Goal: Task Accomplishment & Management: Complete application form

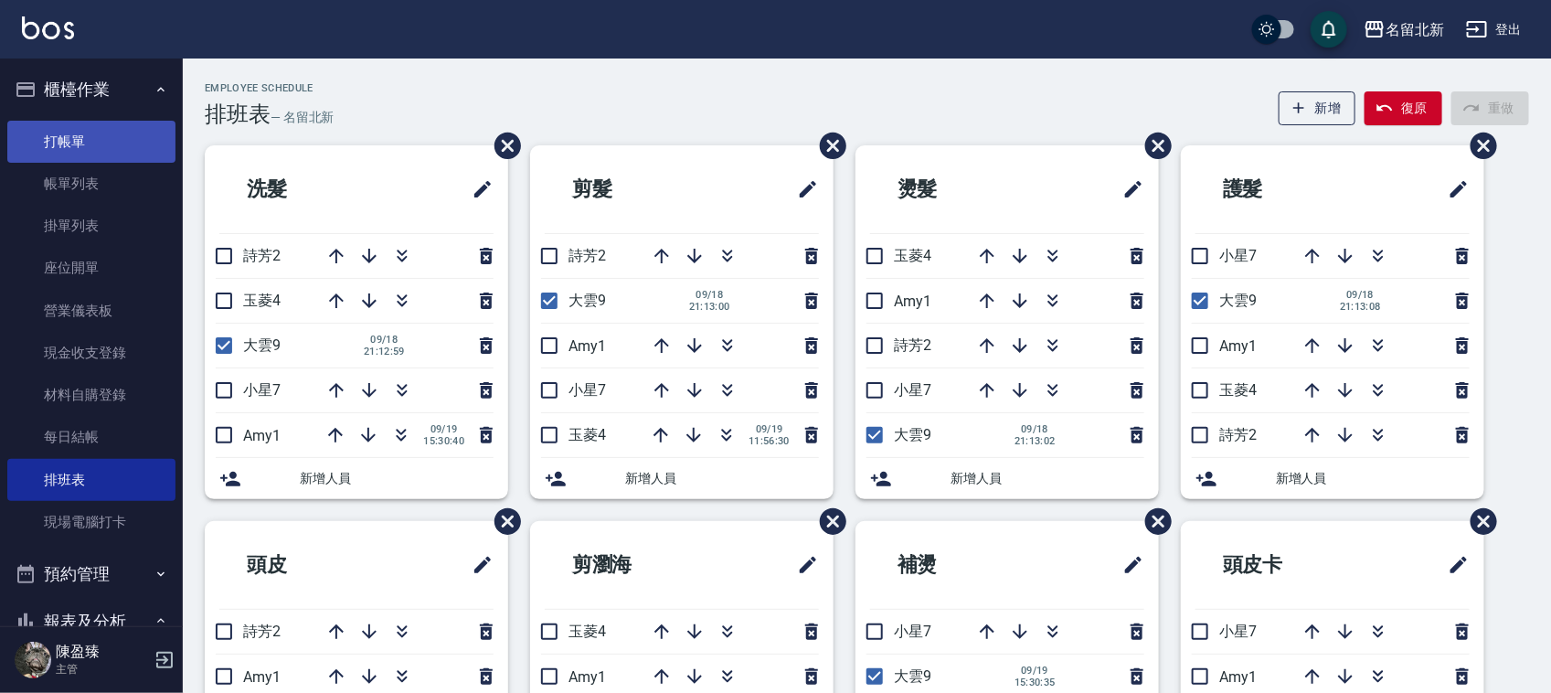
click at [85, 149] on link "打帳單" at bounding box center [91, 142] width 168 height 42
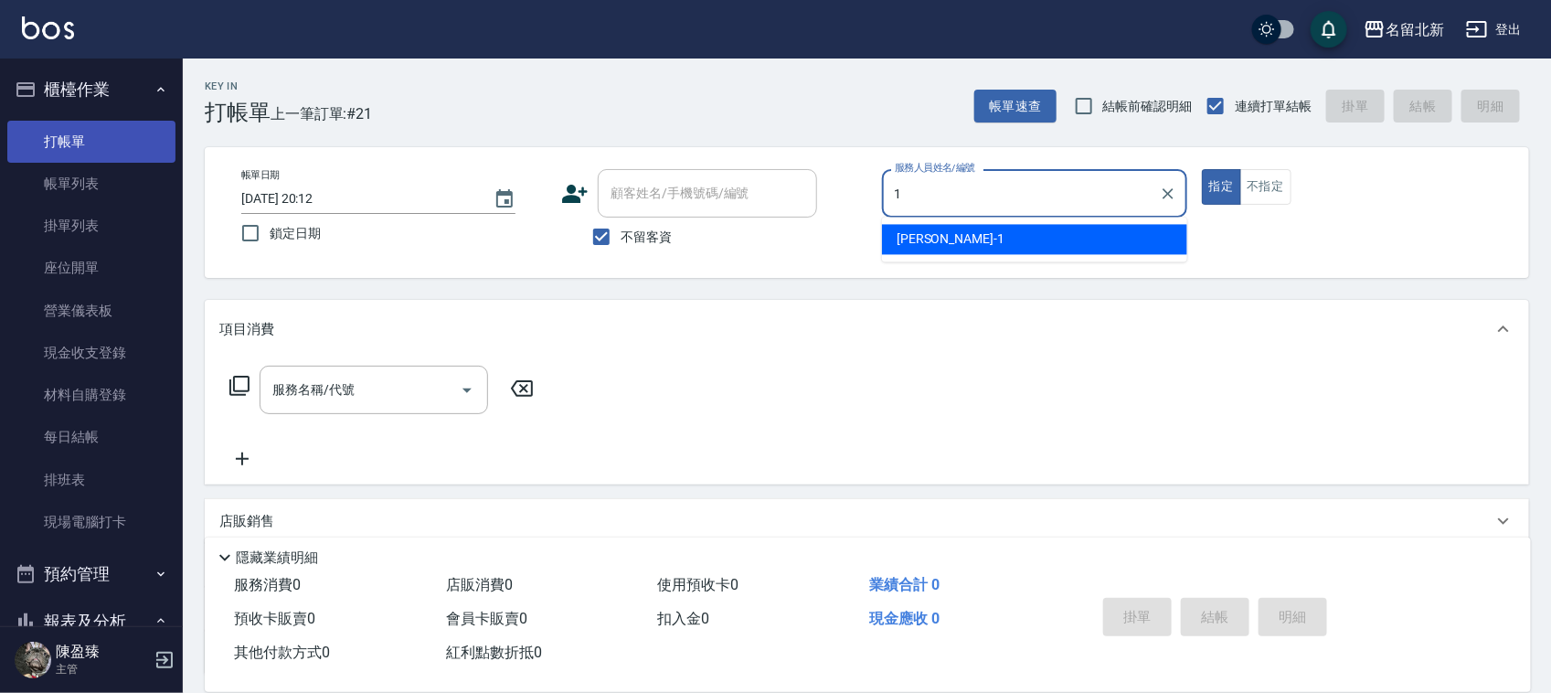
type input "[PERSON_NAME]-1"
type button "true"
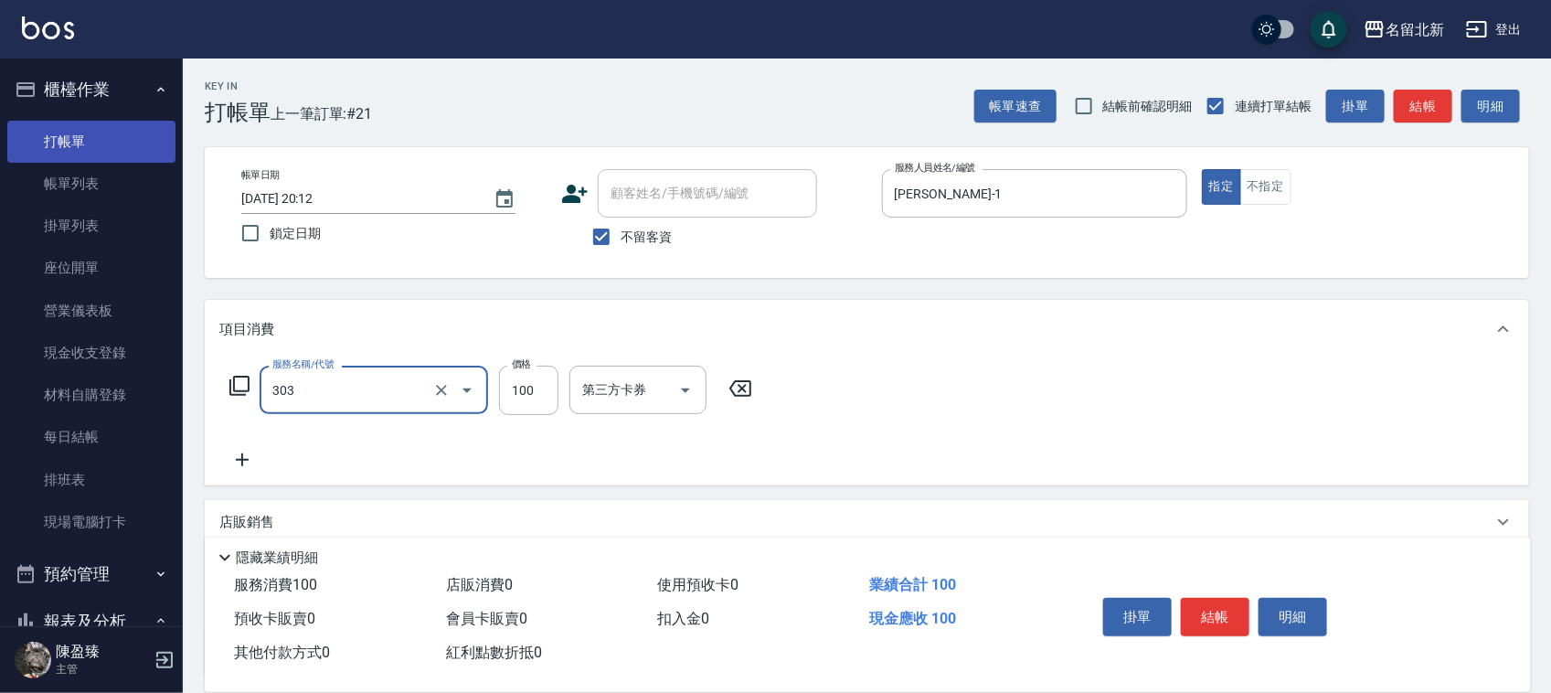
type input "剪瀏海(303)"
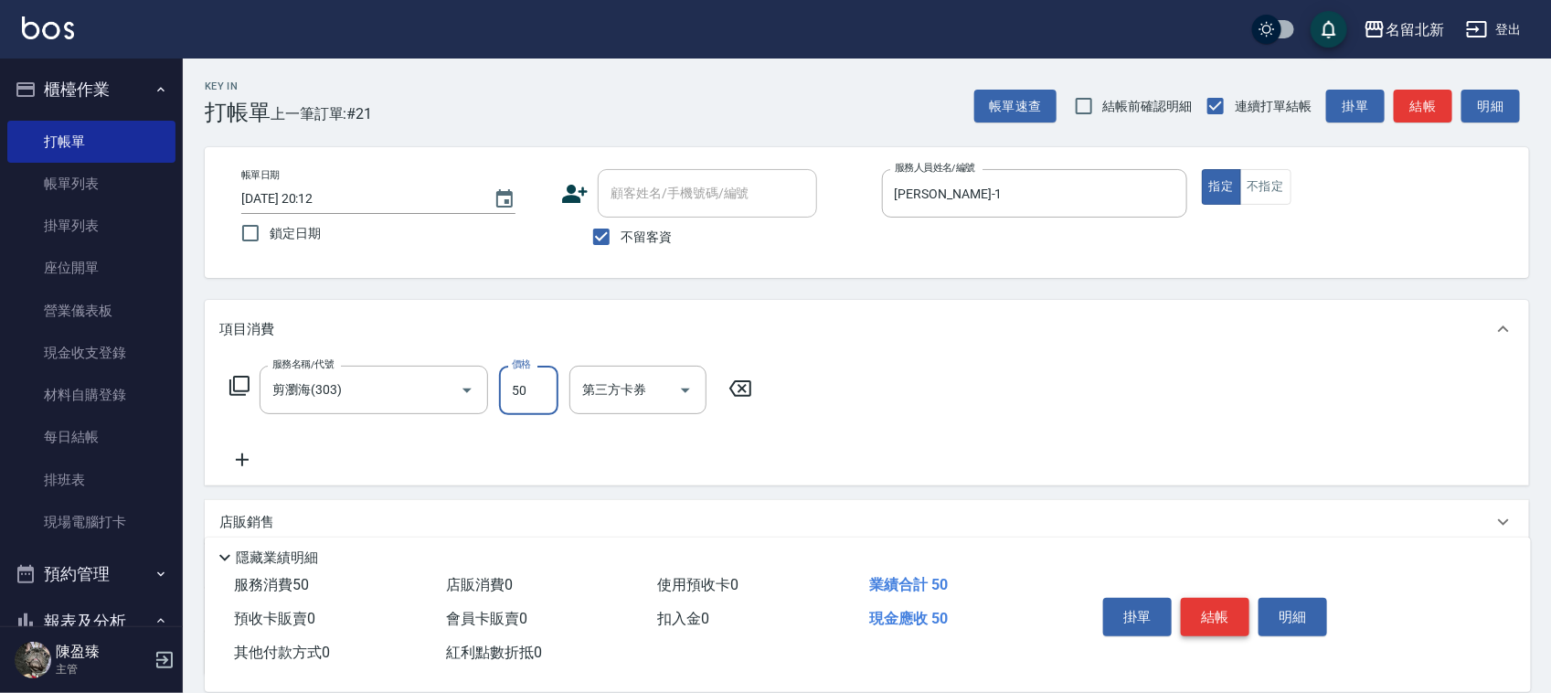
type input "50"
drag, startPoint x: 1203, startPoint y: 618, endPoint x: 1163, endPoint y: 615, distance: 40.3
click at [1203, 617] on button "結帳" at bounding box center [1215, 617] width 69 height 38
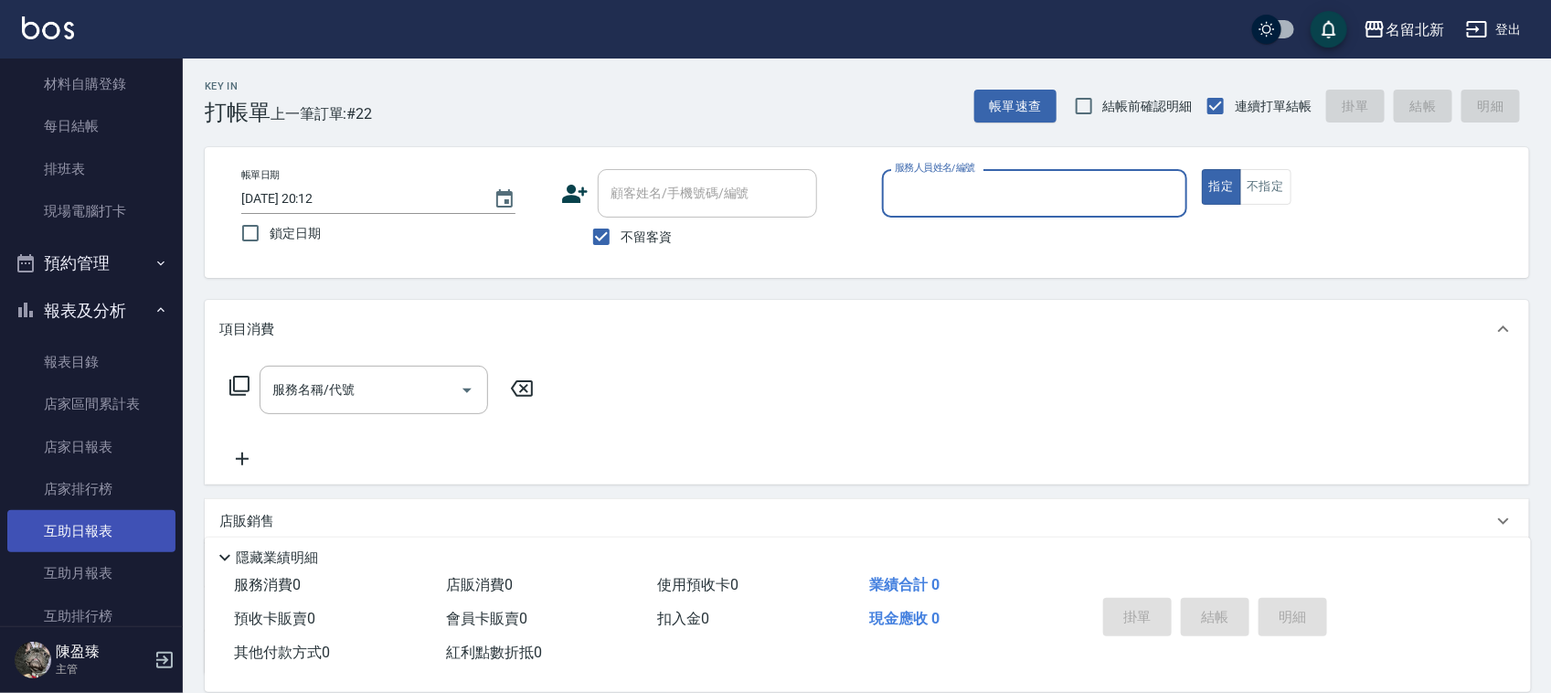
scroll to position [343, 0]
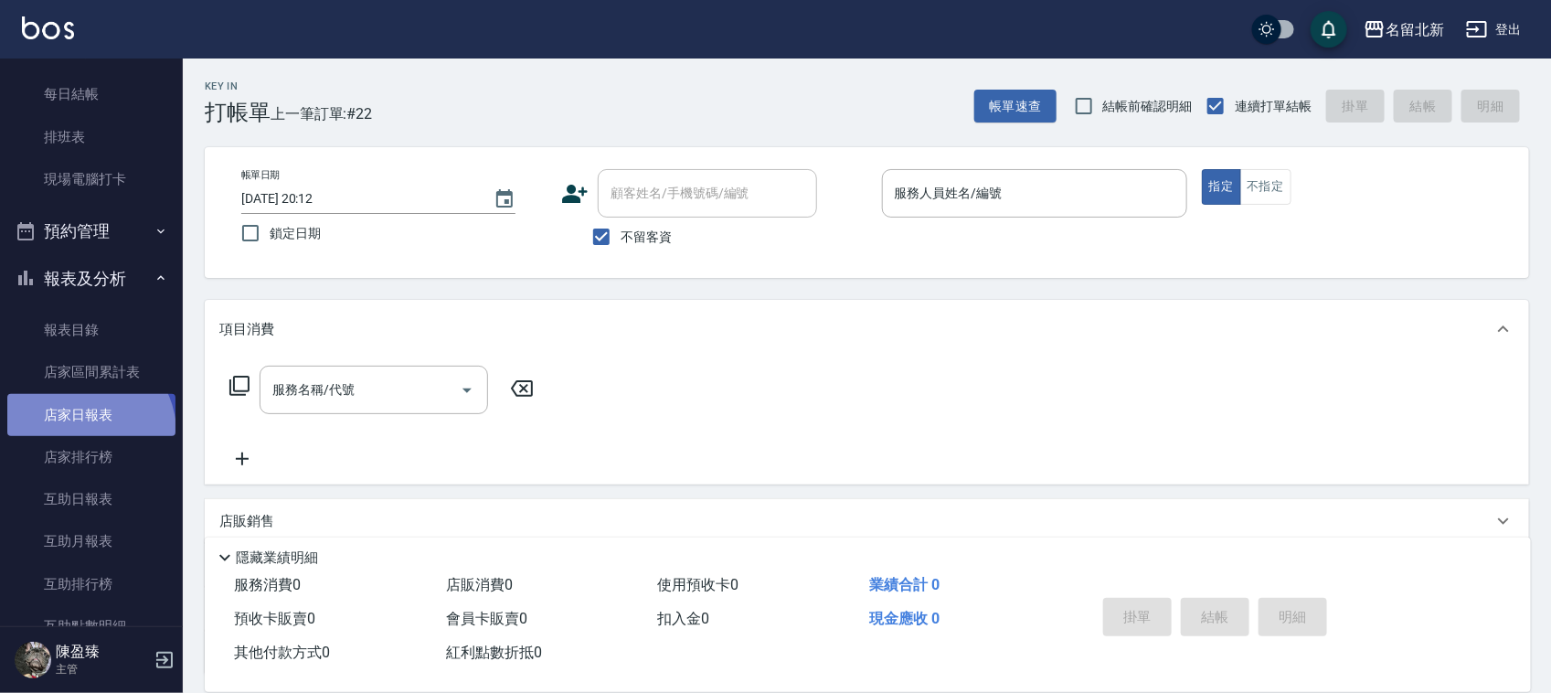
click at [85, 431] on link "店家日報表" at bounding box center [91, 415] width 168 height 42
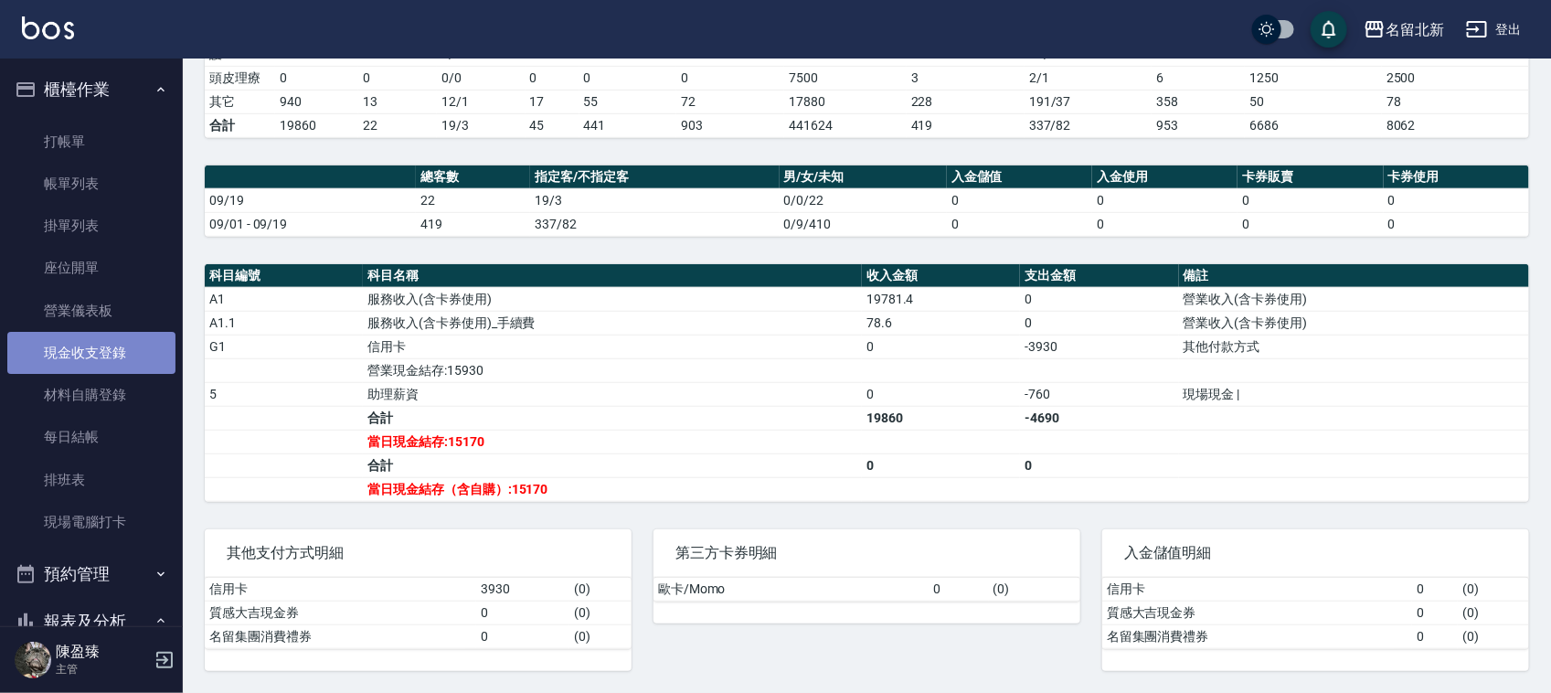
click at [112, 349] on link "現金收支登錄" at bounding box center [91, 353] width 168 height 42
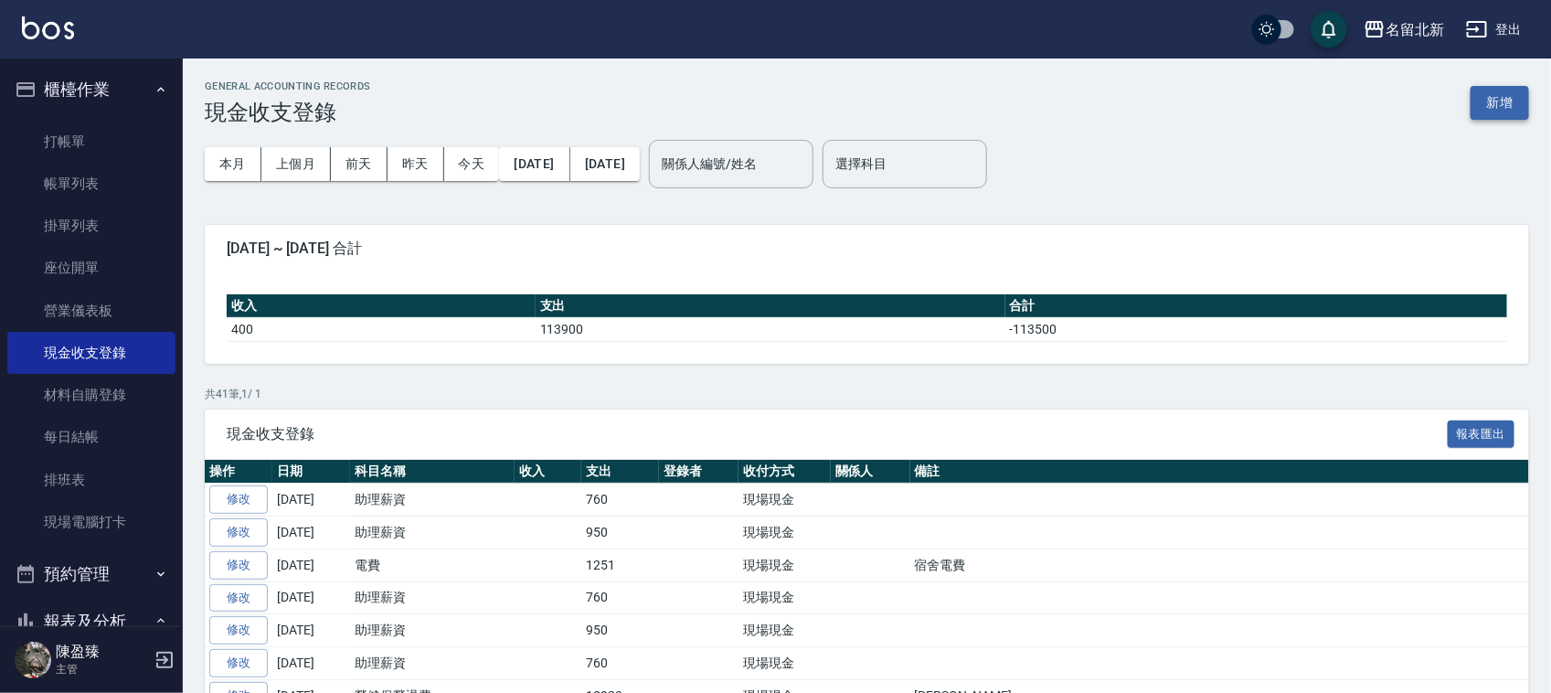
click at [1483, 98] on button "新增" at bounding box center [1500, 103] width 58 height 34
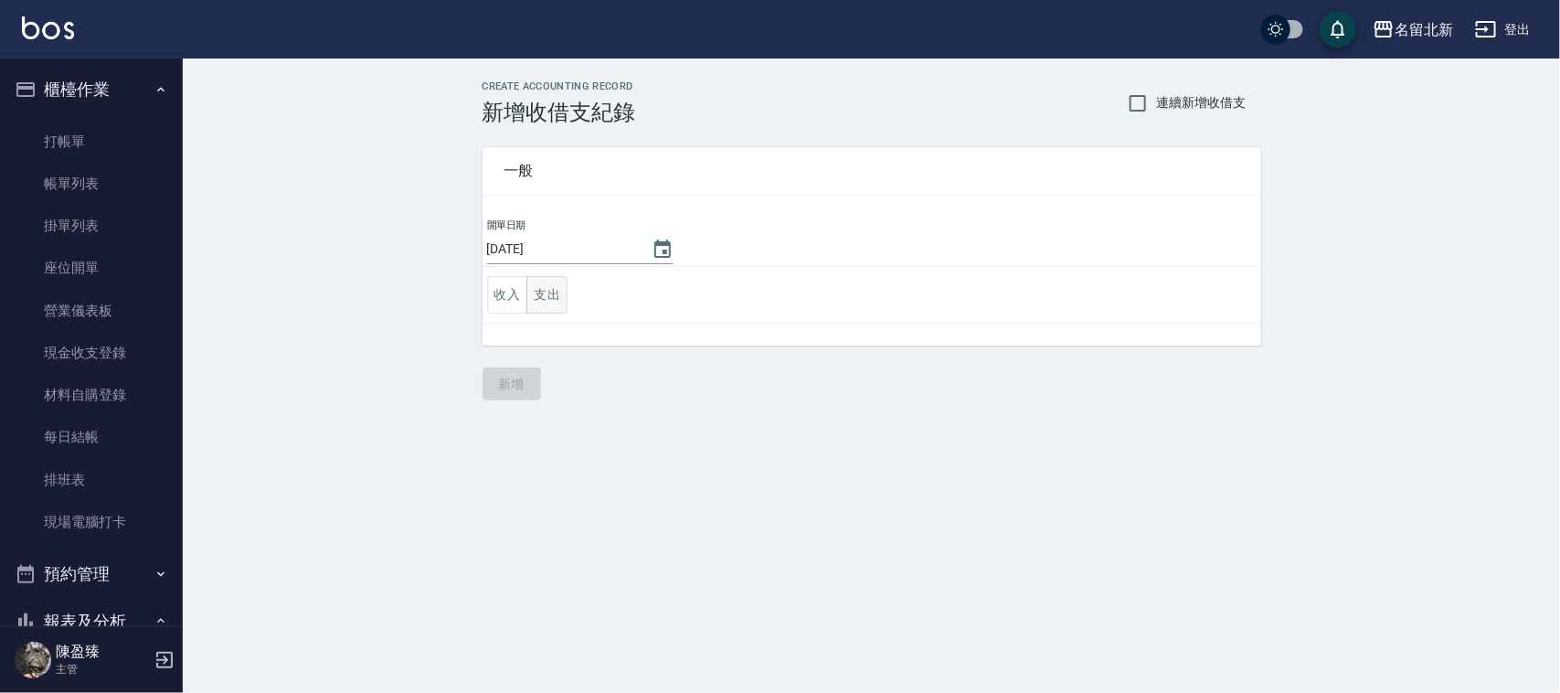
click at [558, 289] on button "支出" at bounding box center [546, 294] width 41 height 37
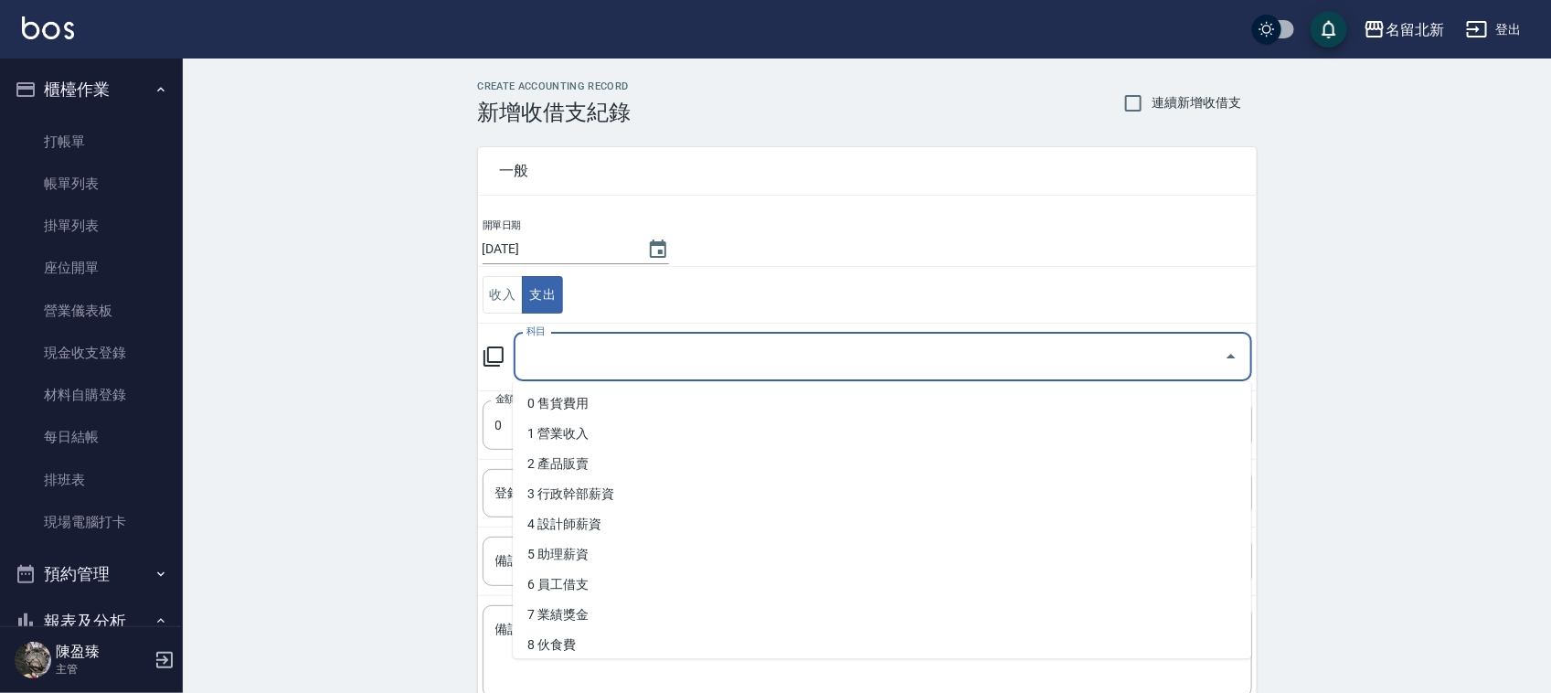
click at [578, 357] on input "科目" at bounding box center [869, 357] width 695 height 32
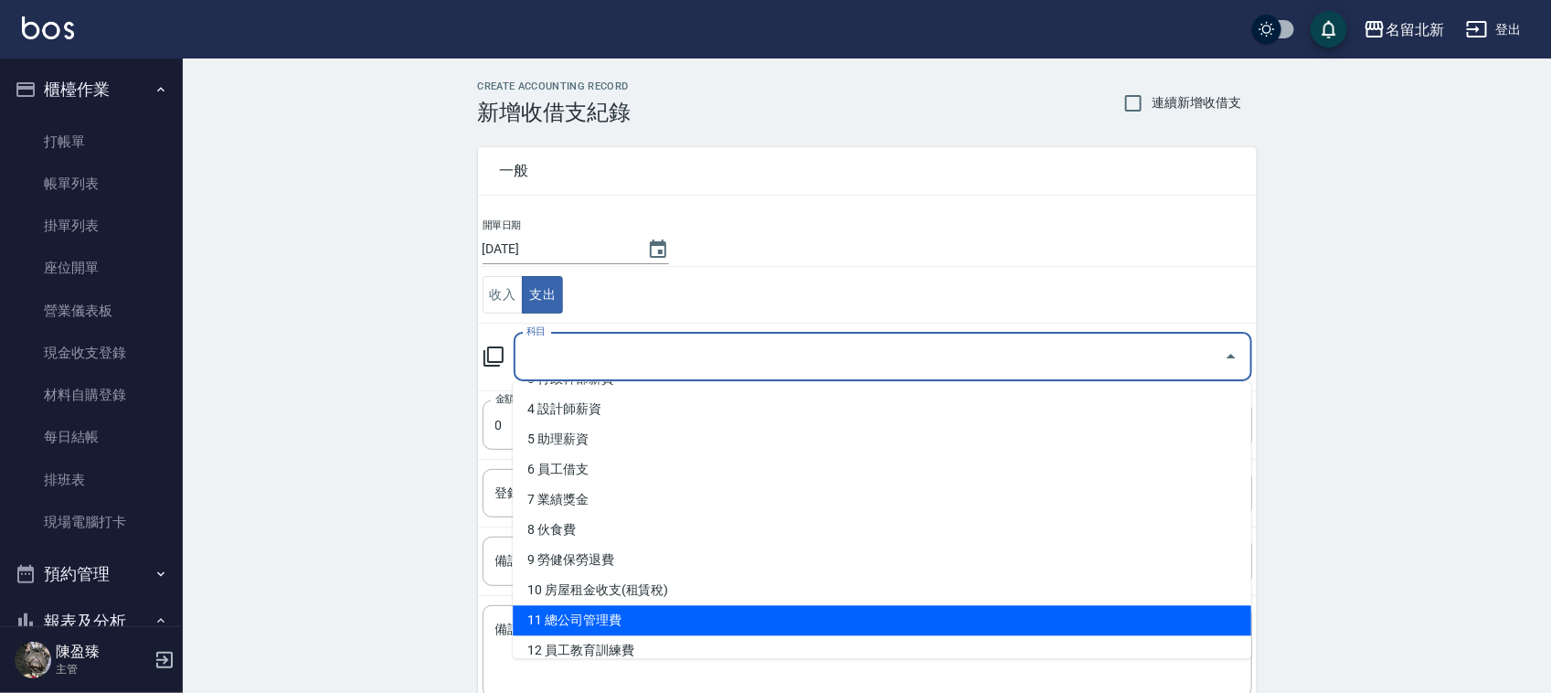
scroll to position [114, 0]
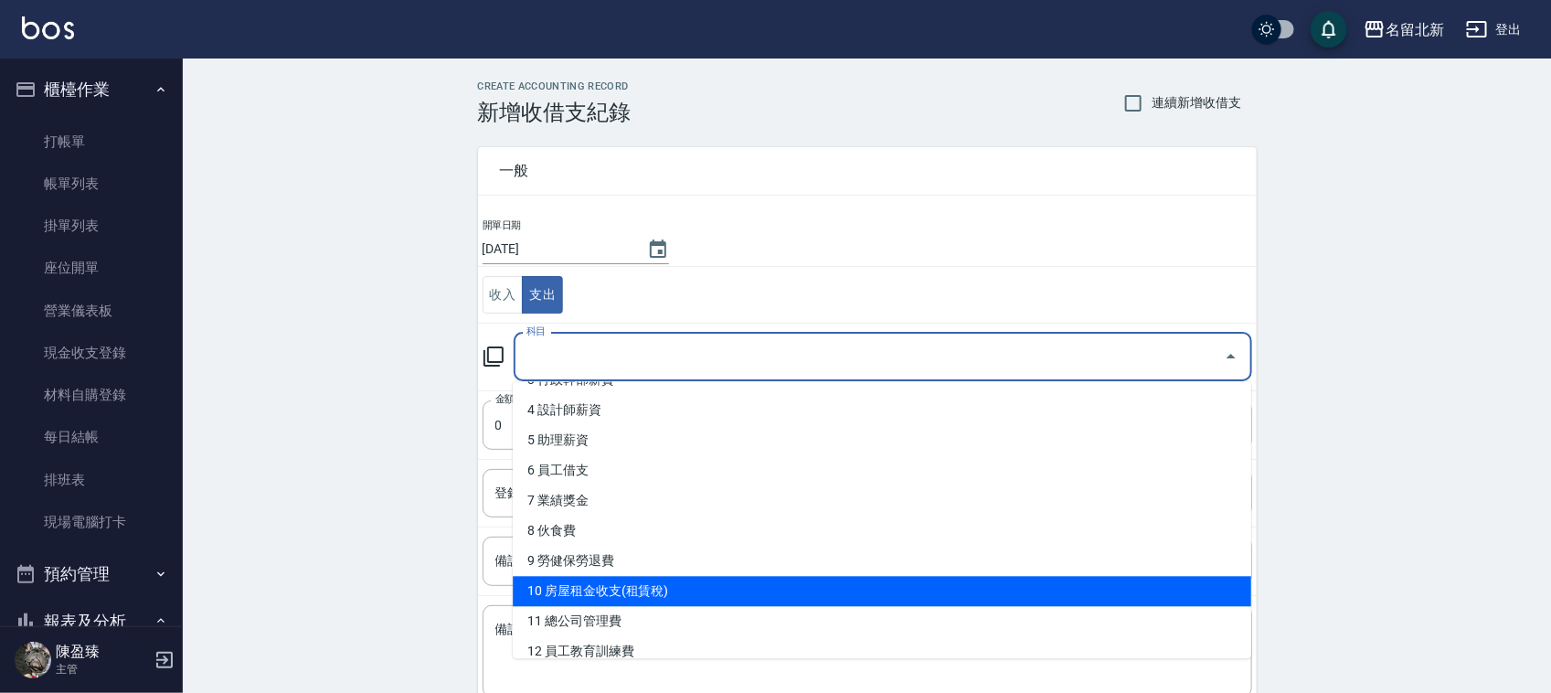
click at [661, 594] on li "10 房屋租金收支(租賃稅)" at bounding box center [882, 592] width 738 height 30
type input "10 房屋租金收支(租賃稅)"
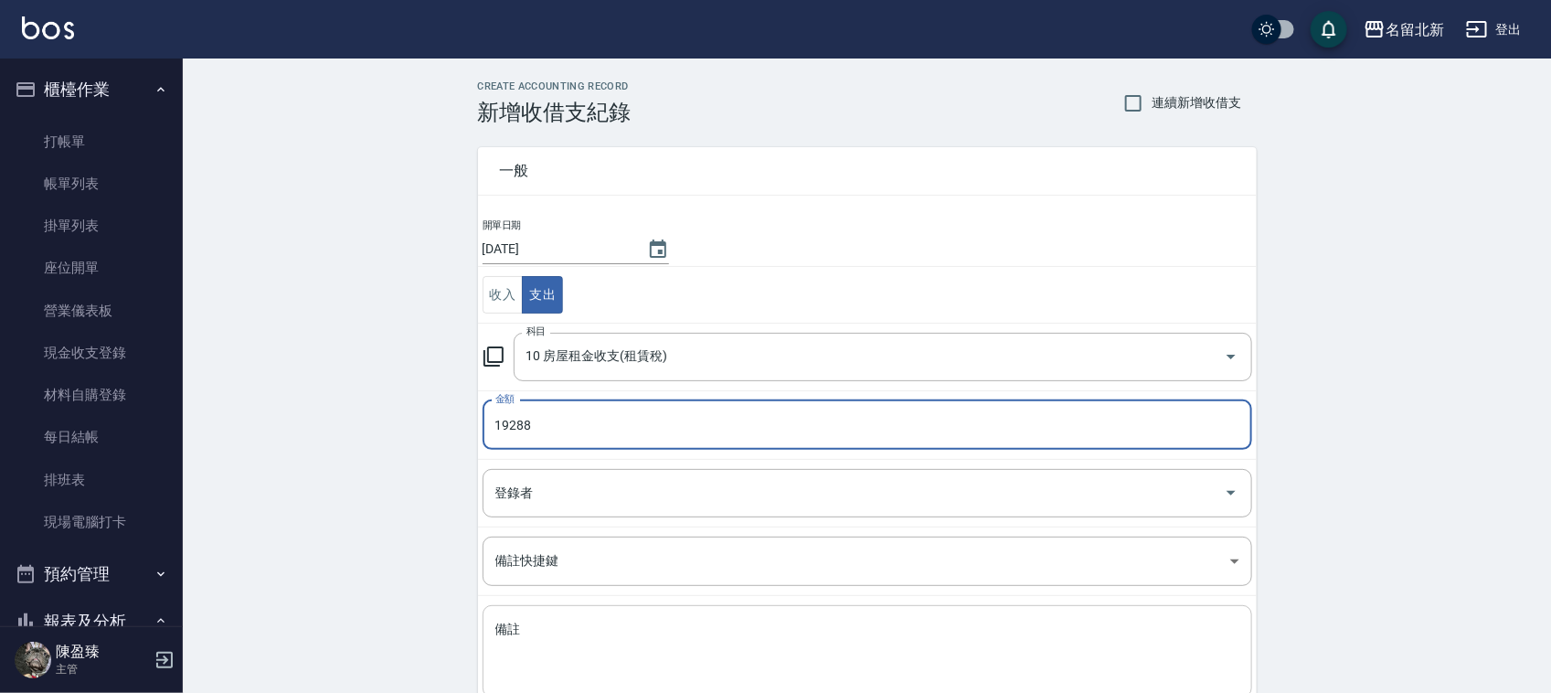
type input "19288"
click at [653, 656] on textarea "備註" at bounding box center [867, 652] width 744 height 62
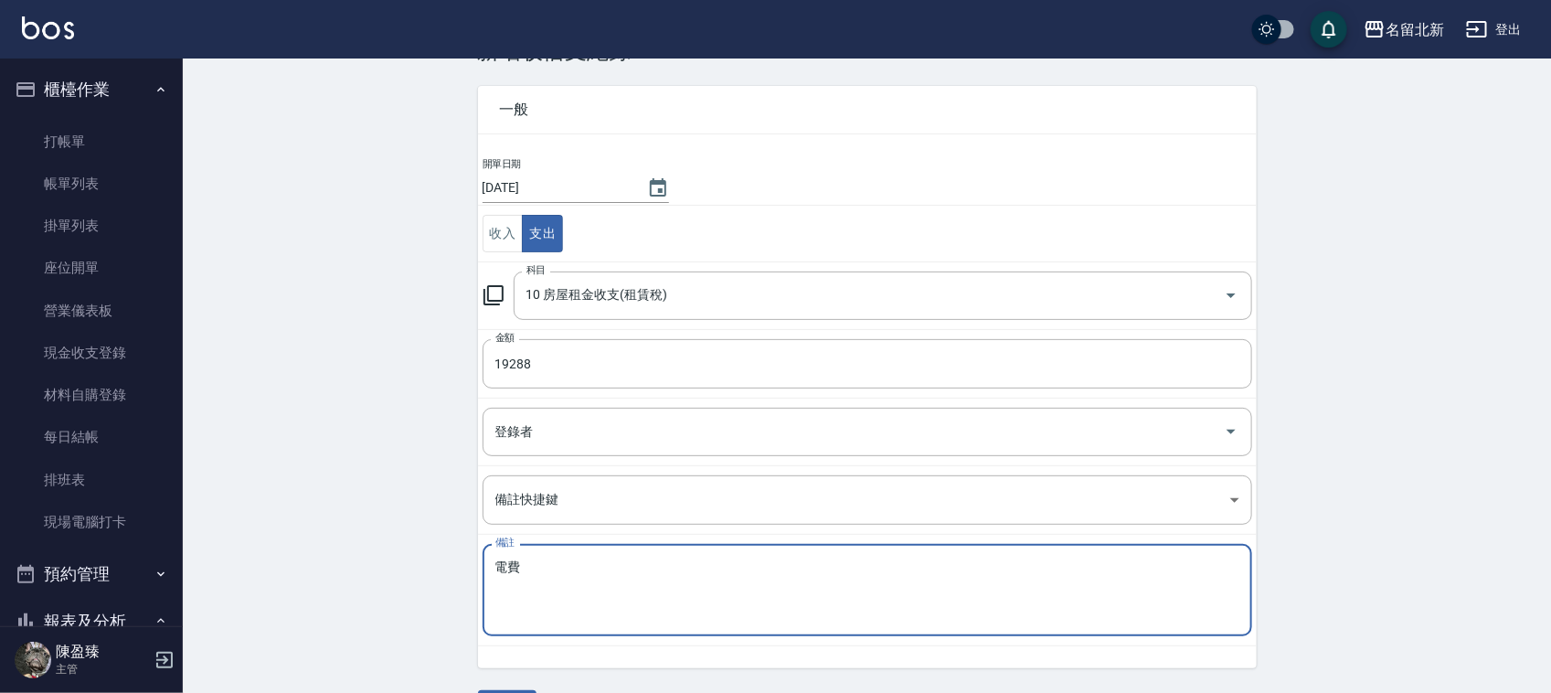
scroll to position [115, 0]
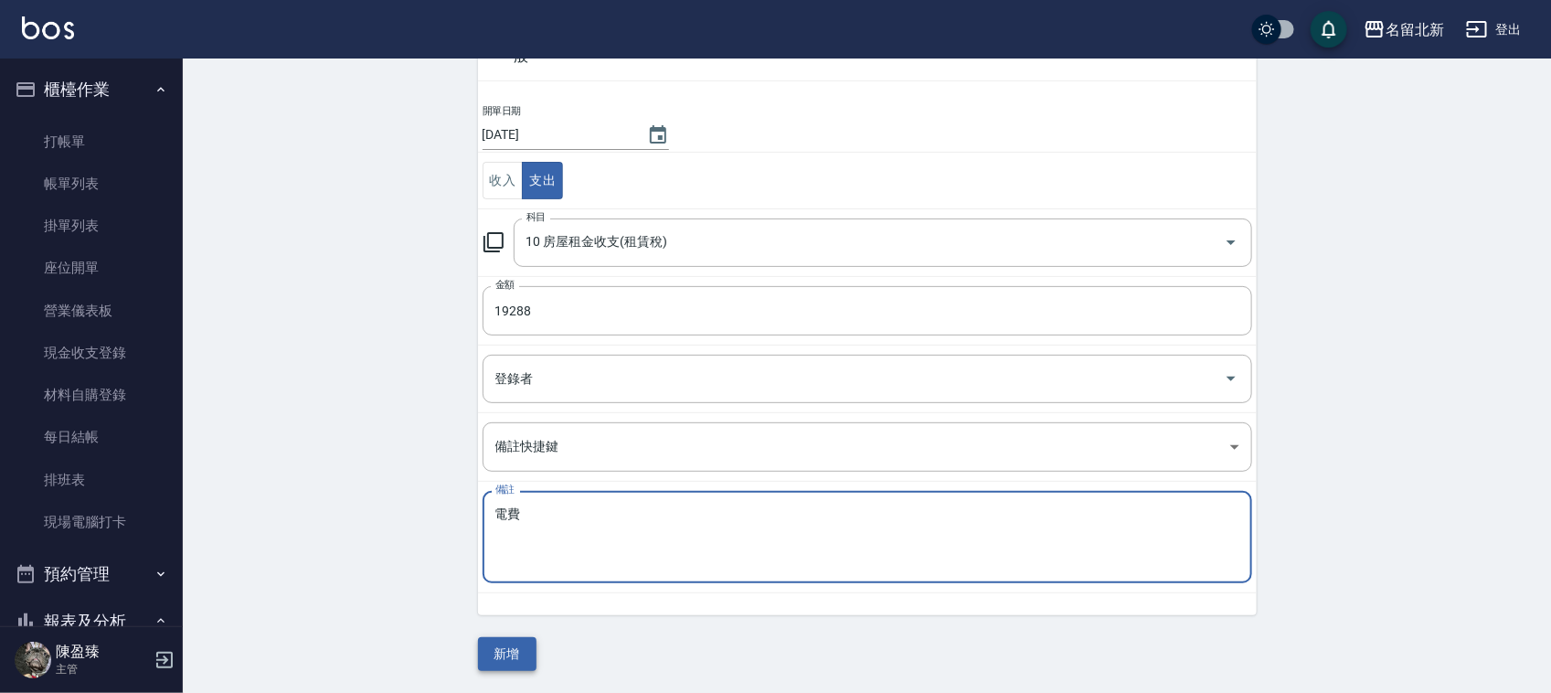
type textarea "電費"
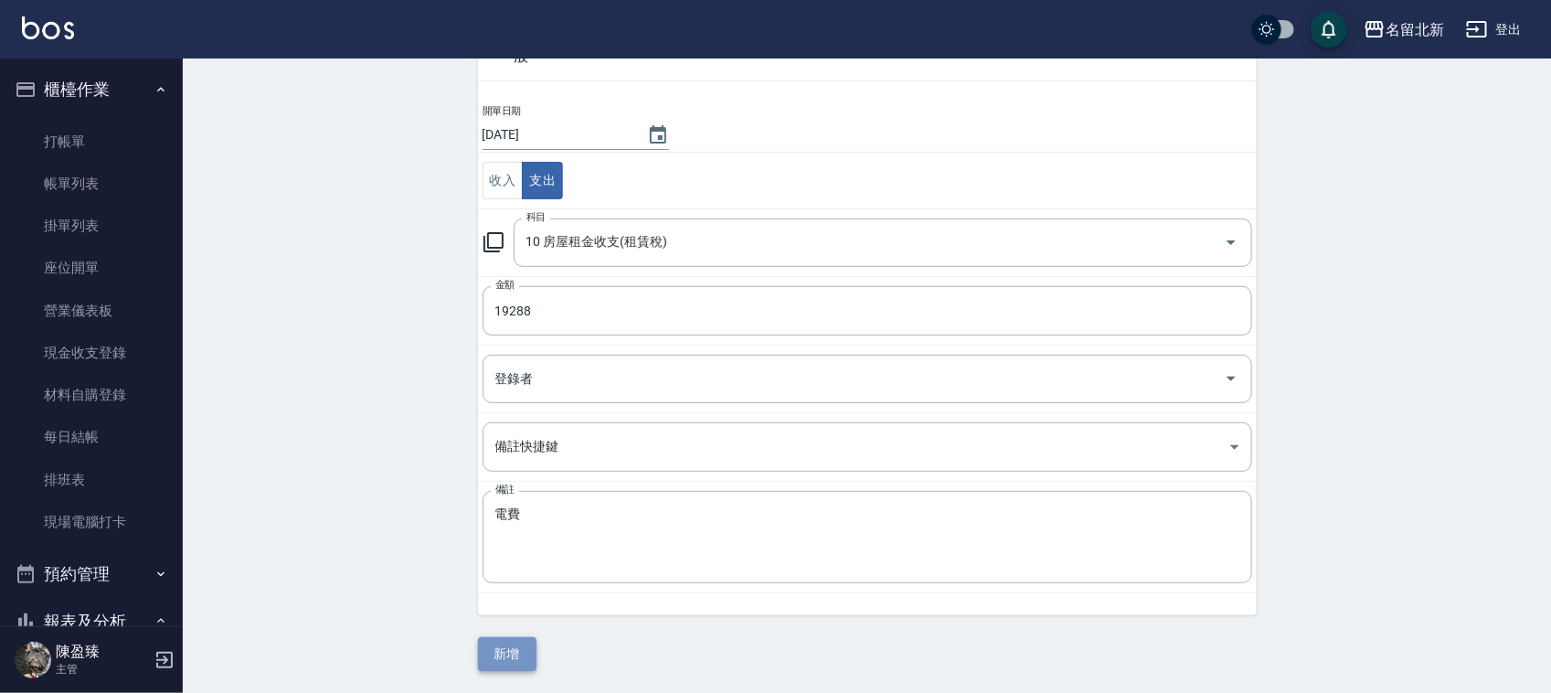
click at [504, 655] on button "新增" at bounding box center [507, 654] width 58 height 34
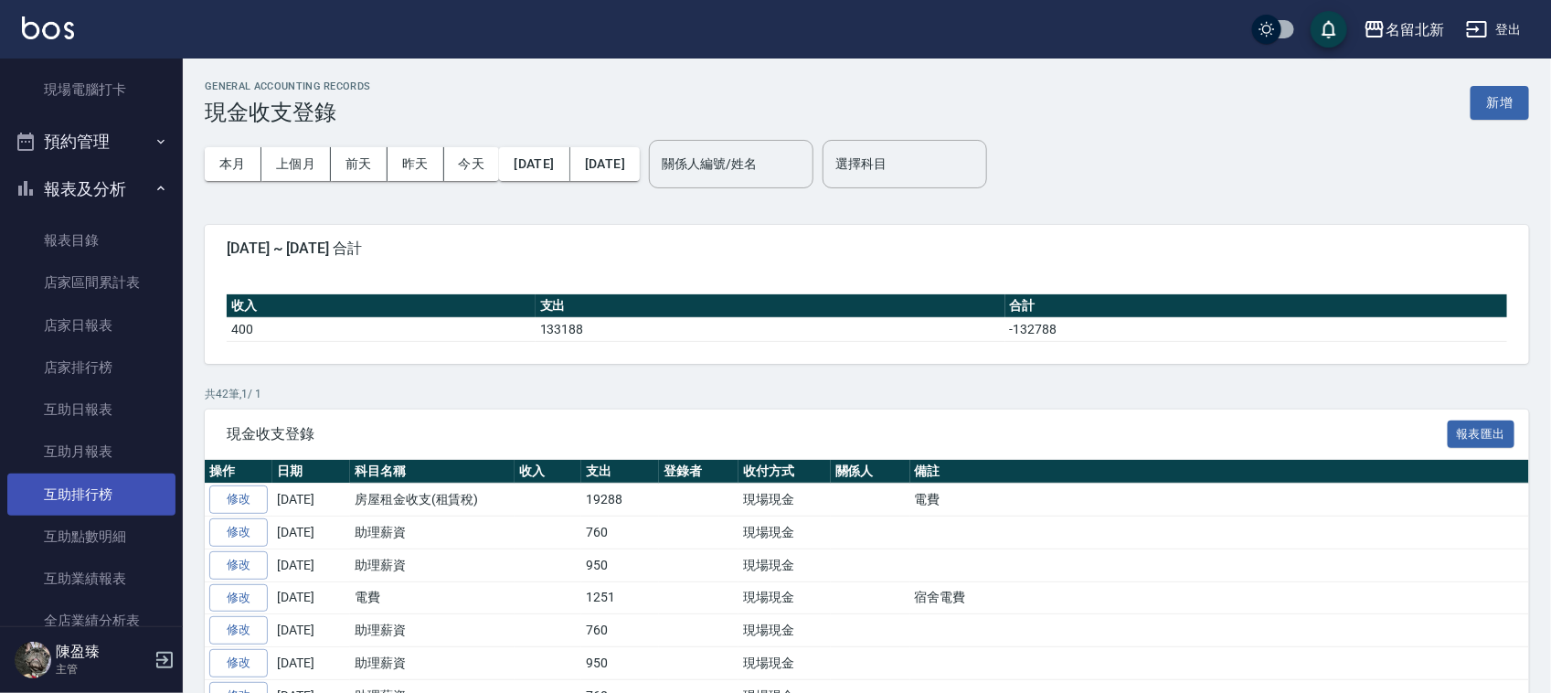
scroll to position [457, 0]
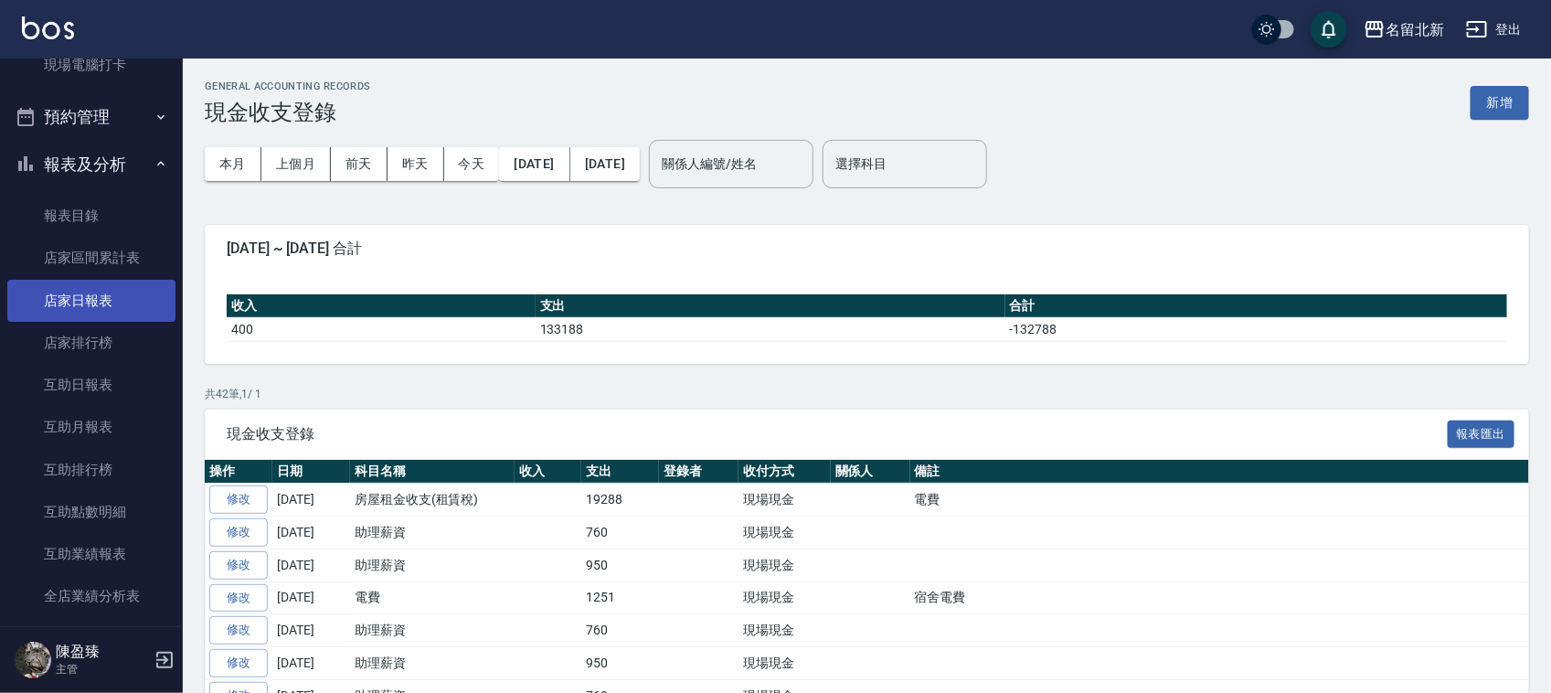
click at [83, 292] on link "店家日報表" at bounding box center [91, 301] width 168 height 42
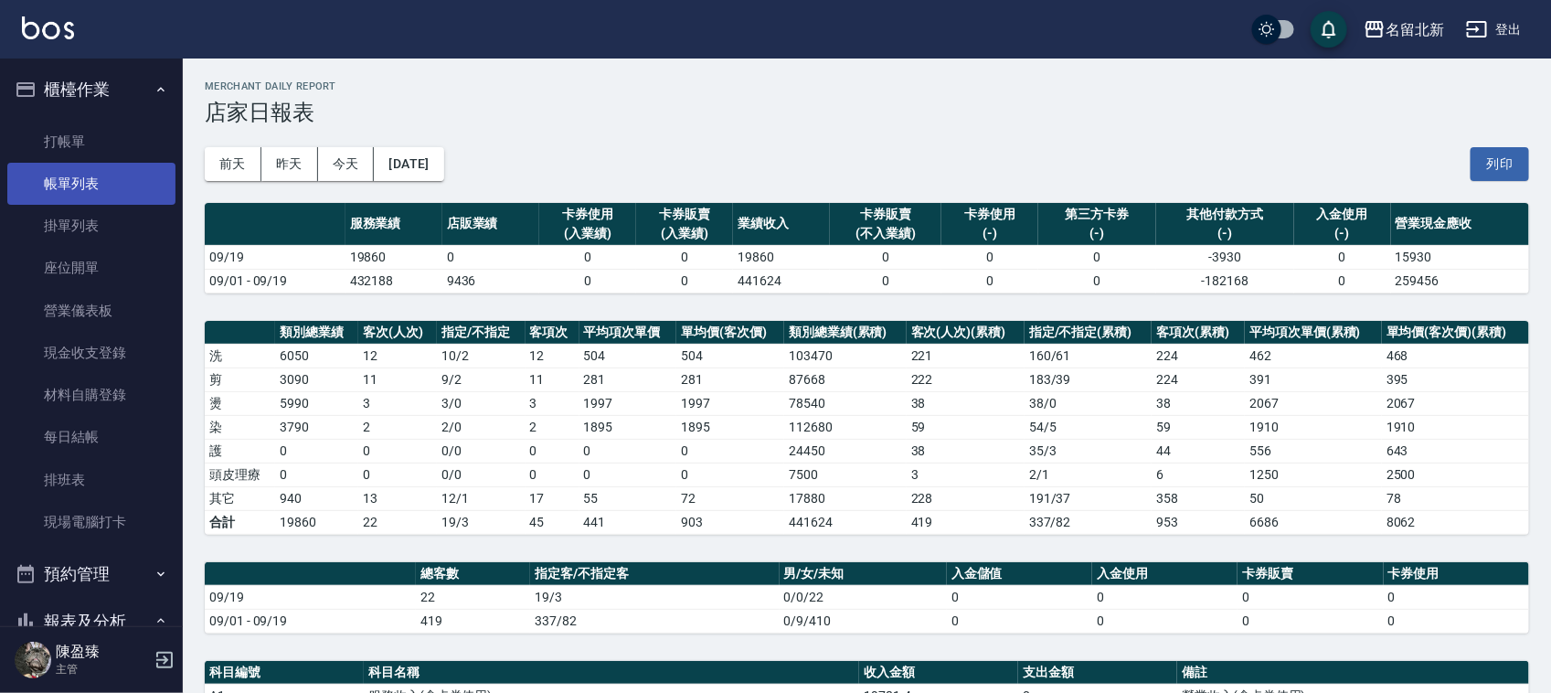
click at [123, 171] on link "帳單列表" at bounding box center [91, 184] width 168 height 42
click at [123, 176] on link "帳單列表" at bounding box center [91, 184] width 168 height 42
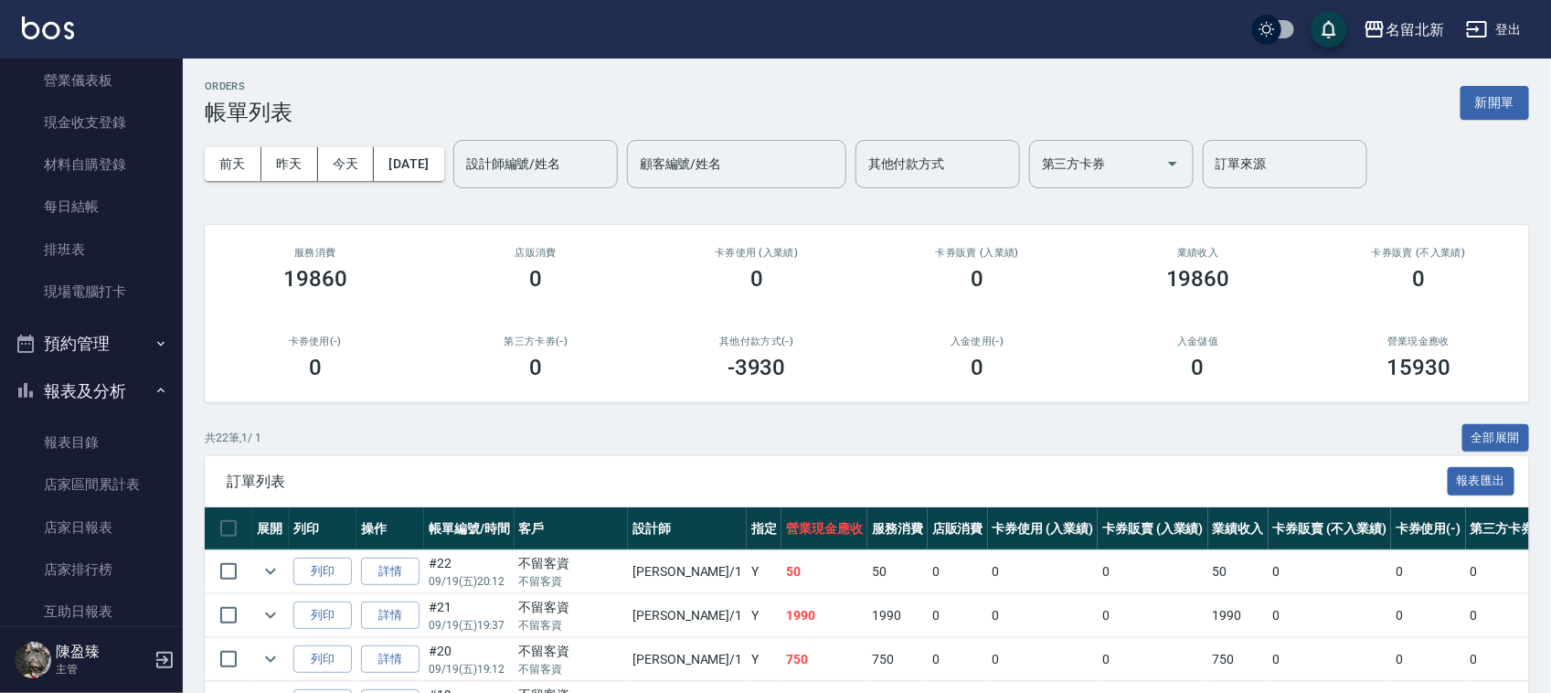
scroll to position [228, 0]
click at [108, 553] on link "店家排行榜" at bounding box center [91, 571] width 168 height 42
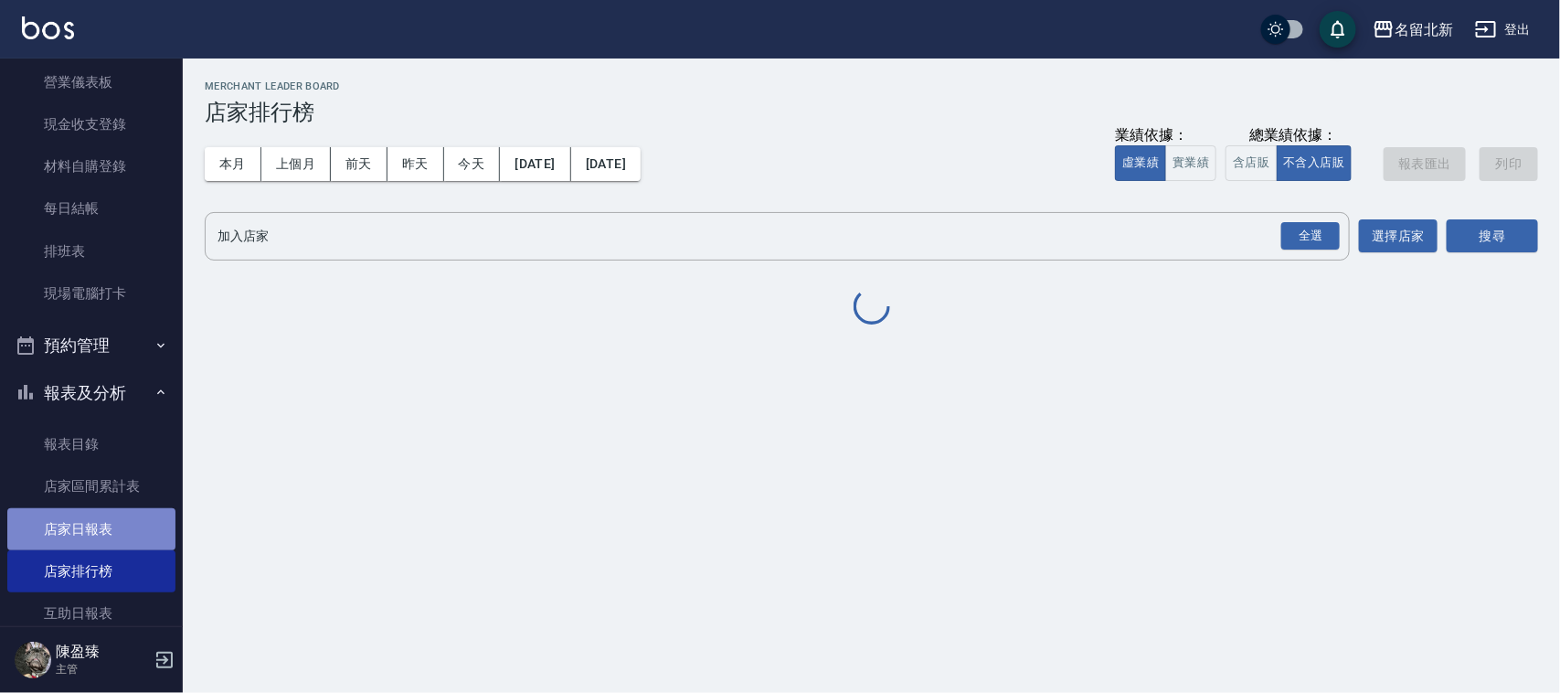
click at [102, 536] on link "店家日報表" at bounding box center [91, 529] width 168 height 42
click at [102, 535] on link "店家日報表" at bounding box center [91, 529] width 168 height 42
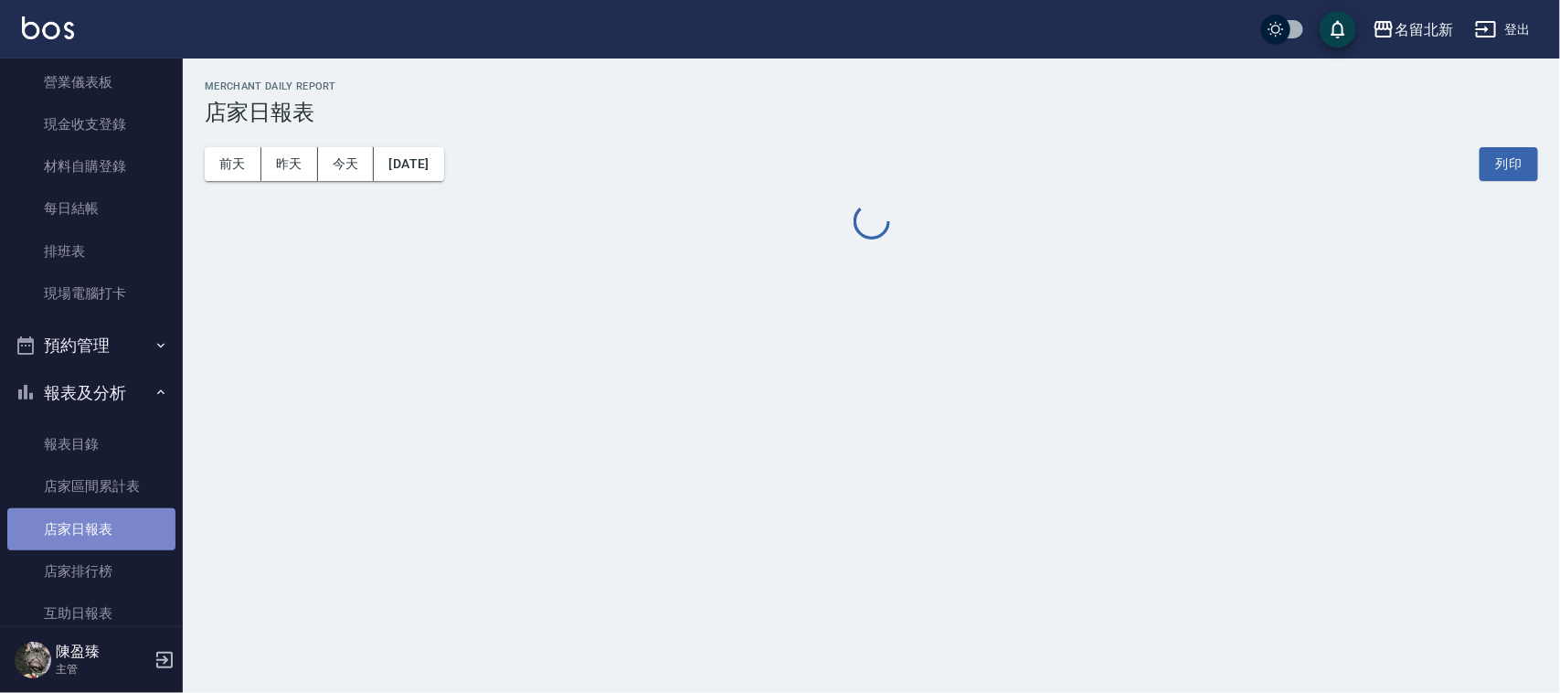
click at [93, 531] on link "店家日報表" at bounding box center [91, 529] width 168 height 42
click at [92, 530] on link "店家日報表" at bounding box center [91, 529] width 168 height 42
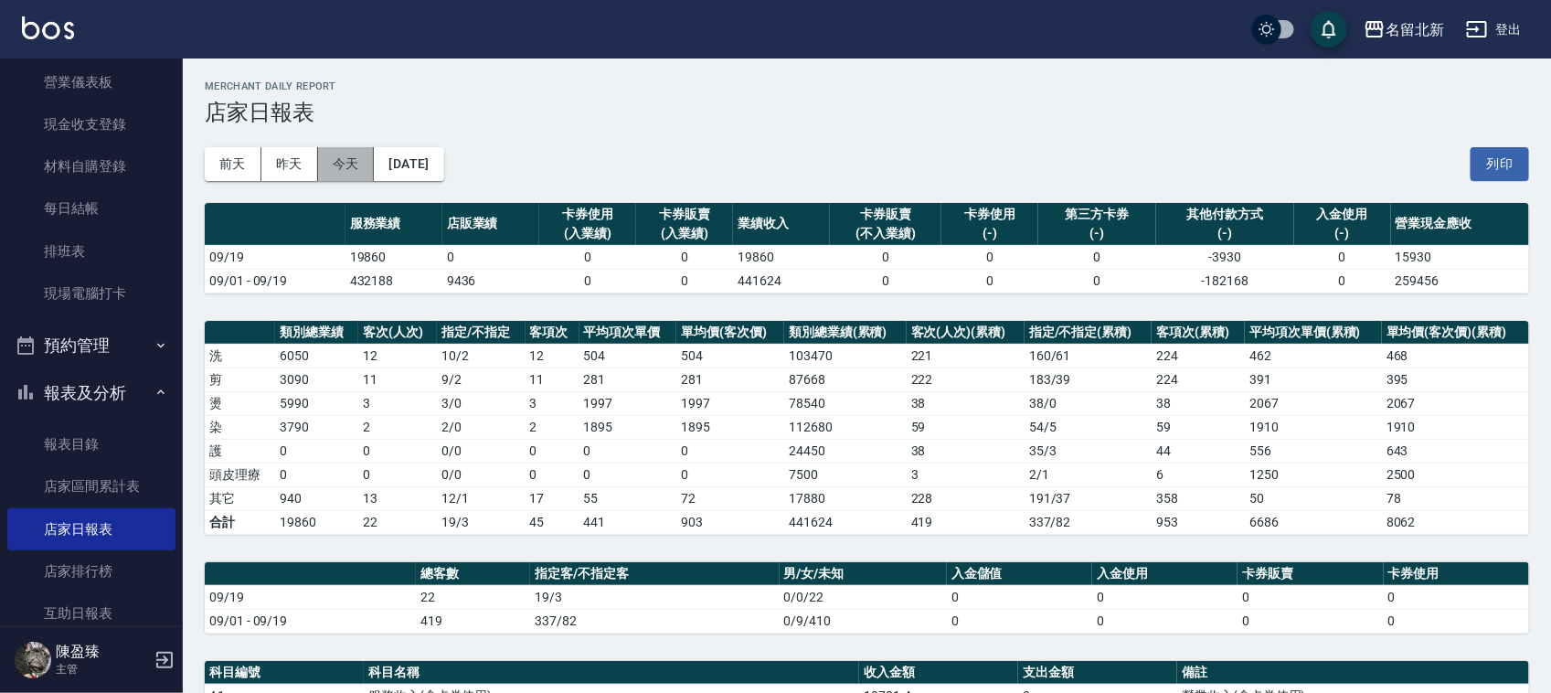
click at [330, 152] on button "今天" at bounding box center [346, 164] width 57 height 34
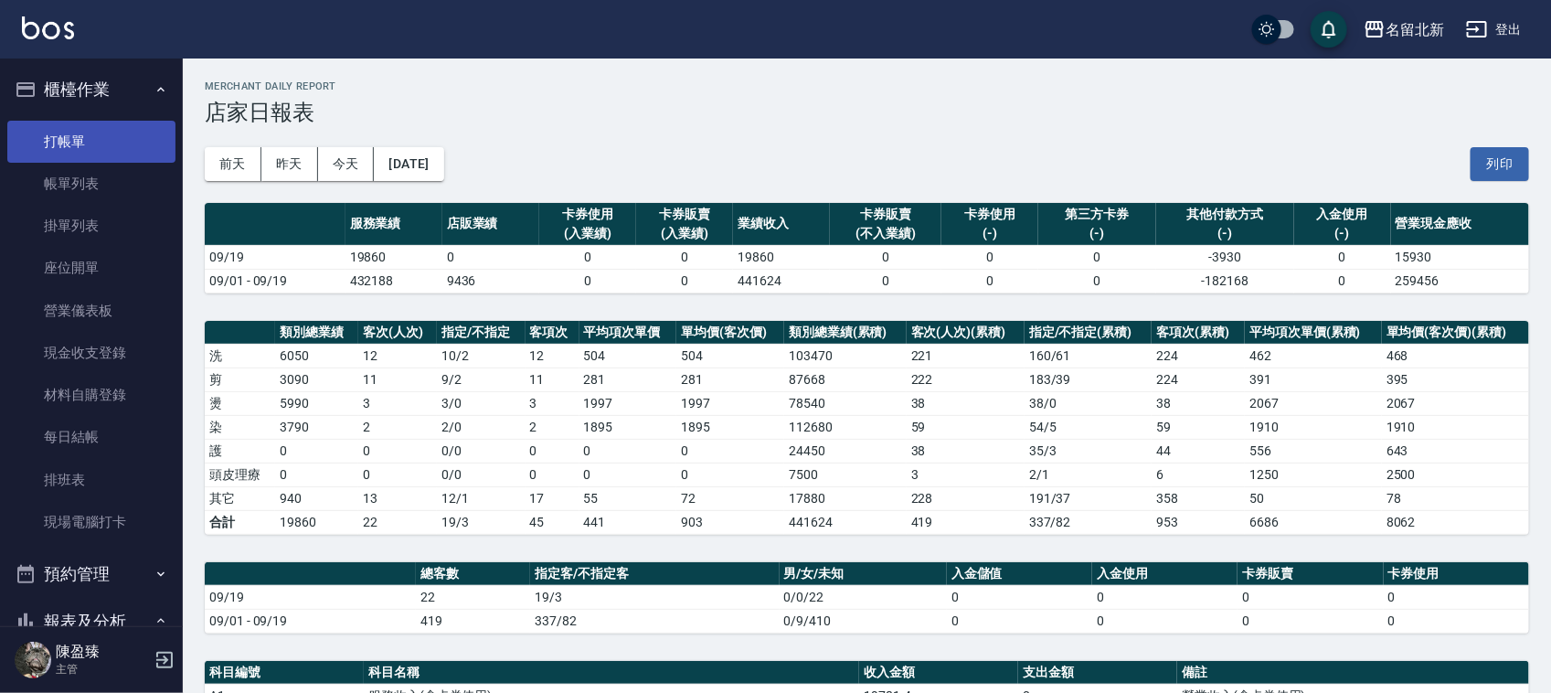
click at [96, 151] on link "打帳單" at bounding box center [91, 142] width 168 height 42
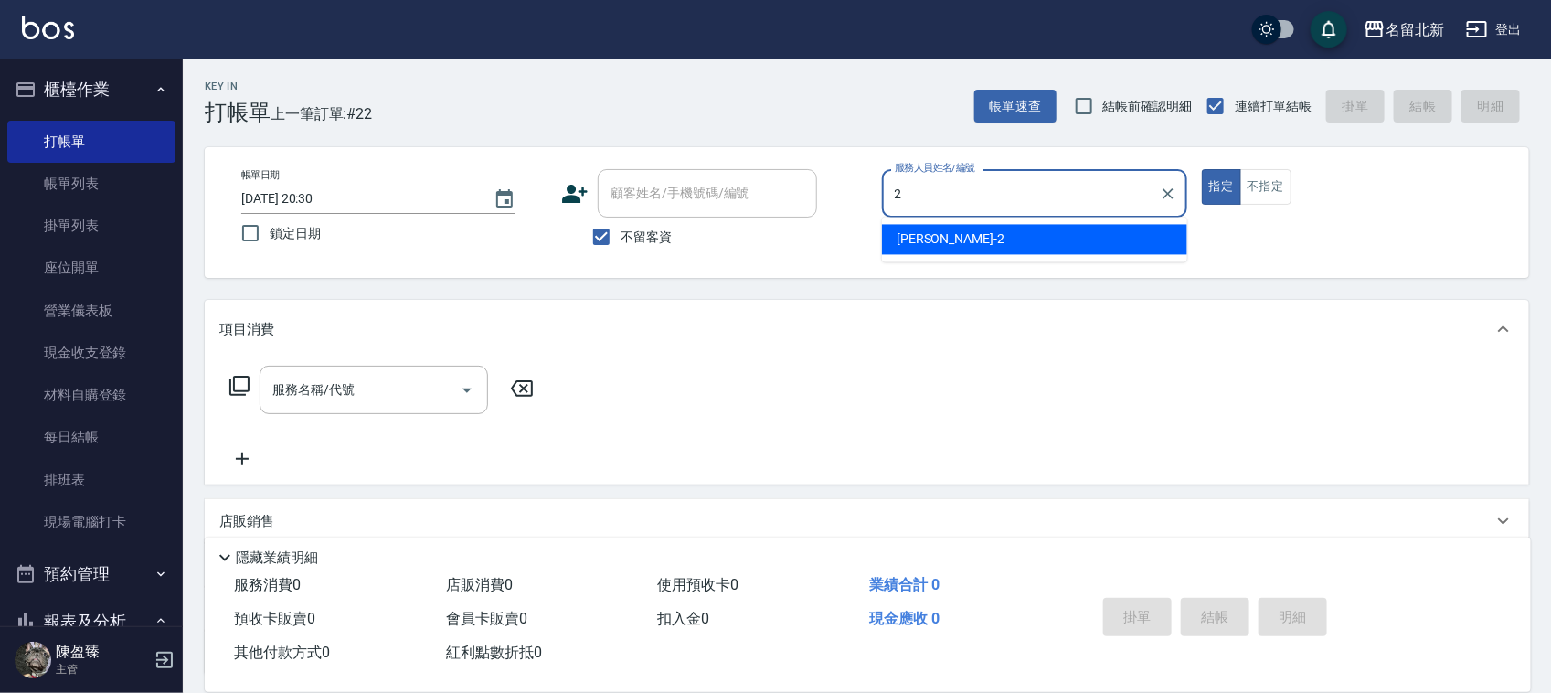
type input "[PERSON_NAME]-2"
type button "true"
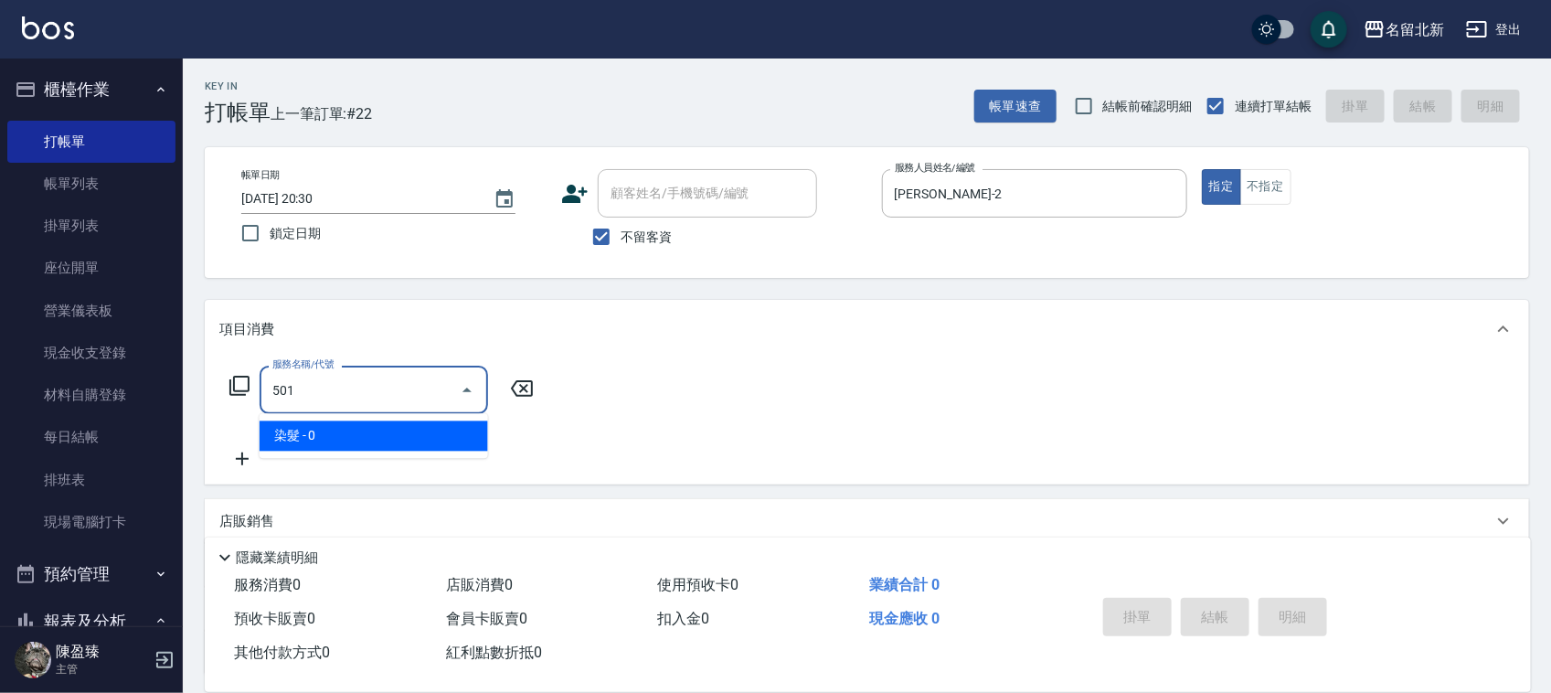
type input "染髮(501)"
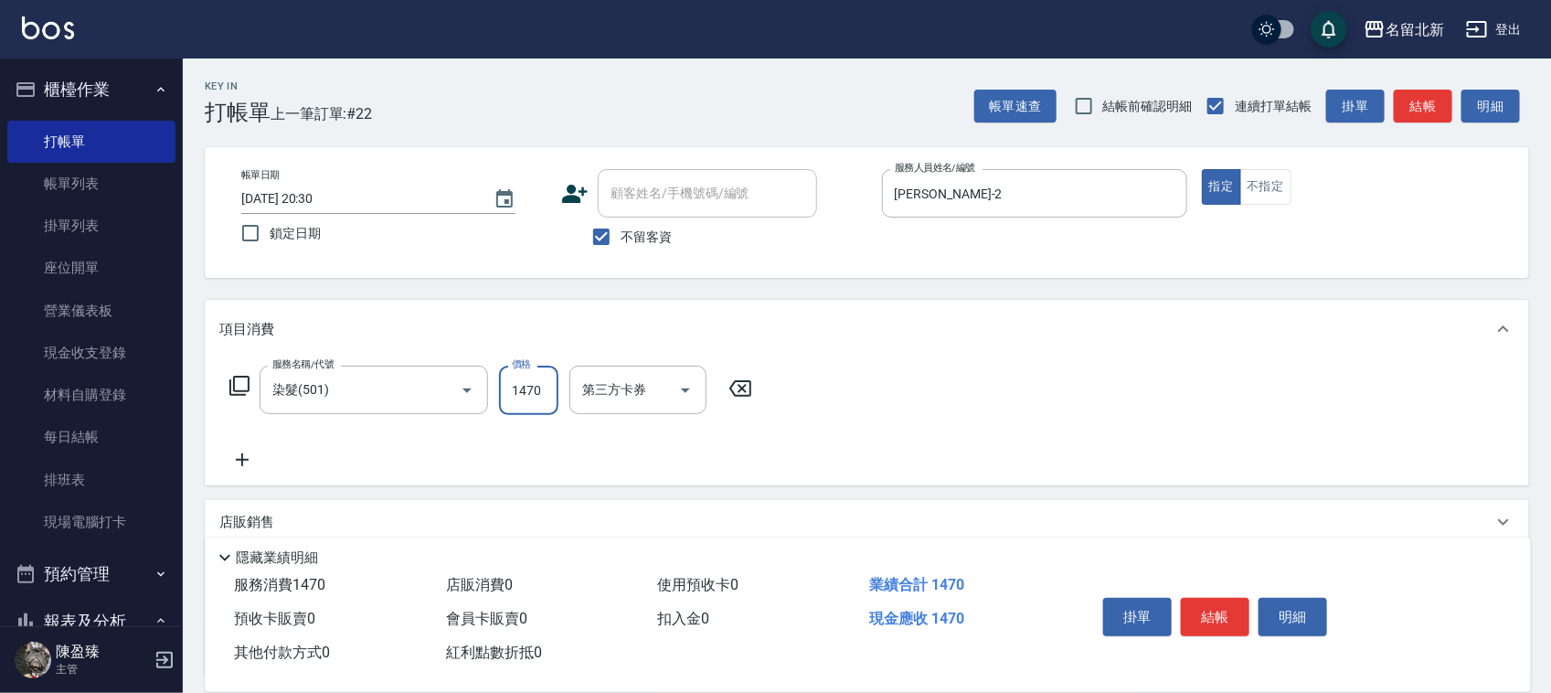
type input "1470"
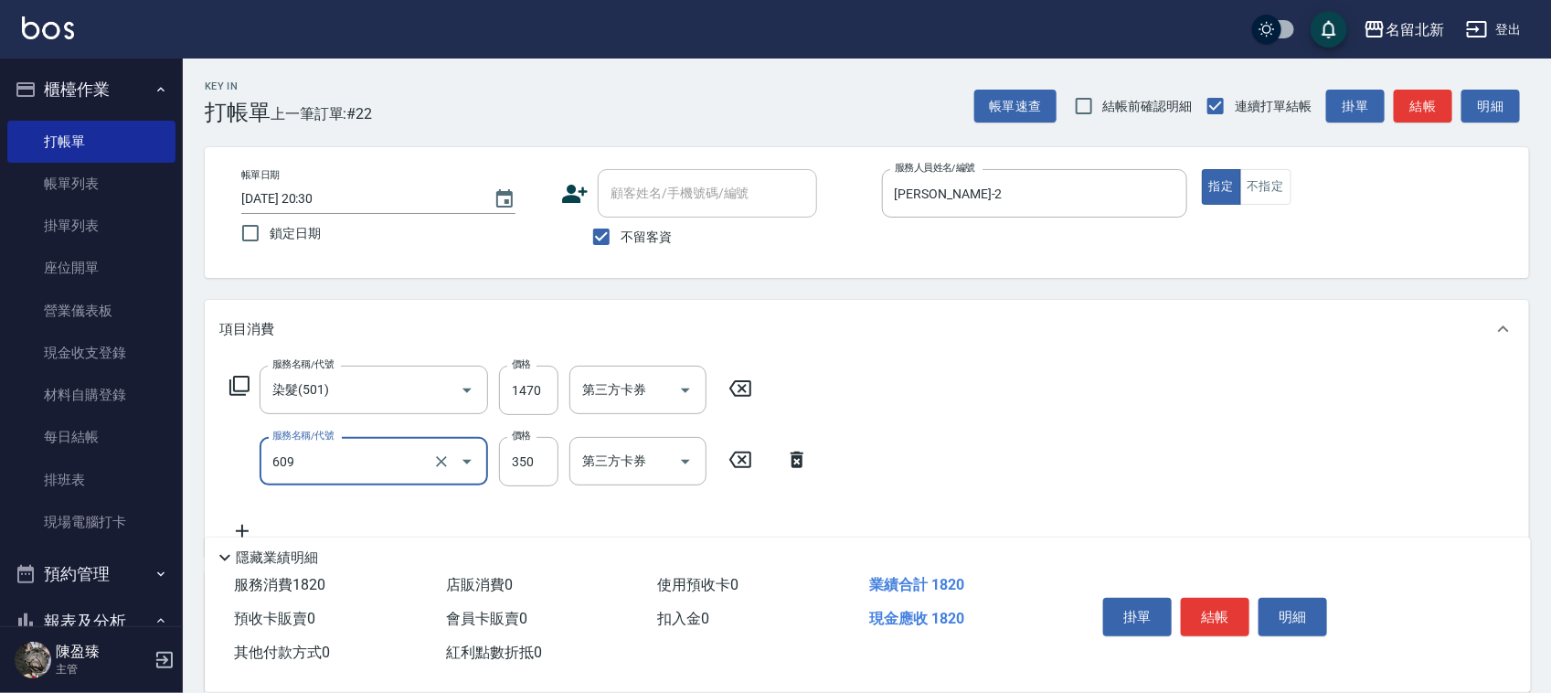
type input "頭皮隔離(609)"
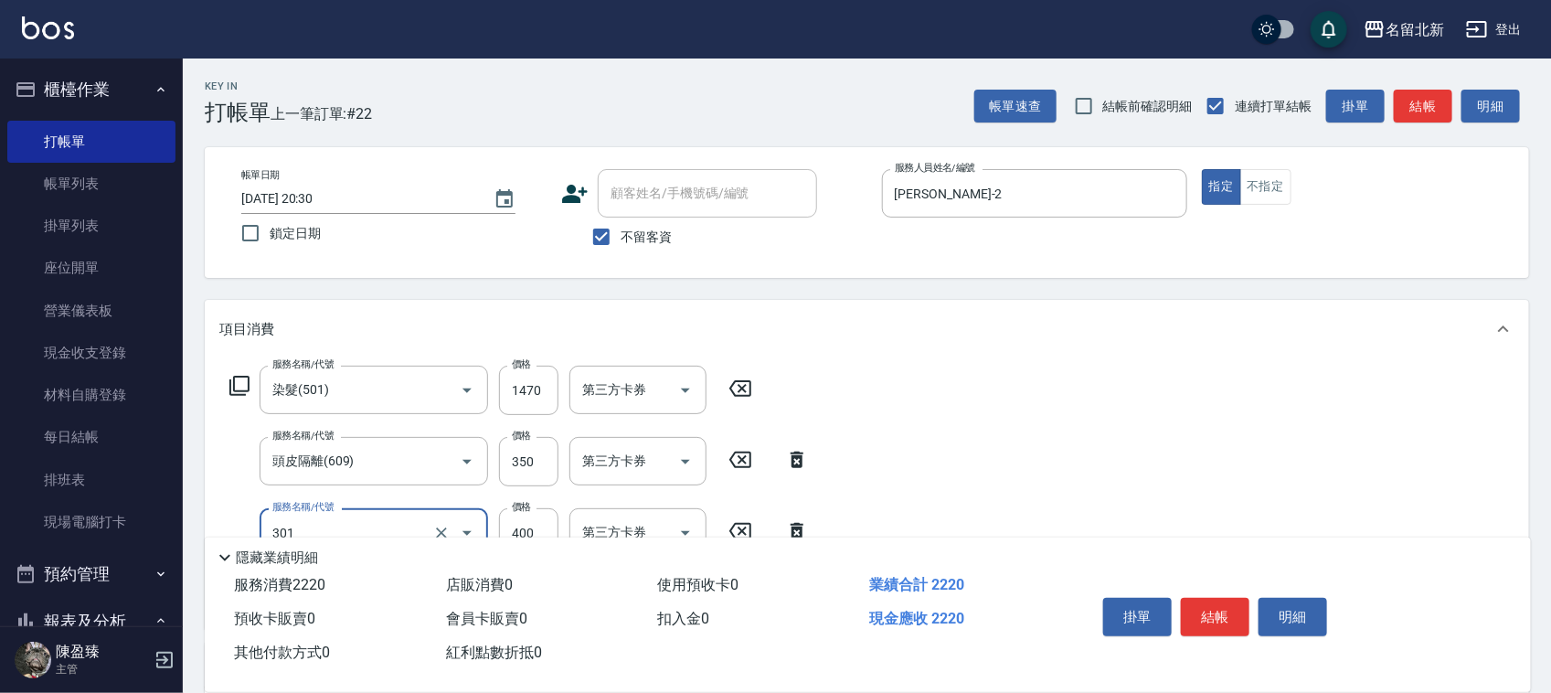
type input "造型剪髮(301)"
type input "380"
type input "互助100(710)"
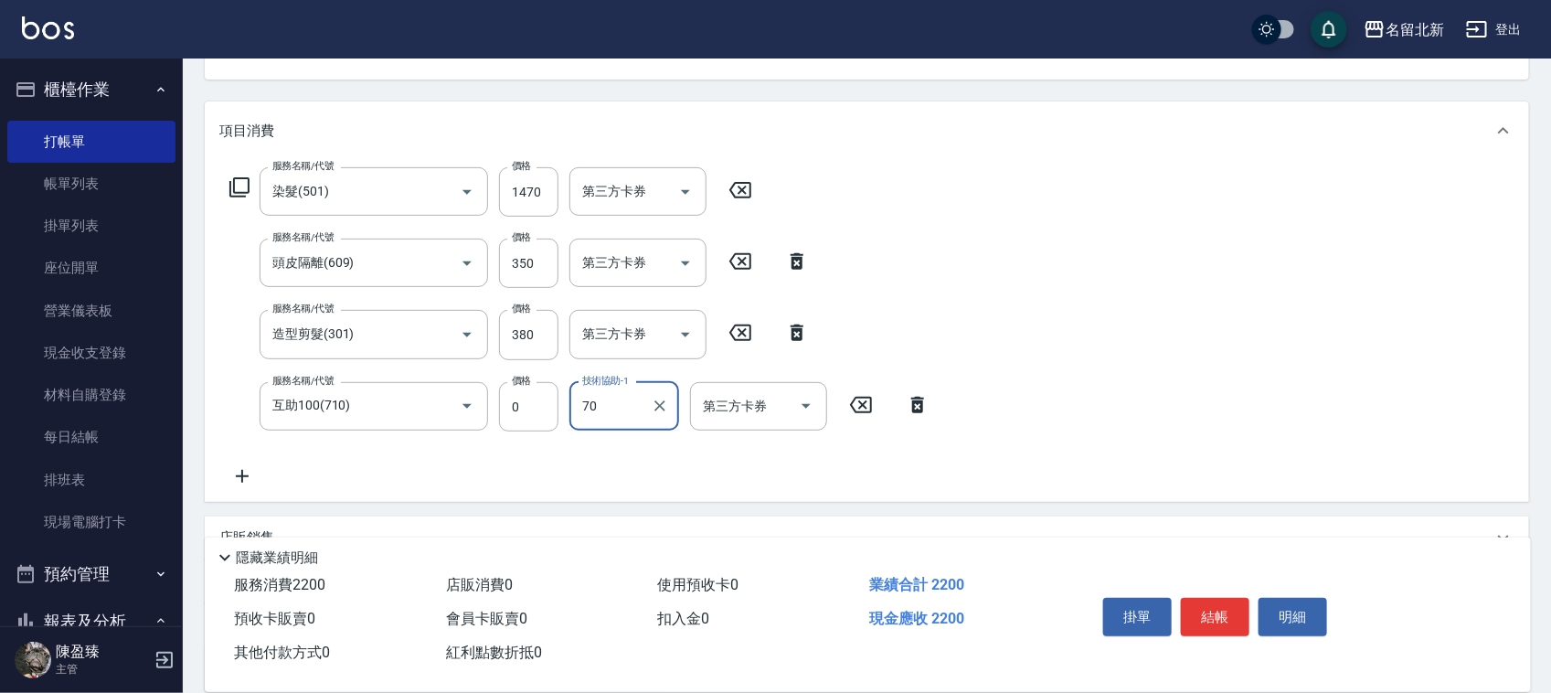
scroll to position [370, 0]
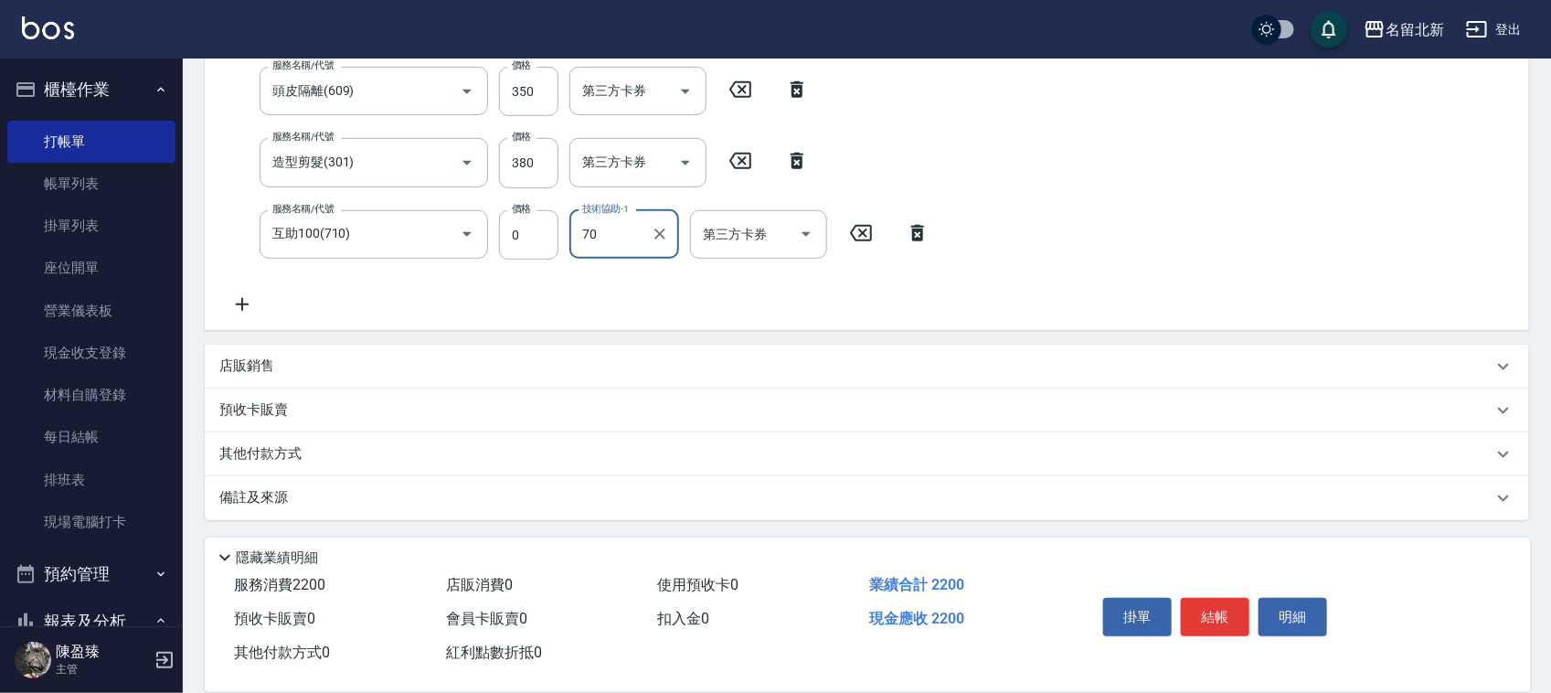
type input "7"
type input "[PERSON_NAME]-21"
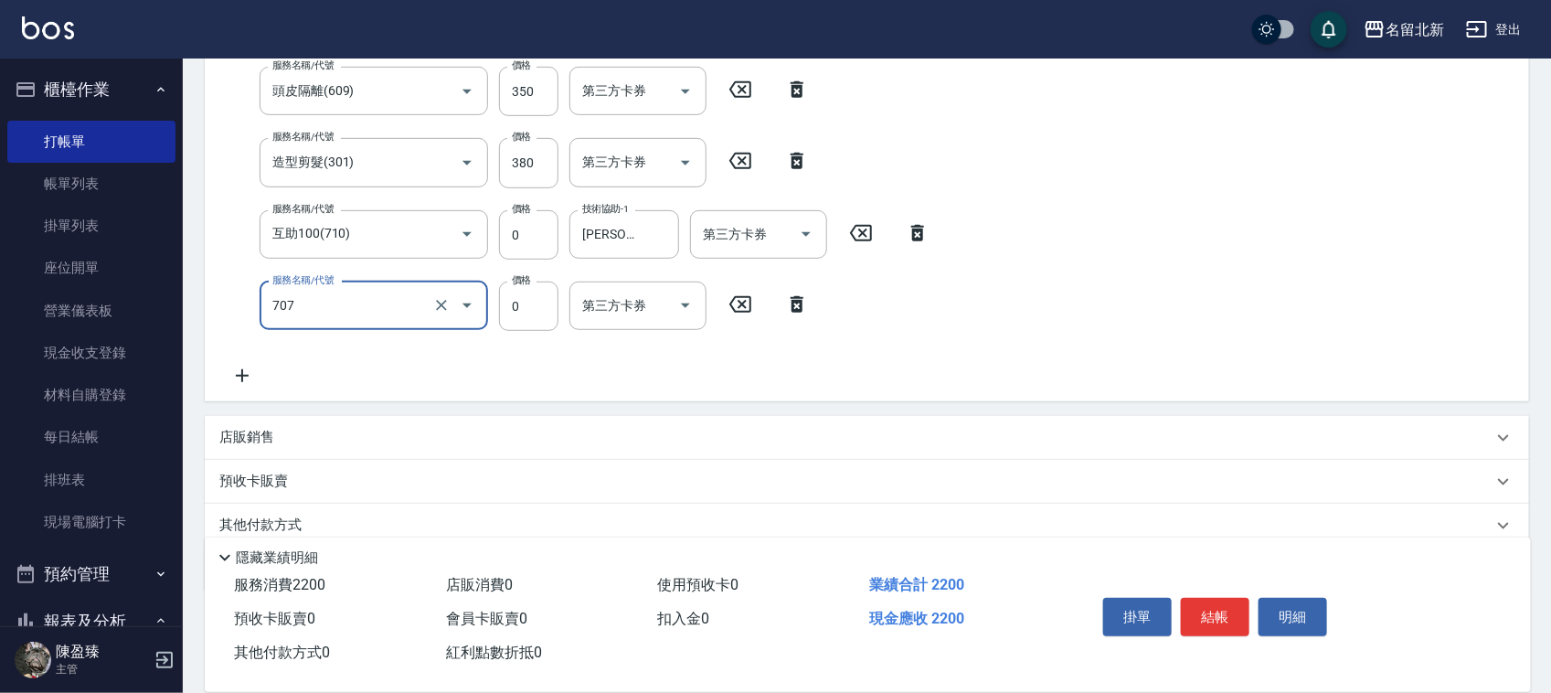
type input "互助70(707)"
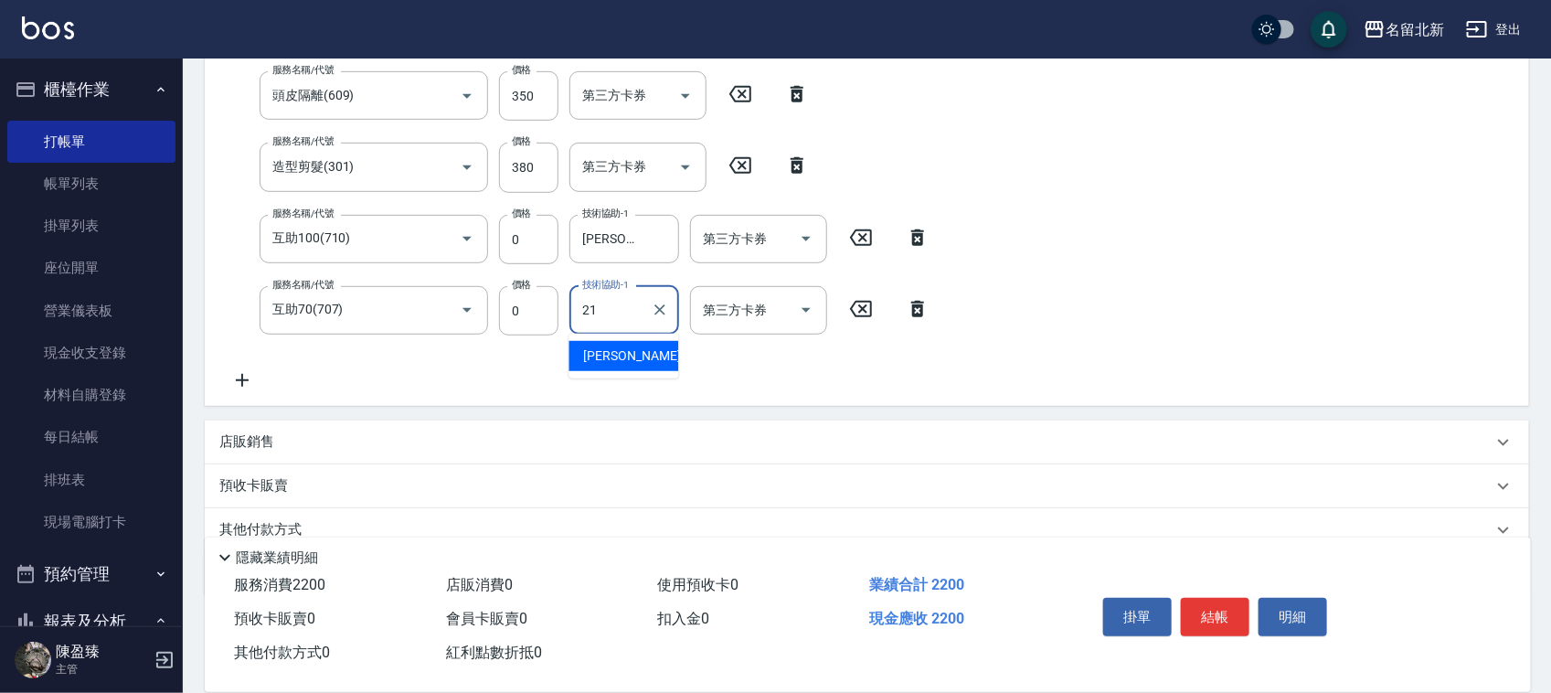
type input "[PERSON_NAME]-21"
click at [1190, 603] on button "結帳" at bounding box center [1215, 617] width 69 height 38
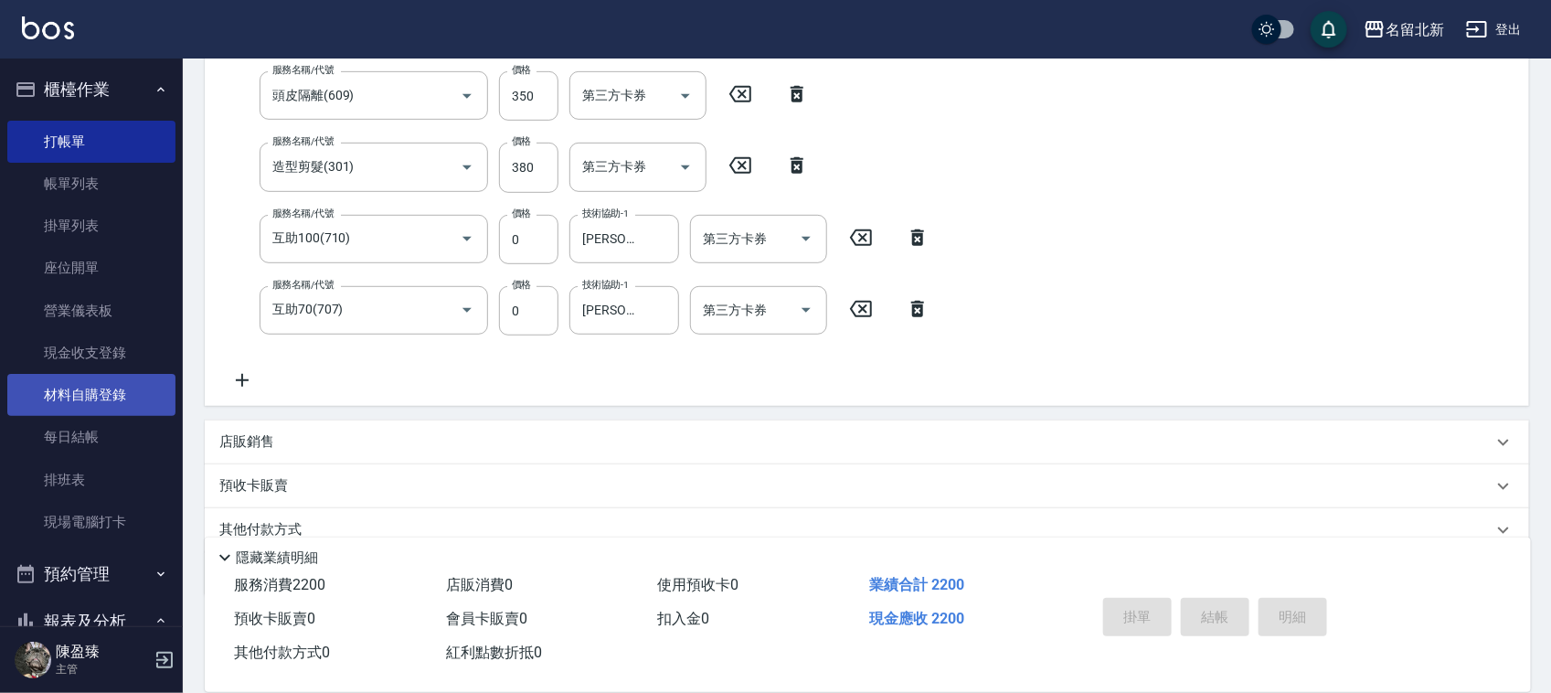
type input "[DATE] 20:31"
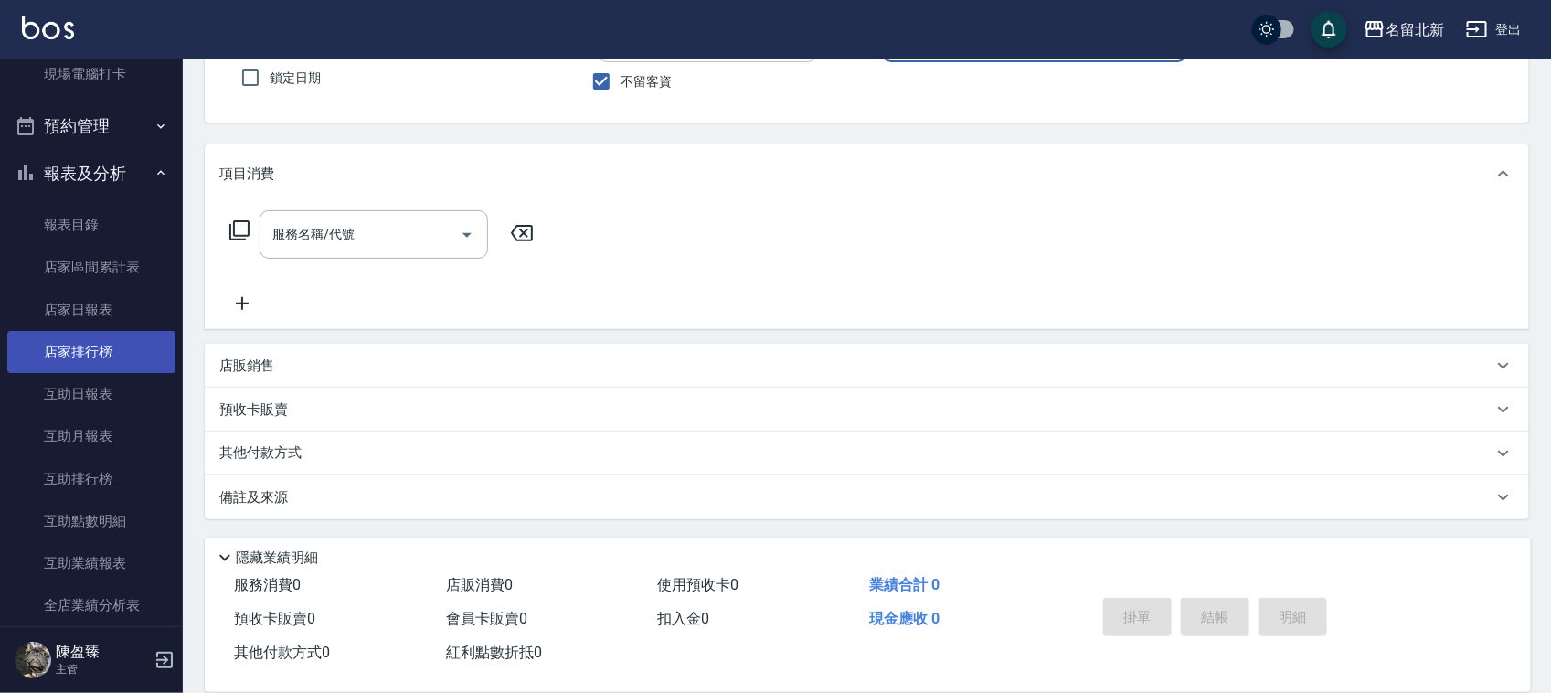
scroll to position [457, 0]
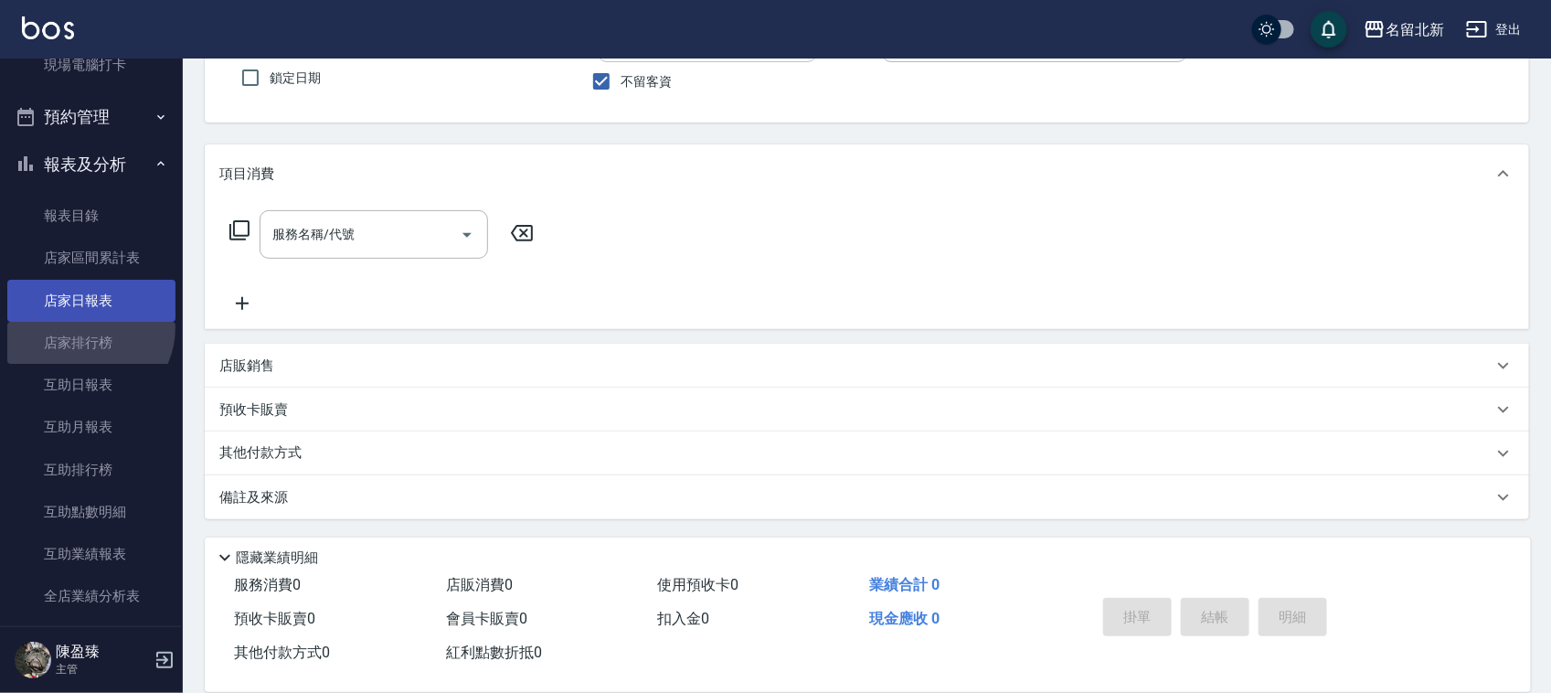
drag, startPoint x: 84, startPoint y: 327, endPoint x: 78, endPoint y: 300, distance: 28.2
click at [84, 326] on link "店家排行榜" at bounding box center [91, 343] width 168 height 42
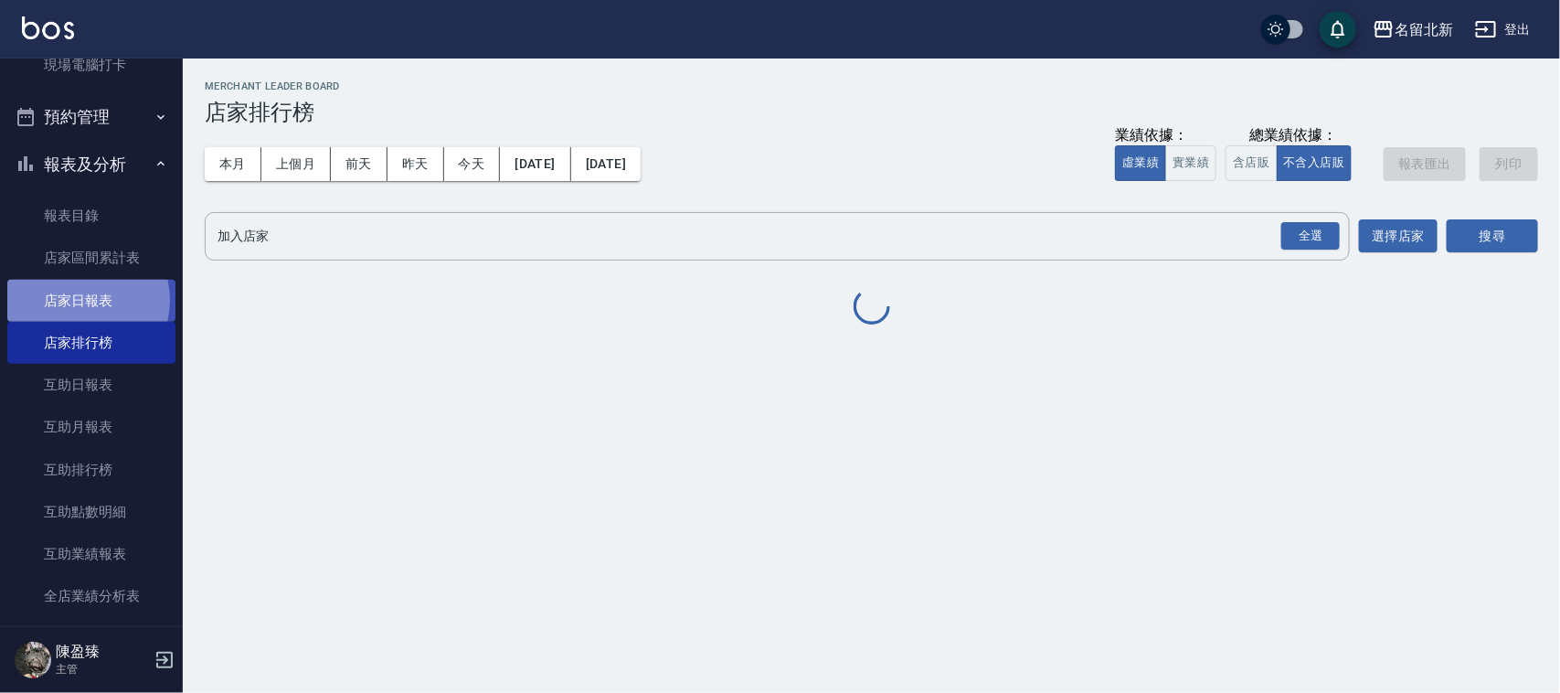
click at [78, 300] on link "店家日報表" at bounding box center [91, 301] width 168 height 42
click at [78, 299] on link "店家日報表" at bounding box center [91, 301] width 168 height 42
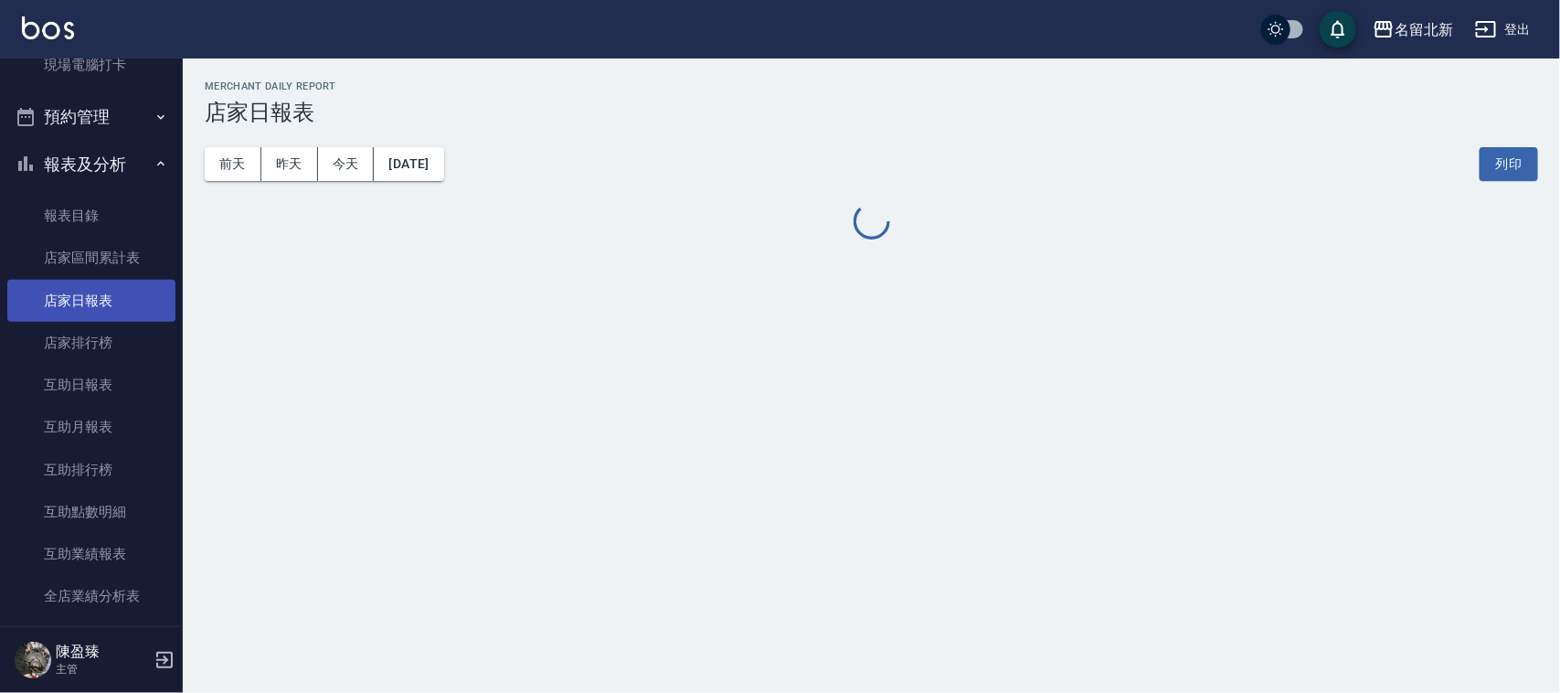
click at [78, 299] on link "店家日報表" at bounding box center [91, 301] width 168 height 42
click at [78, 298] on link "店家日報表" at bounding box center [91, 301] width 168 height 42
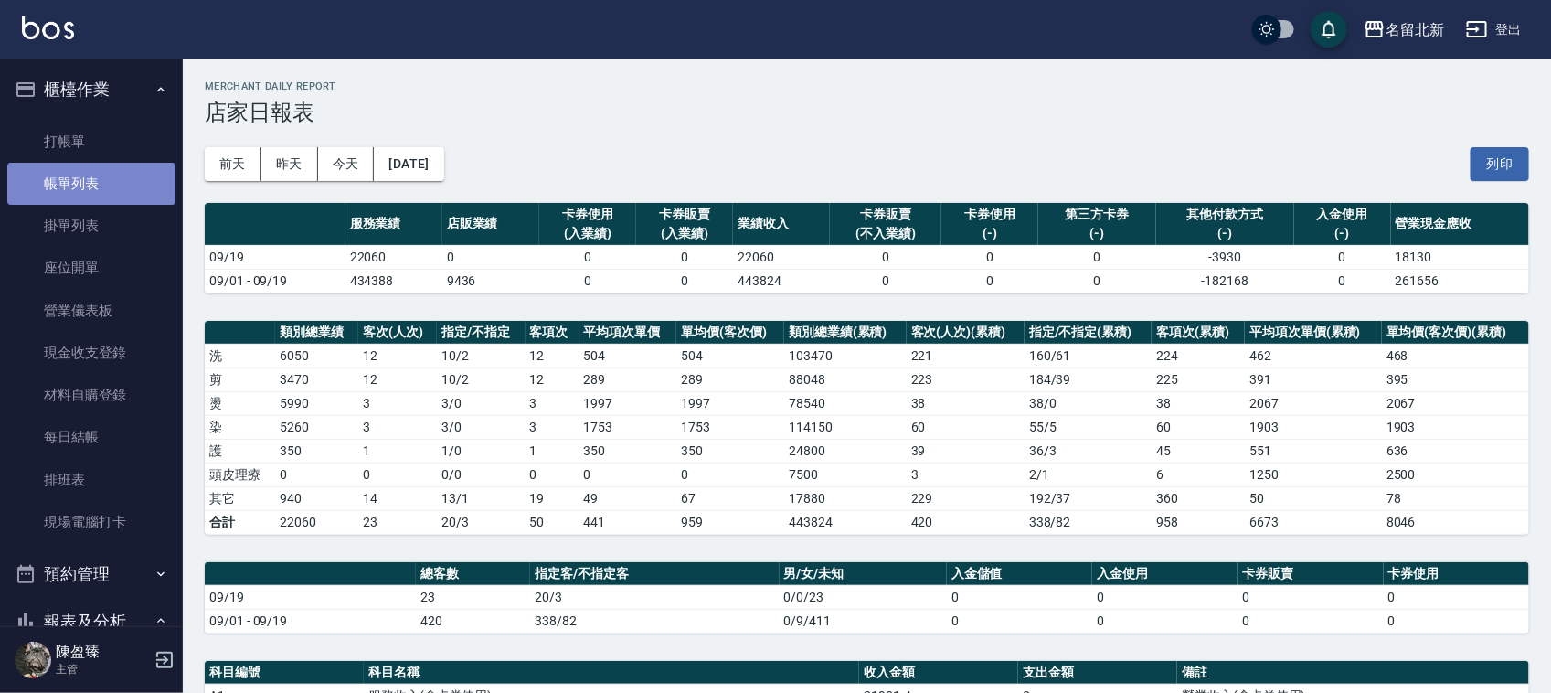
click at [105, 172] on link "帳單列表" at bounding box center [91, 184] width 168 height 42
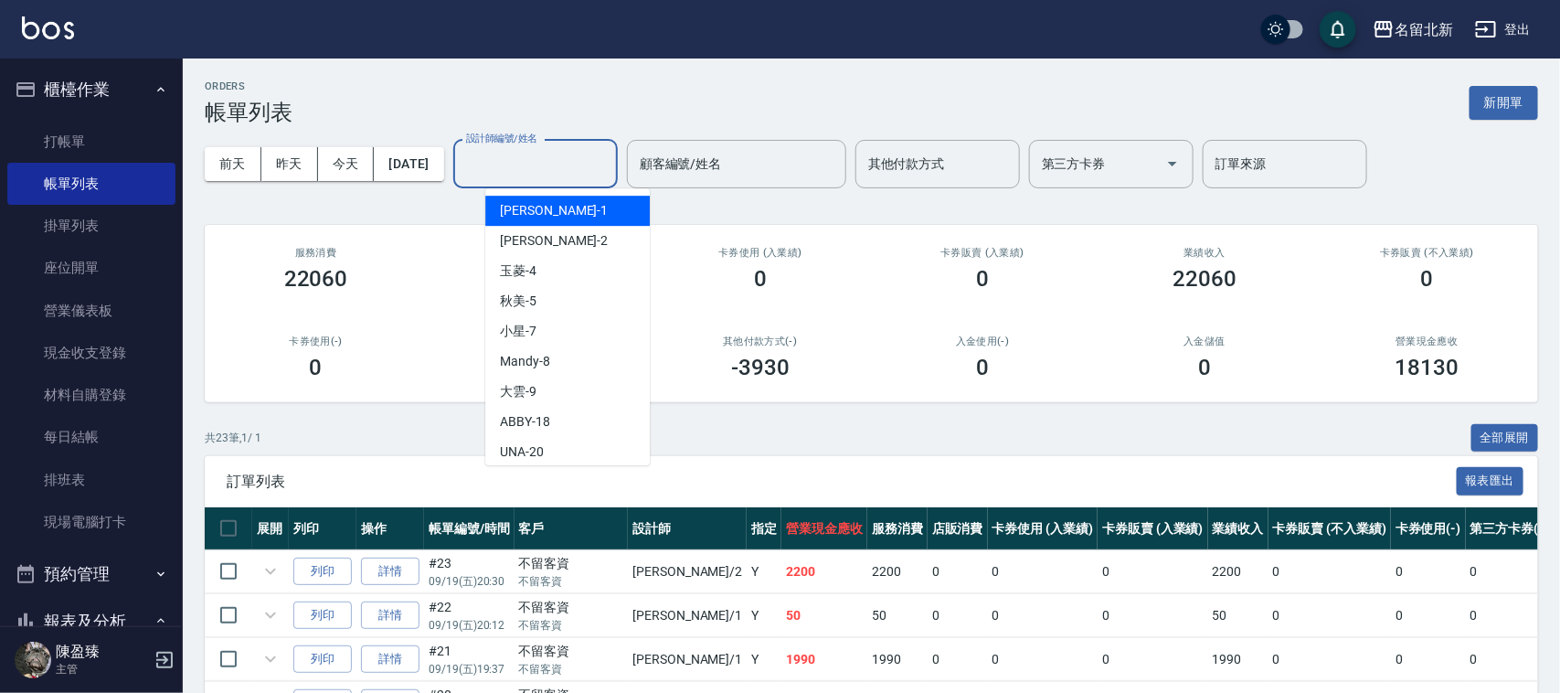
click at [594, 165] on input "設計師編號/姓名" at bounding box center [536, 164] width 148 height 32
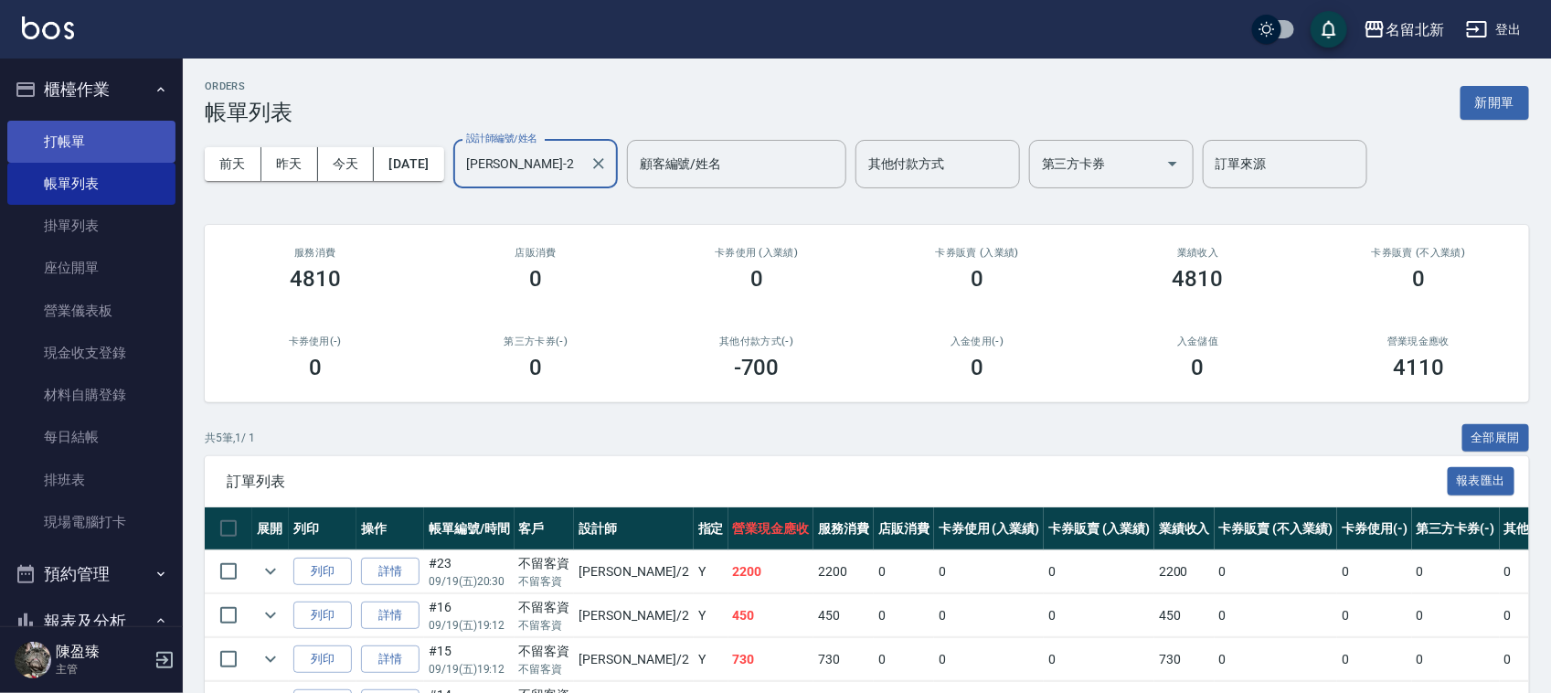
type input "[PERSON_NAME]-2"
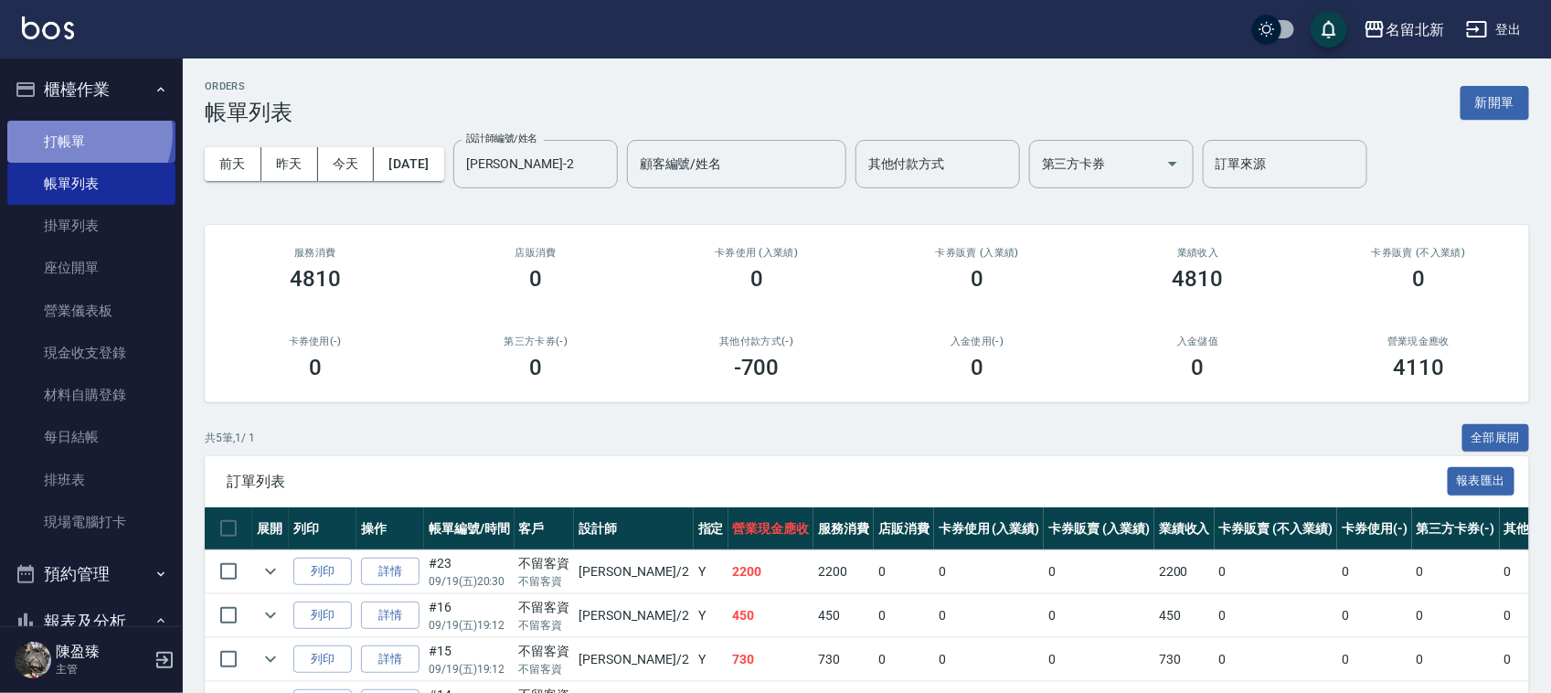
click at [80, 133] on link "打帳單" at bounding box center [91, 142] width 168 height 42
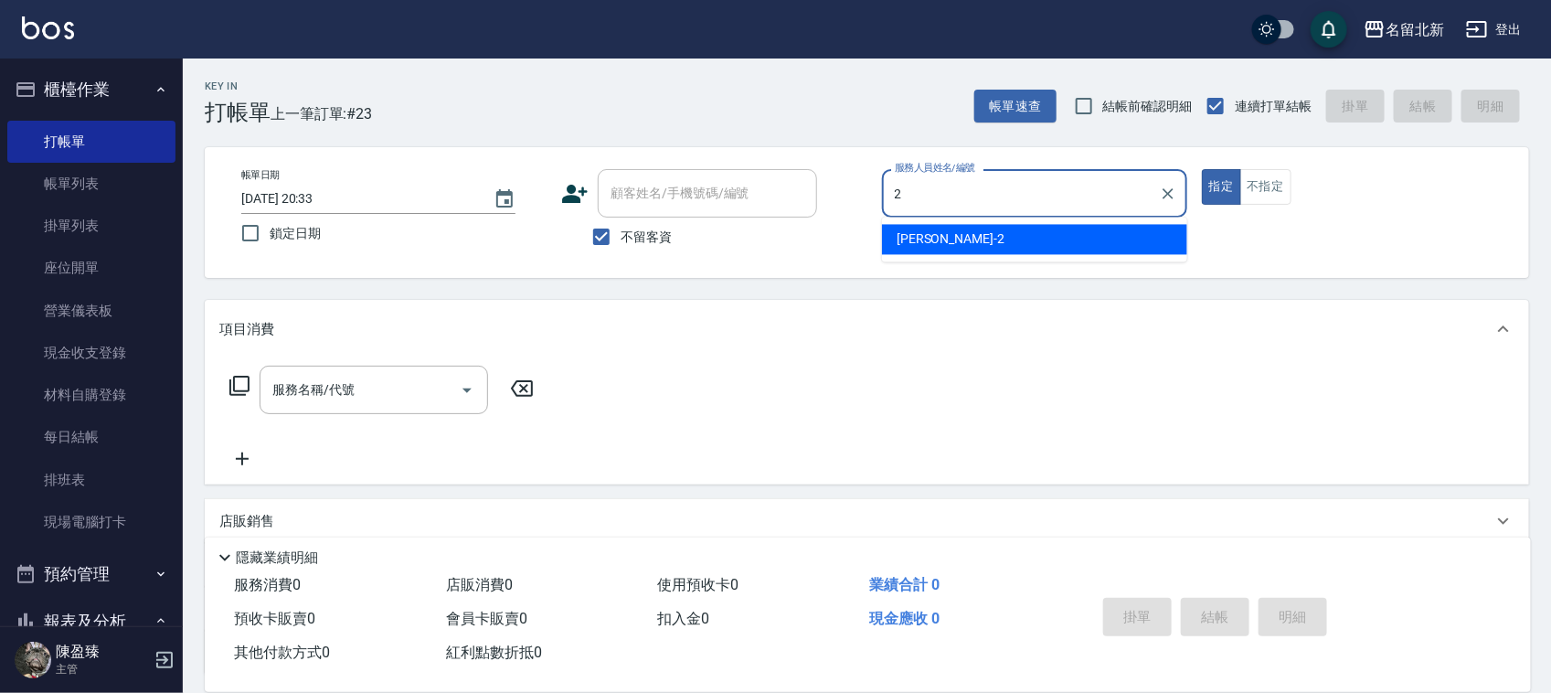
type input "[PERSON_NAME]-2"
type button "true"
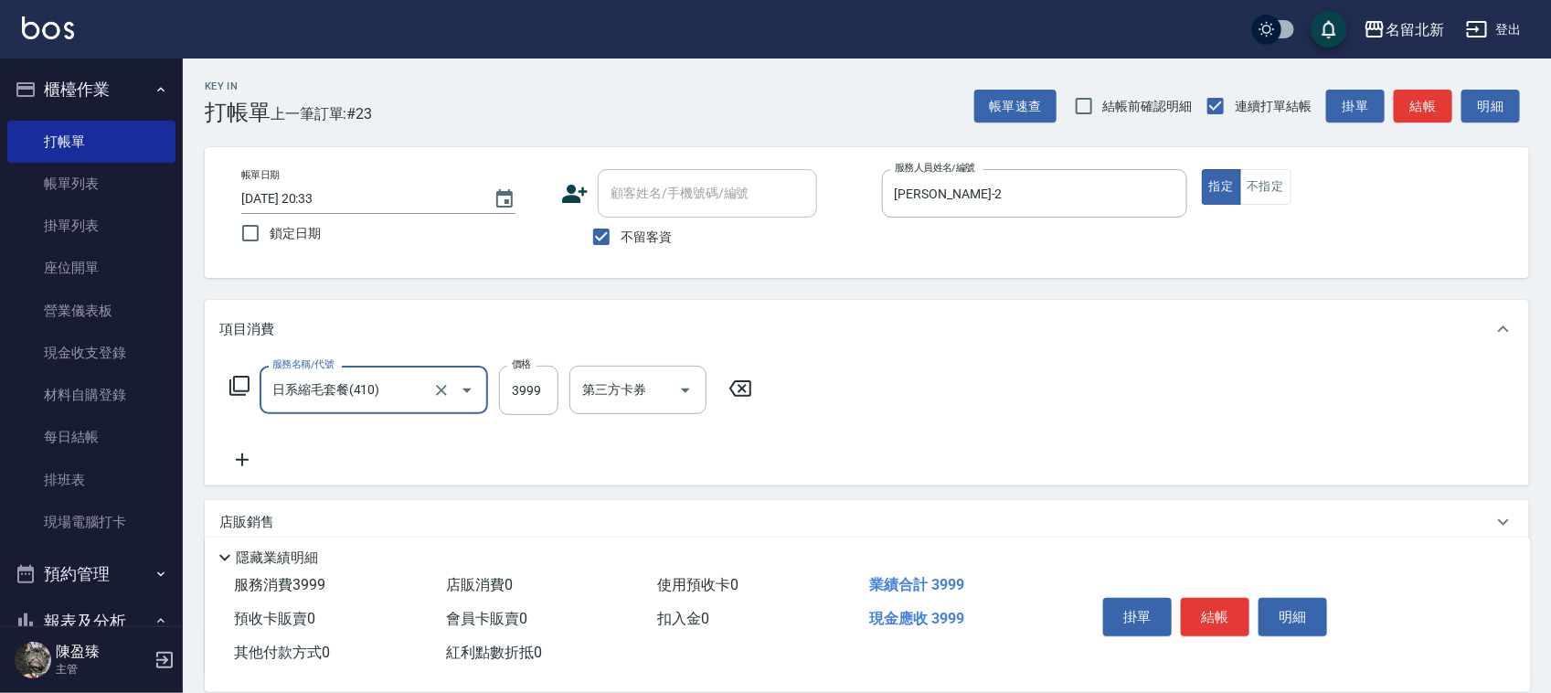
type input "4"
type input "日系縮毛套餐(410)"
type input "4700"
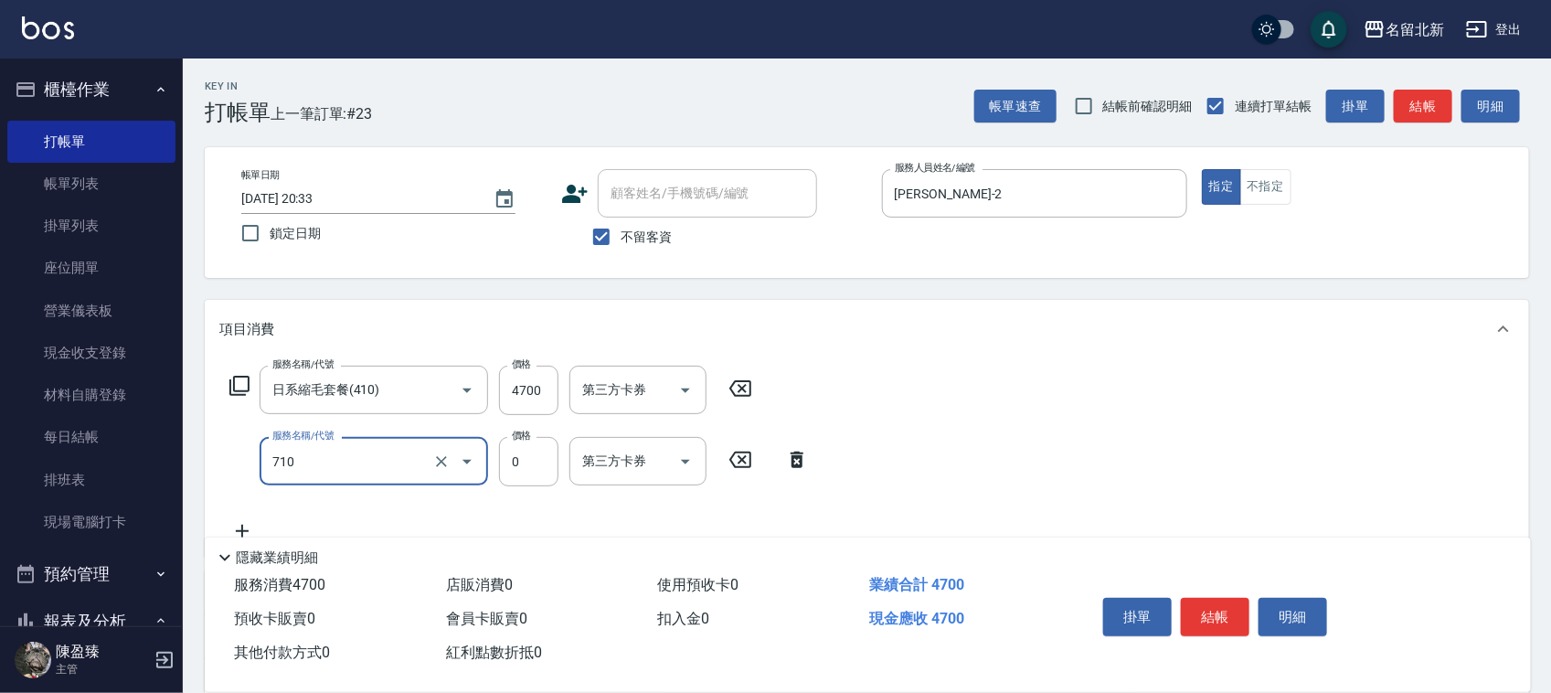
type input "互助100(710)"
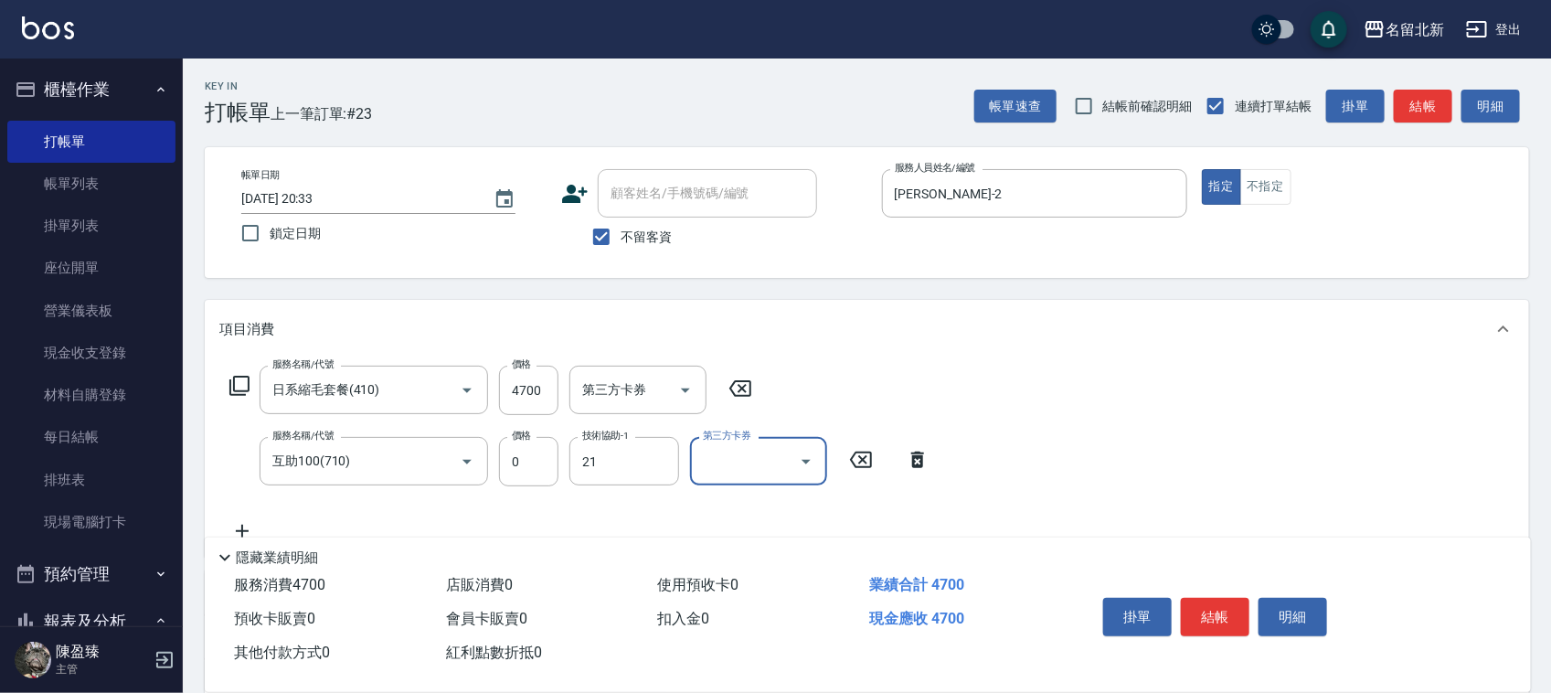
type input "[PERSON_NAME]-21"
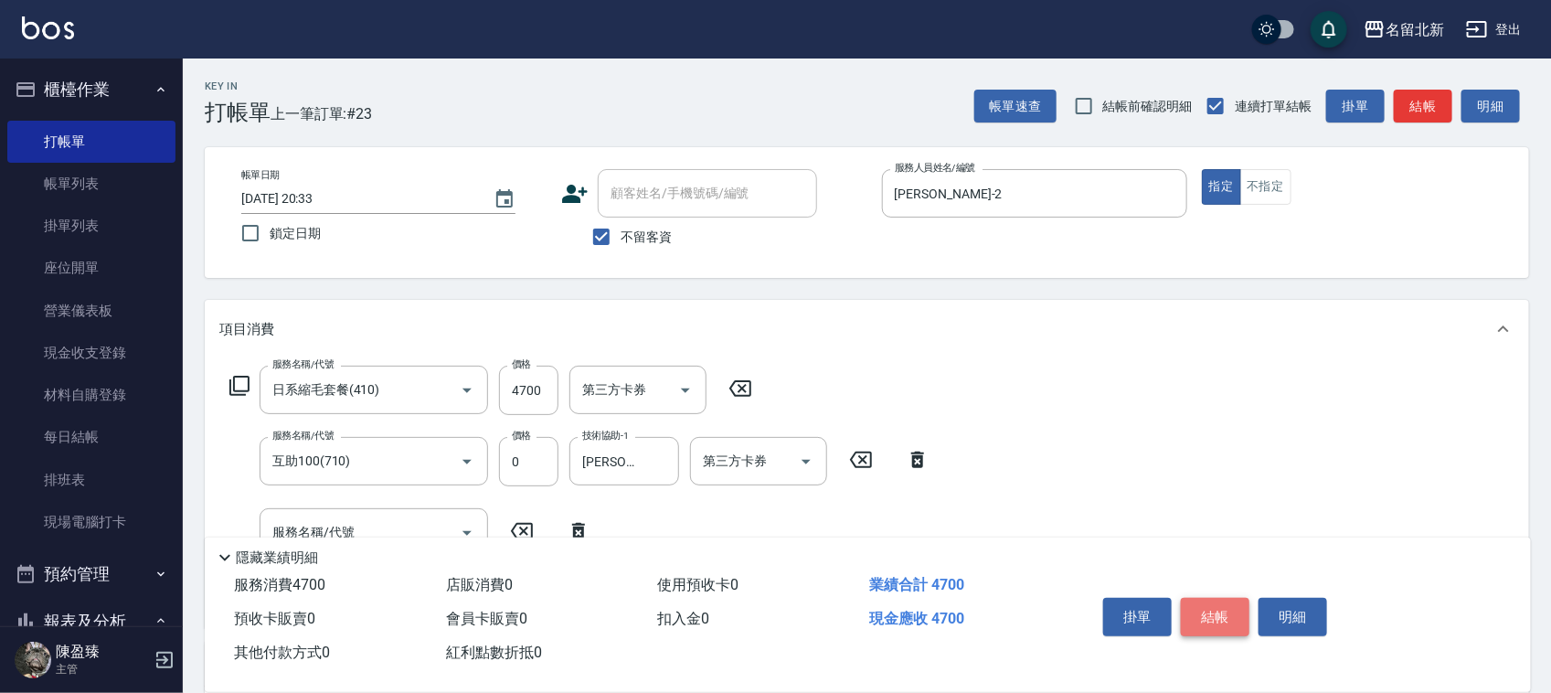
click at [1213, 605] on button "結帳" at bounding box center [1215, 617] width 69 height 38
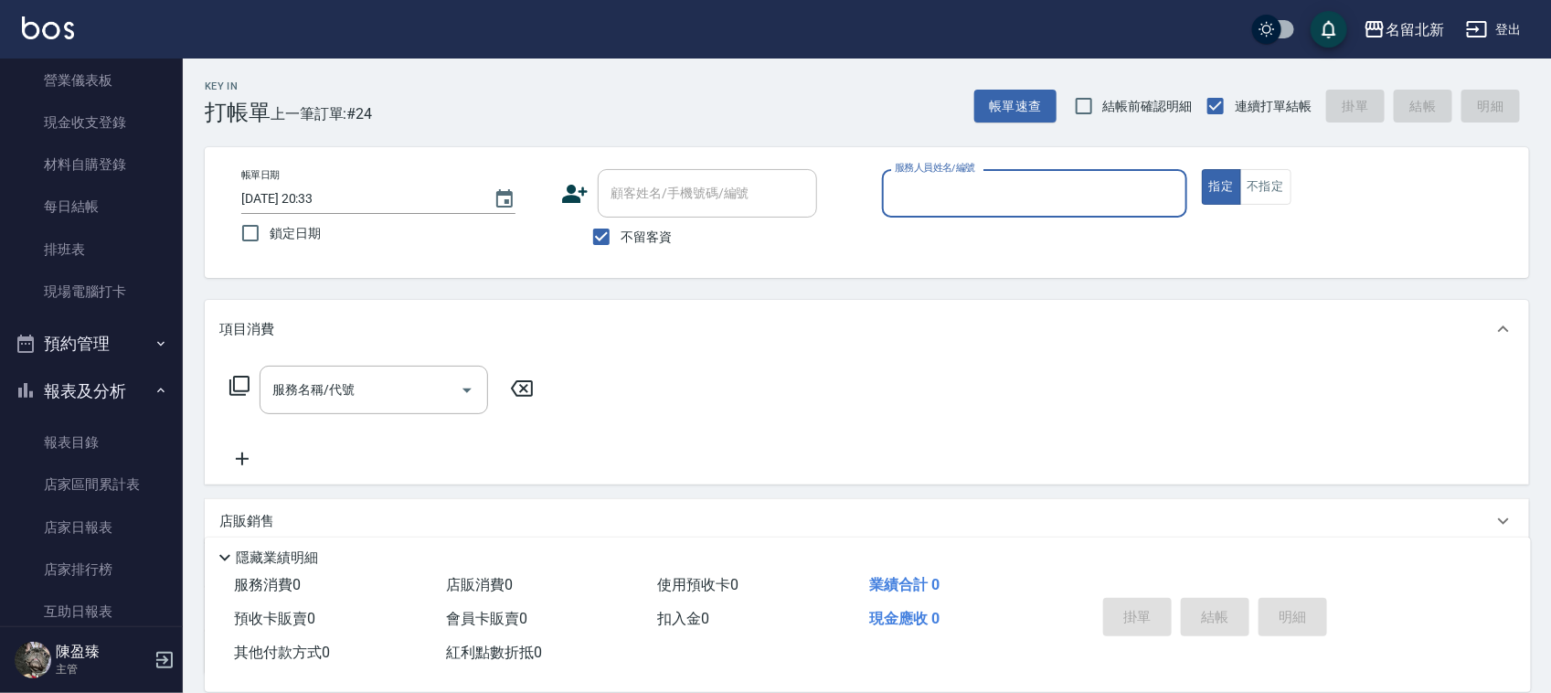
scroll to position [228, 0]
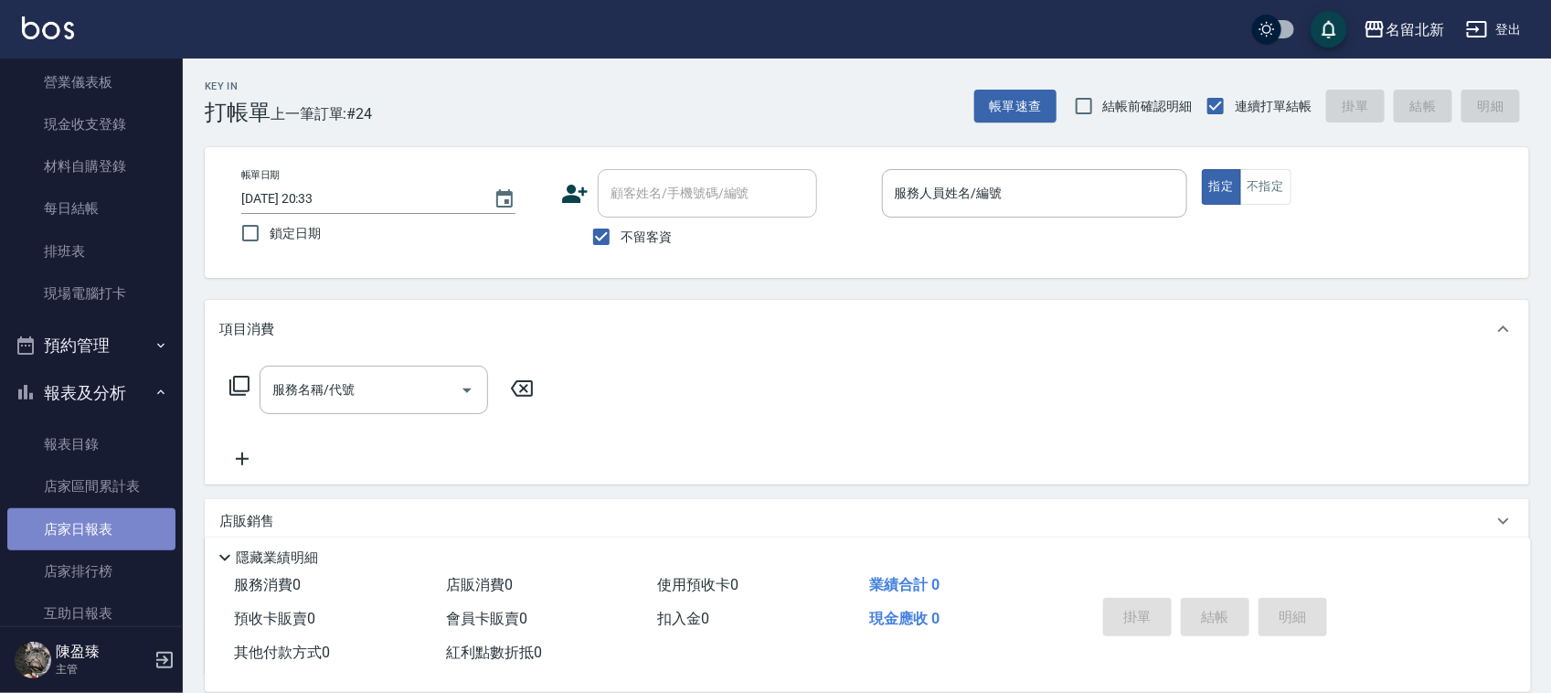
click at [105, 521] on link "店家日報表" at bounding box center [91, 529] width 168 height 42
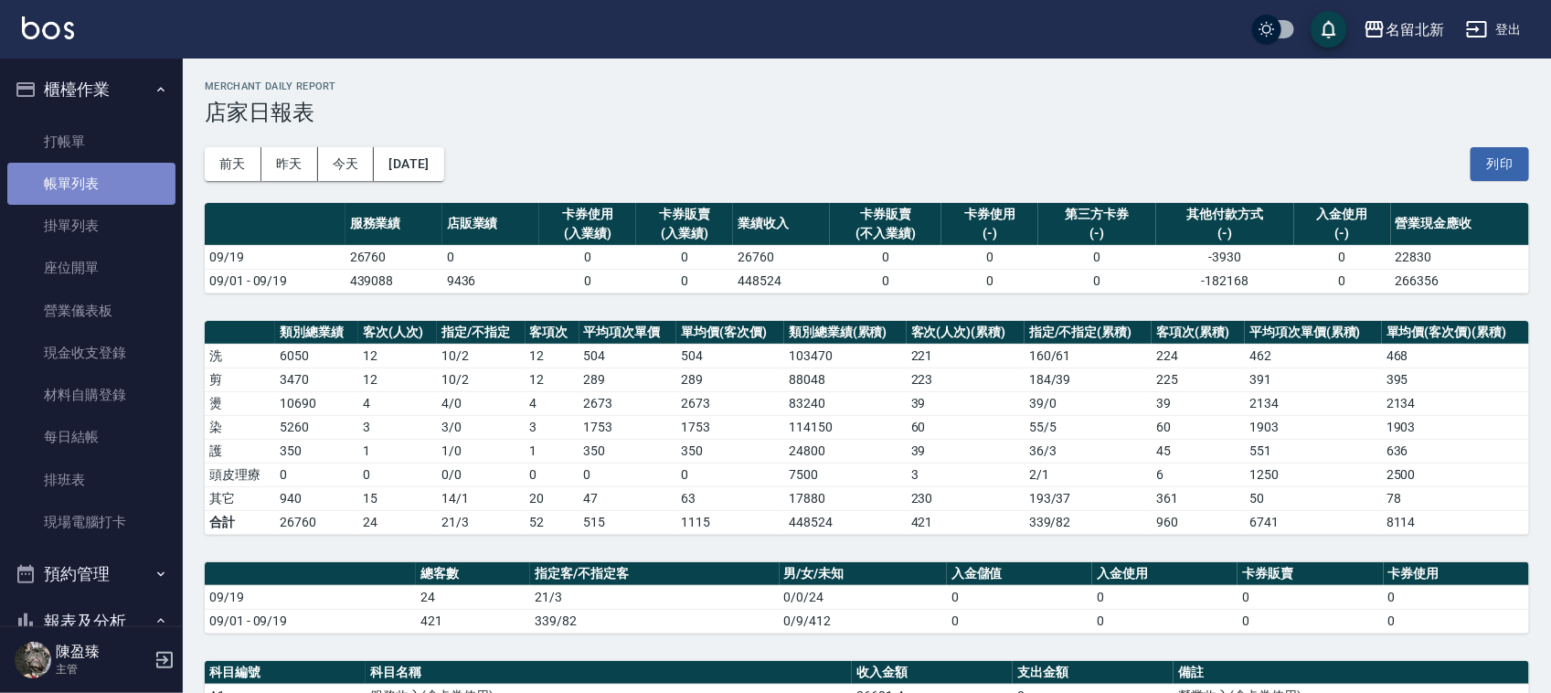
click at [116, 175] on link "帳單列表" at bounding box center [91, 184] width 168 height 42
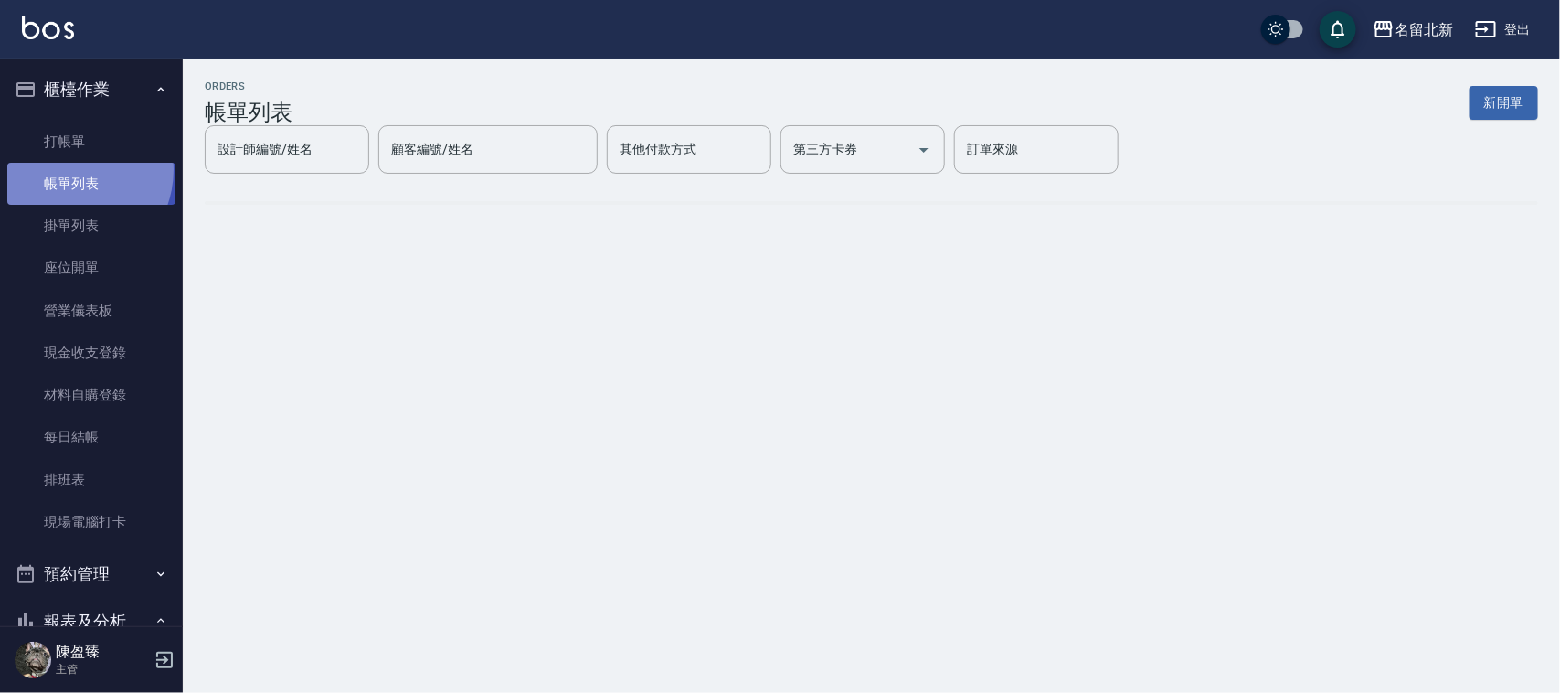
click at [69, 169] on link "帳單列表" at bounding box center [91, 184] width 168 height 42
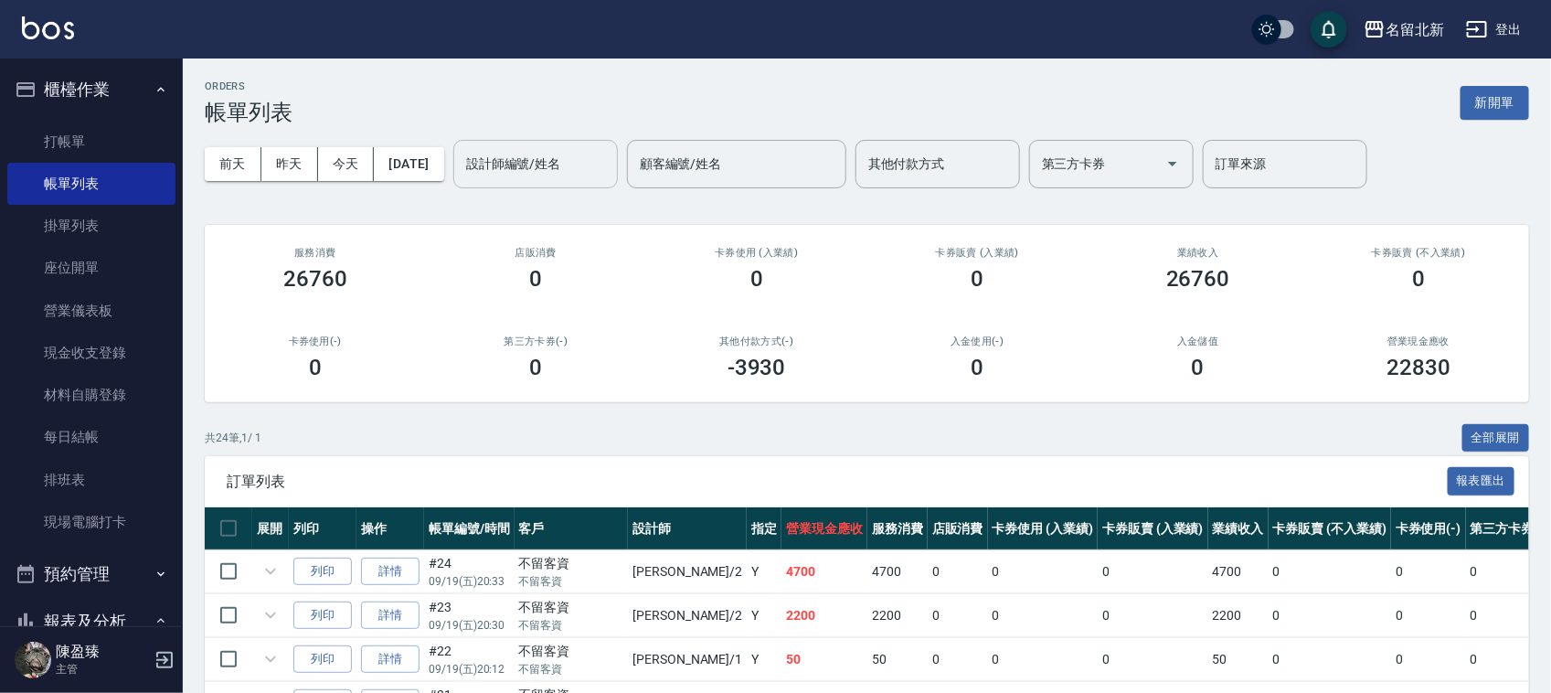
click at [567, 179] on input "設計師編號/姓名" at bounding box center [536, 164] width 148 height 32
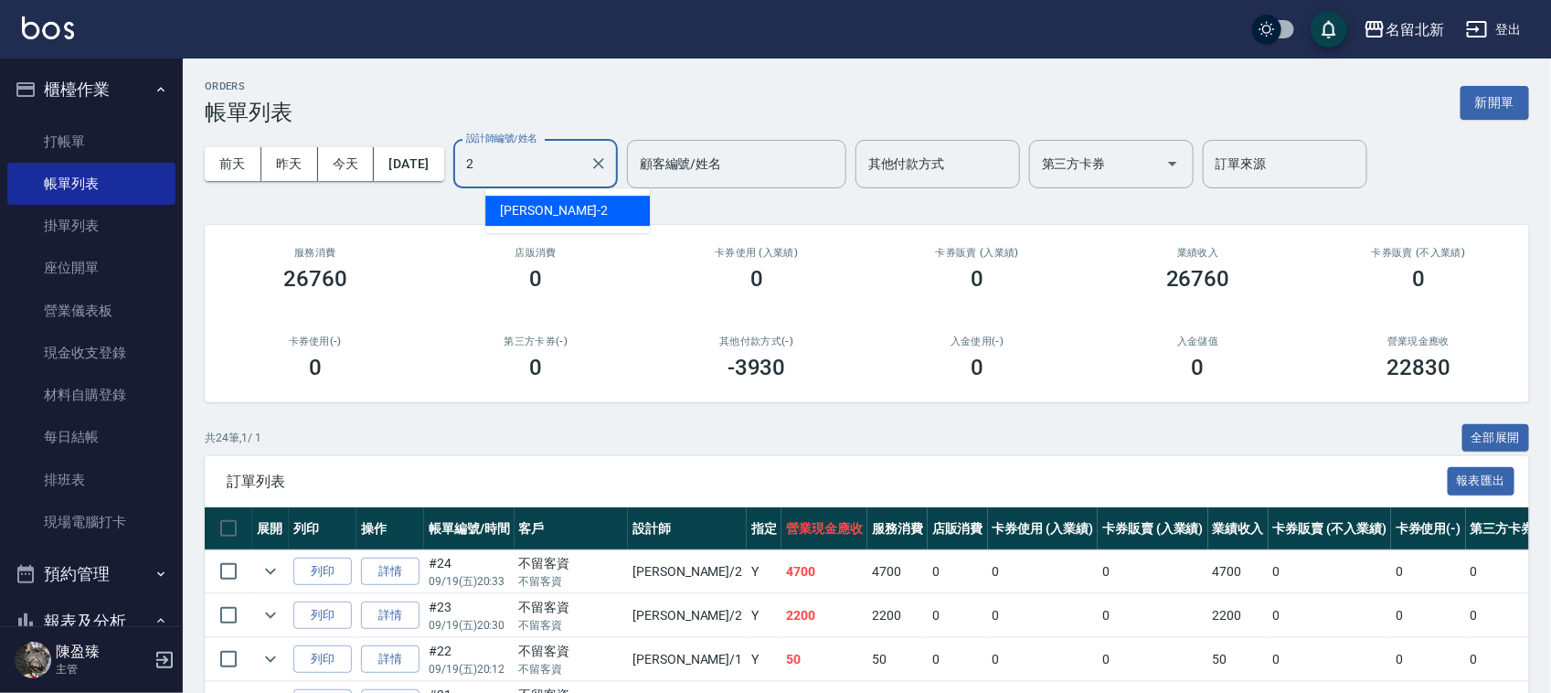
type input "[PERSON_NAME]-2"
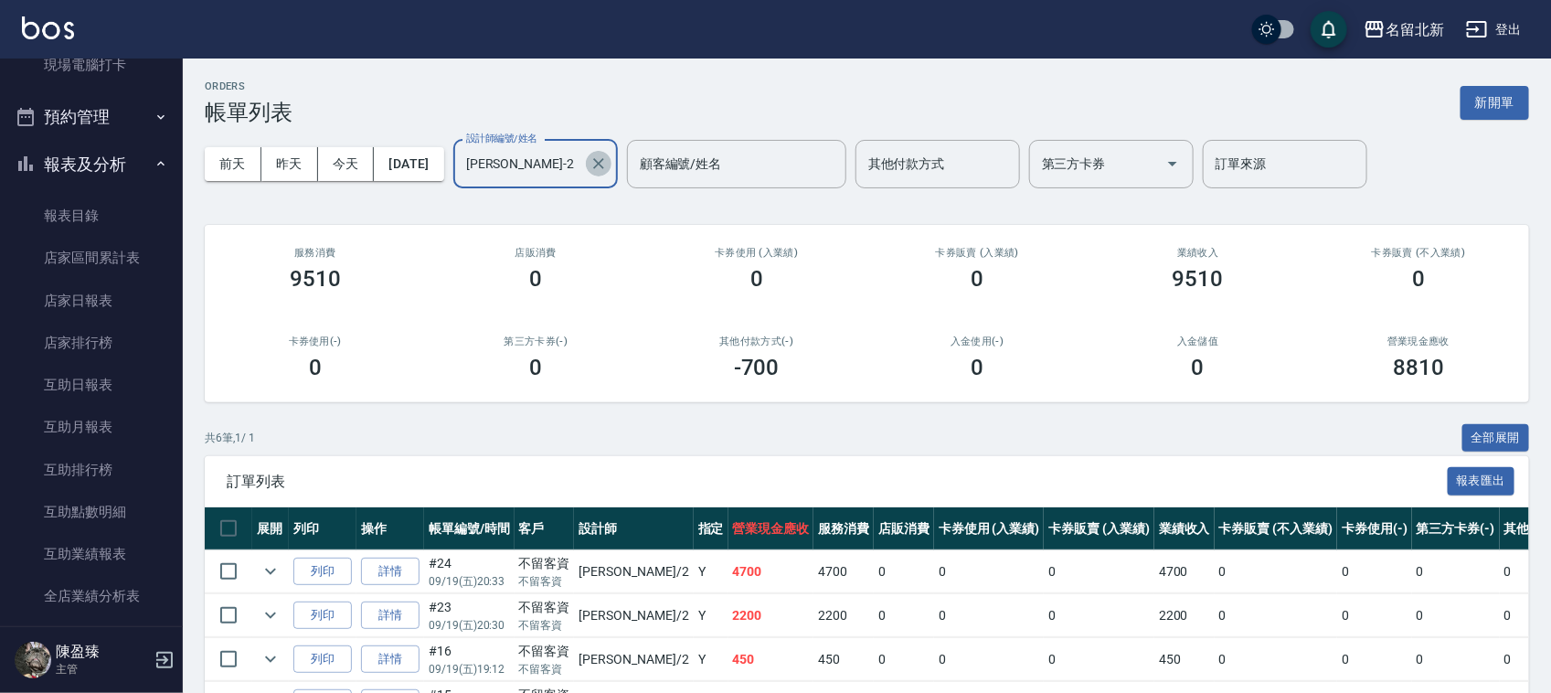
click at [611, 172] on button "Clear" at bounding box center [599, 164] width 26 height 26
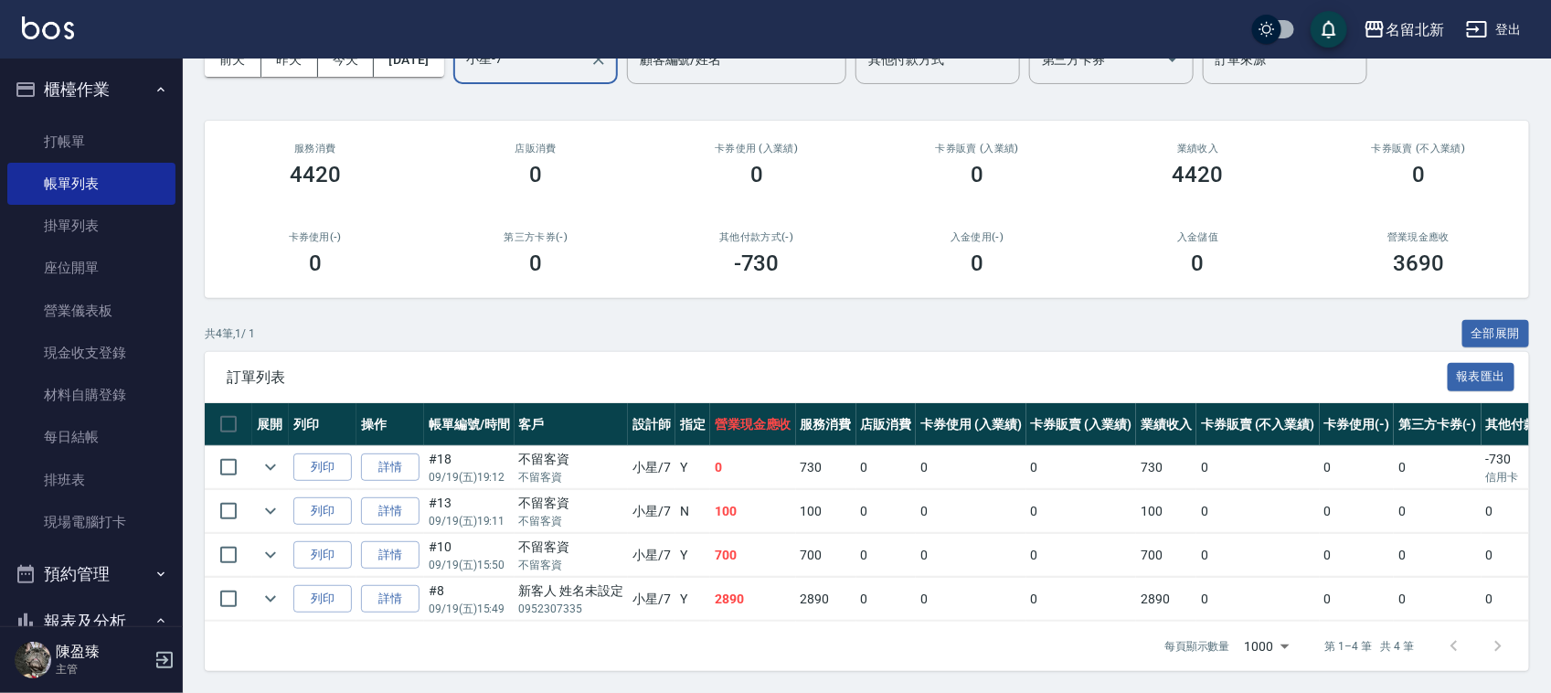
type input "小星-7"
click at [97, 480] on link "排班表" at bounding box center [91, 480] width 168 height 42
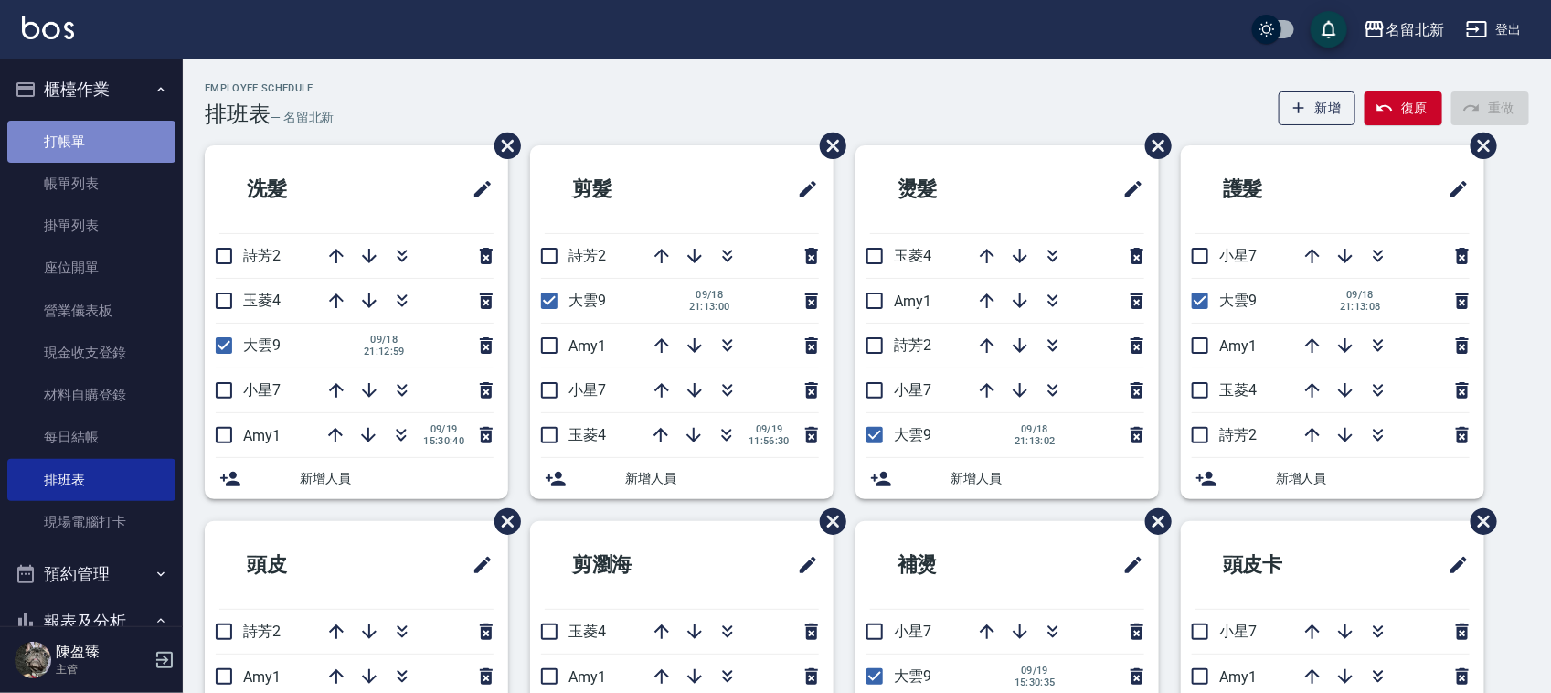
click at [116, 144] on link "打帳單" at bounding box center [91, 142] width 168 height 42
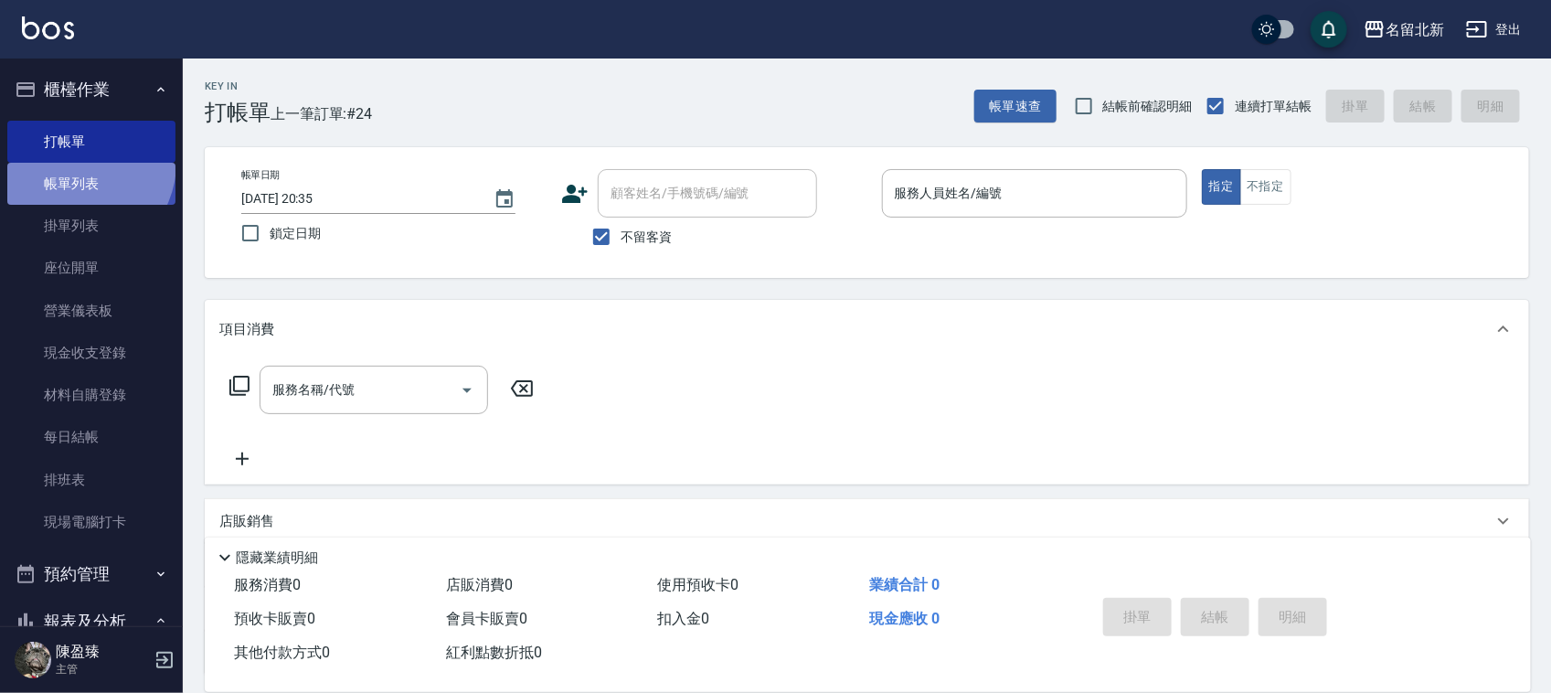
click at [74, 165] on link "帳單列表" at bounding box center [91, 184] width 168 height 42
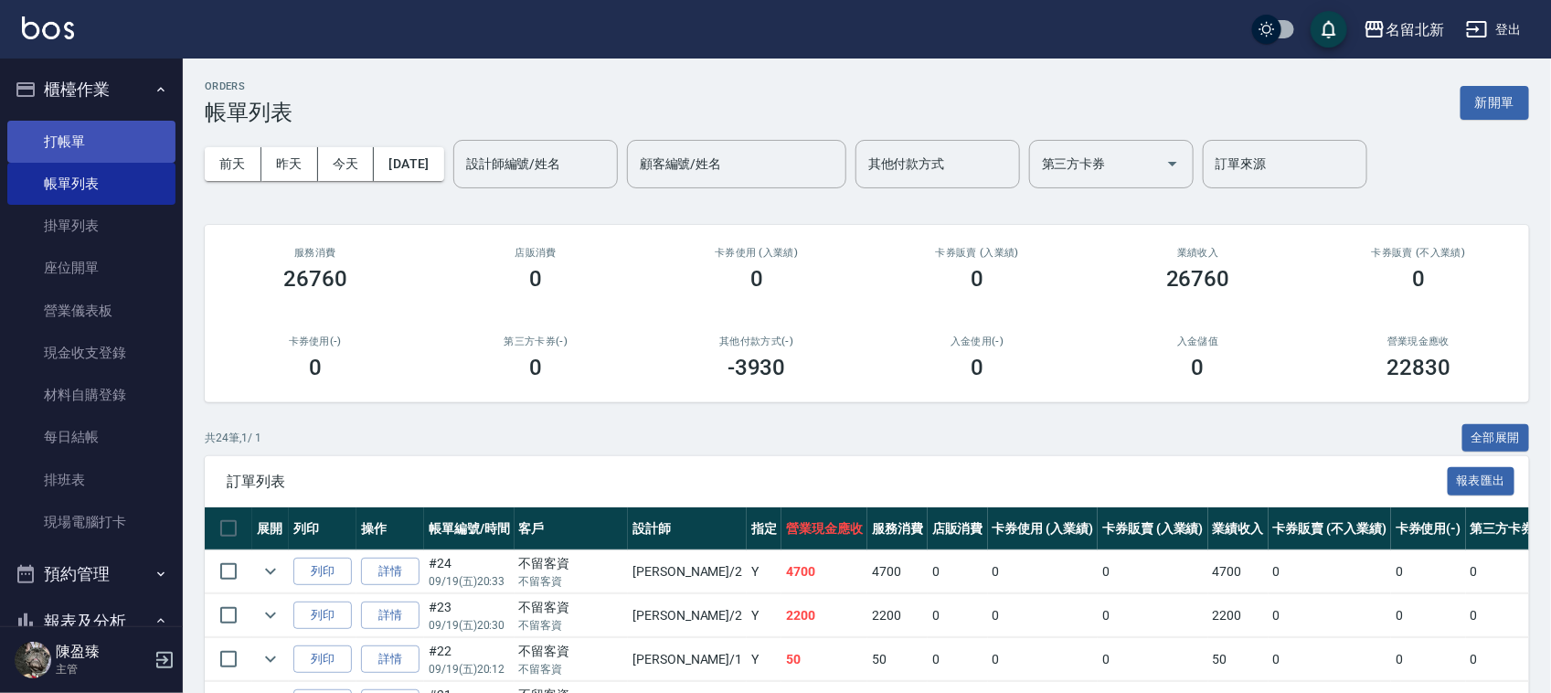
click at [84, 122] on link "打帳單" at bounding box center [91, 142] width 168 height 42
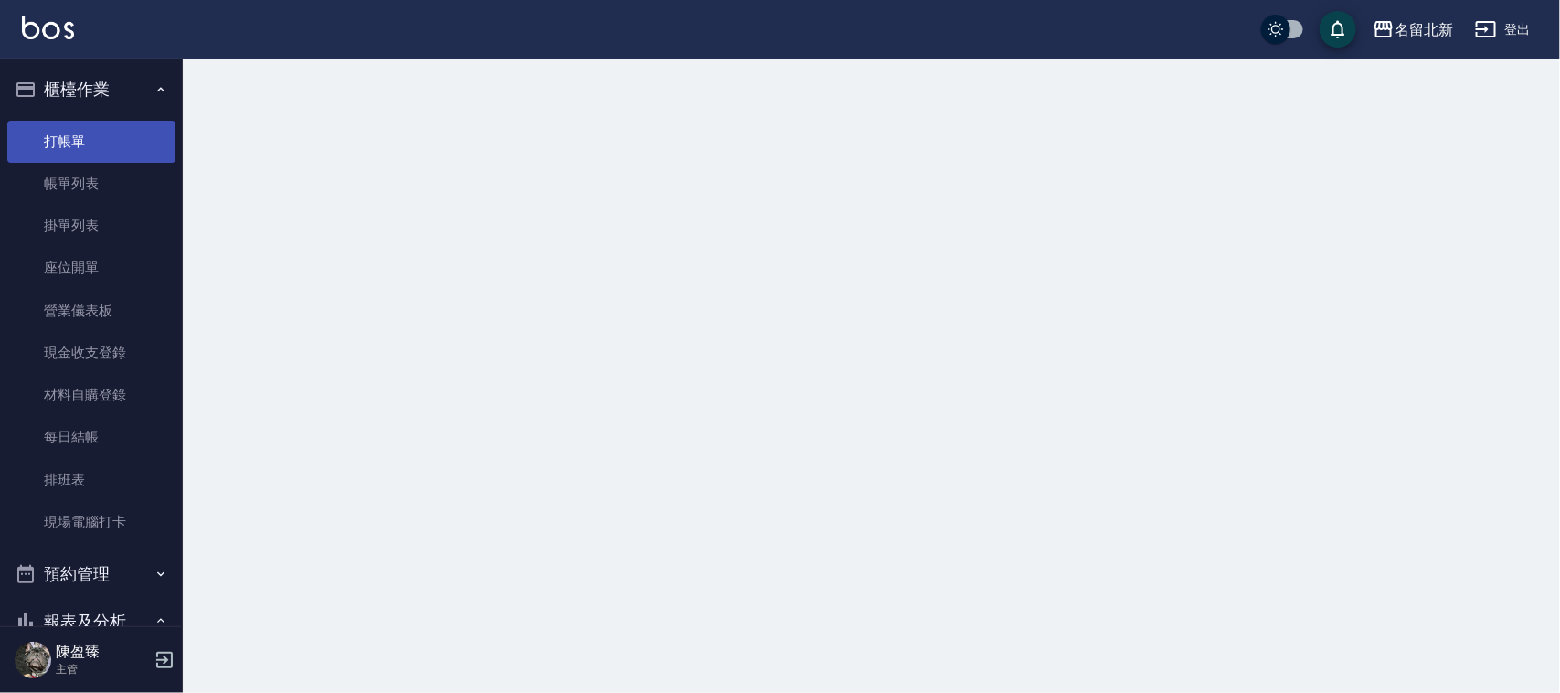
click at [85, 122] on link "打帳單" at bounding box center [91, 142] width 168 height 42
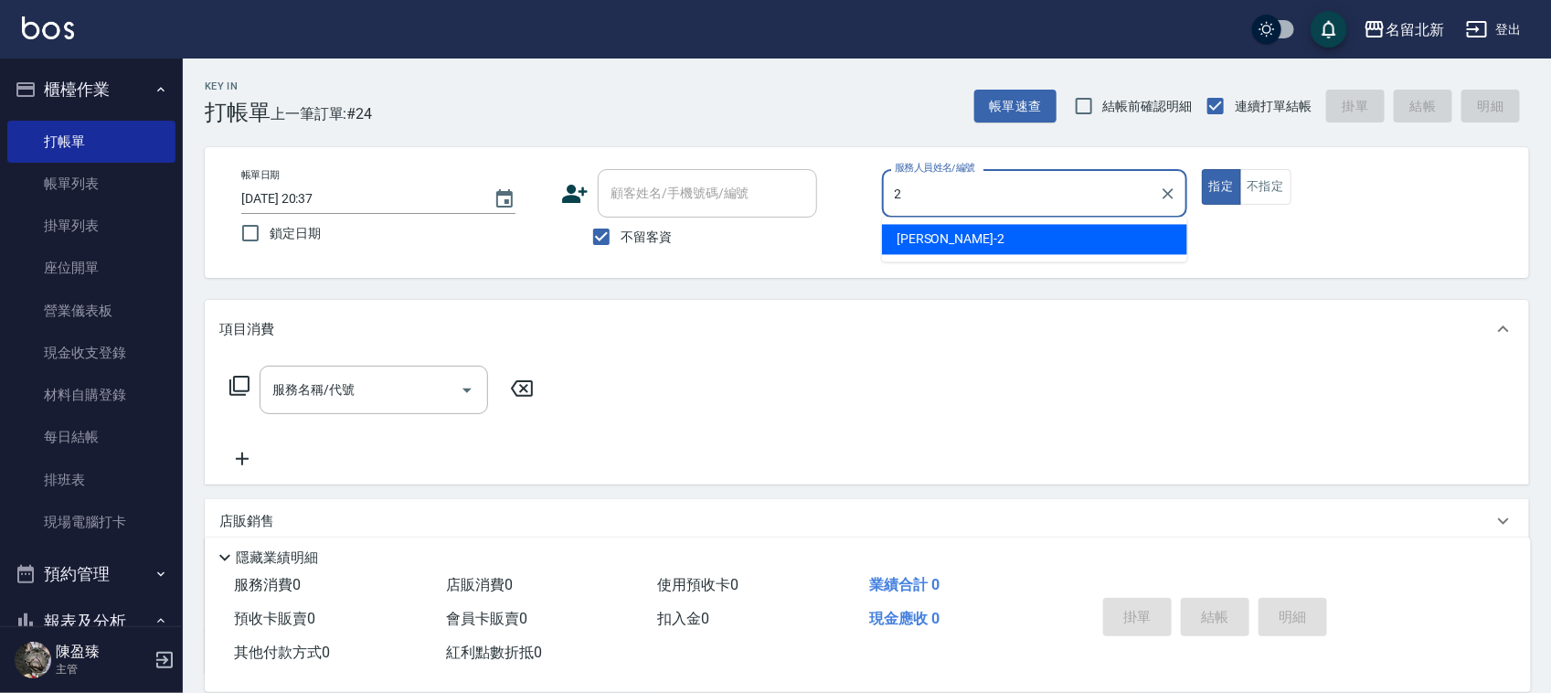
type input "[PERSON_NAME]-2"
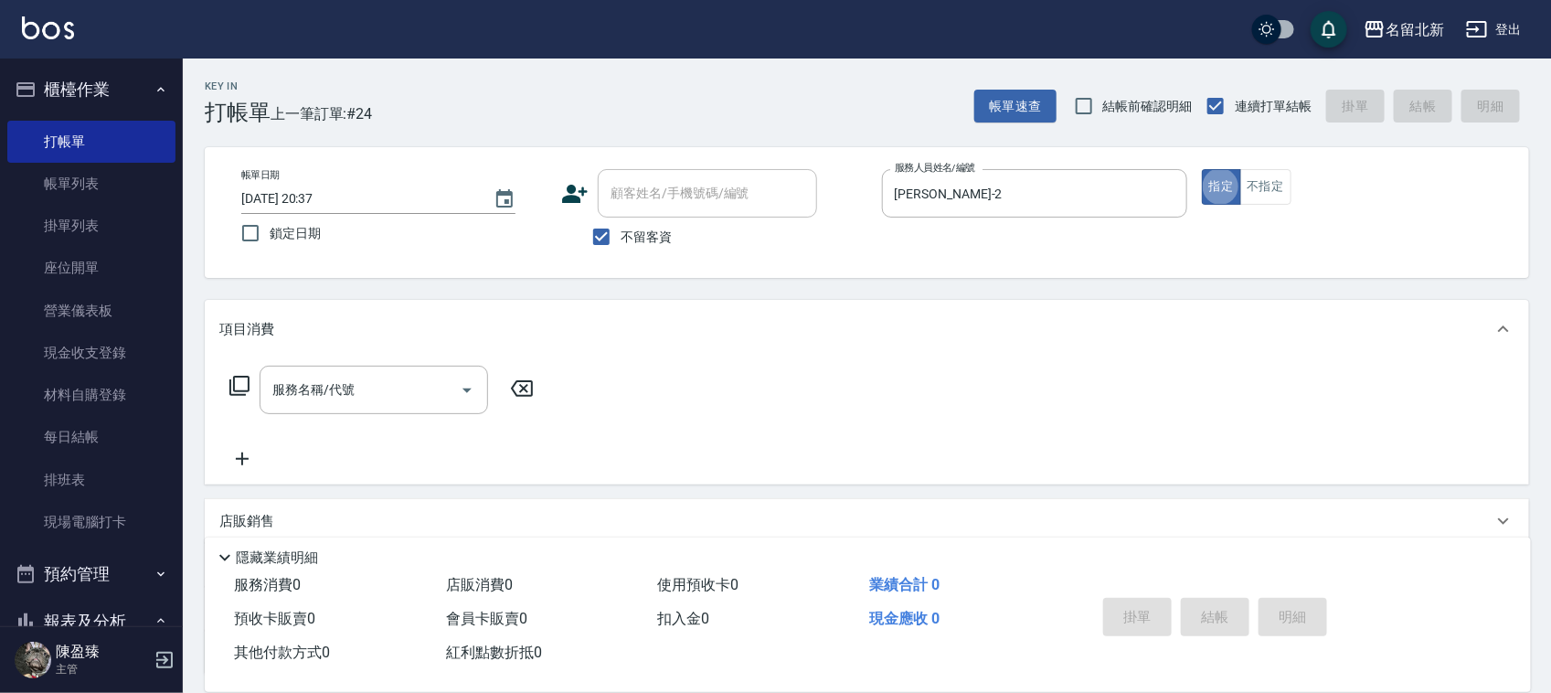
type button "true"
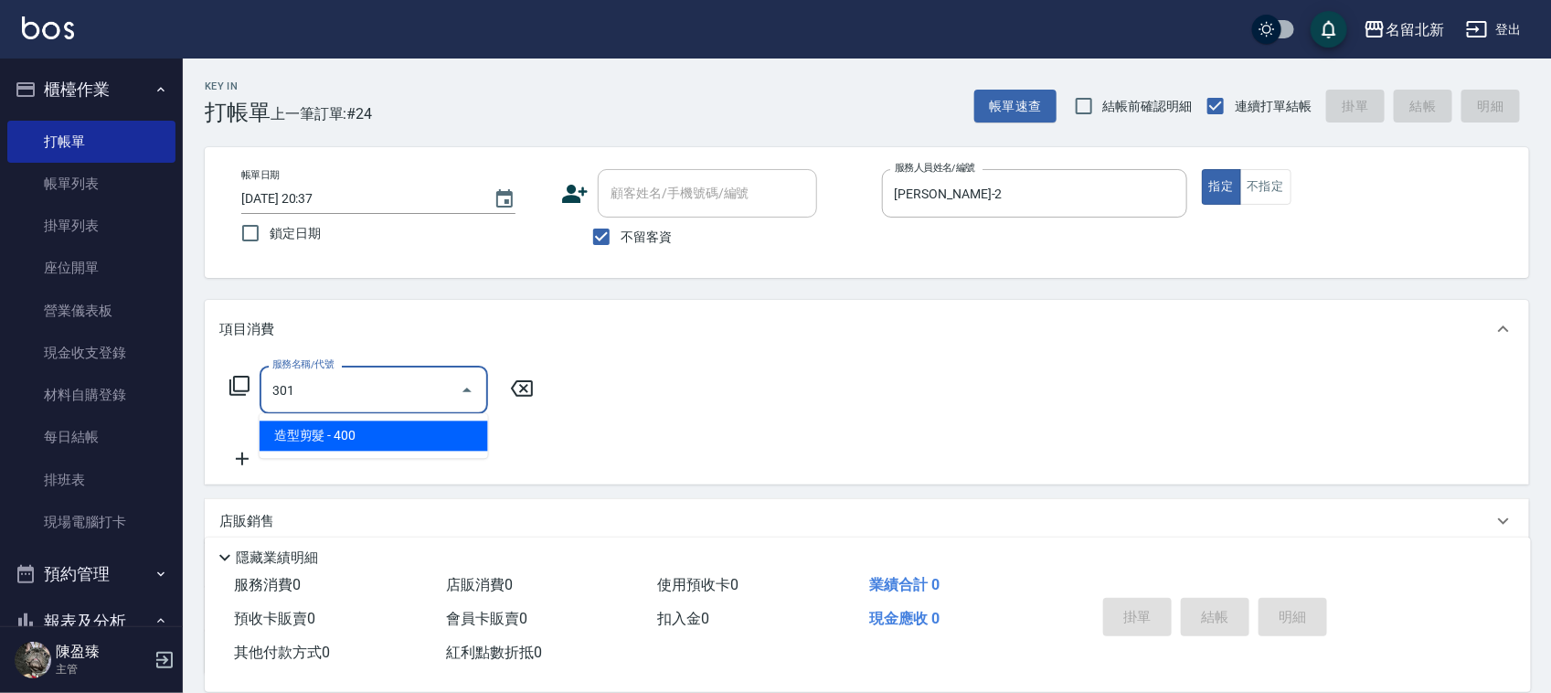
type input "造型剪髮(301)"
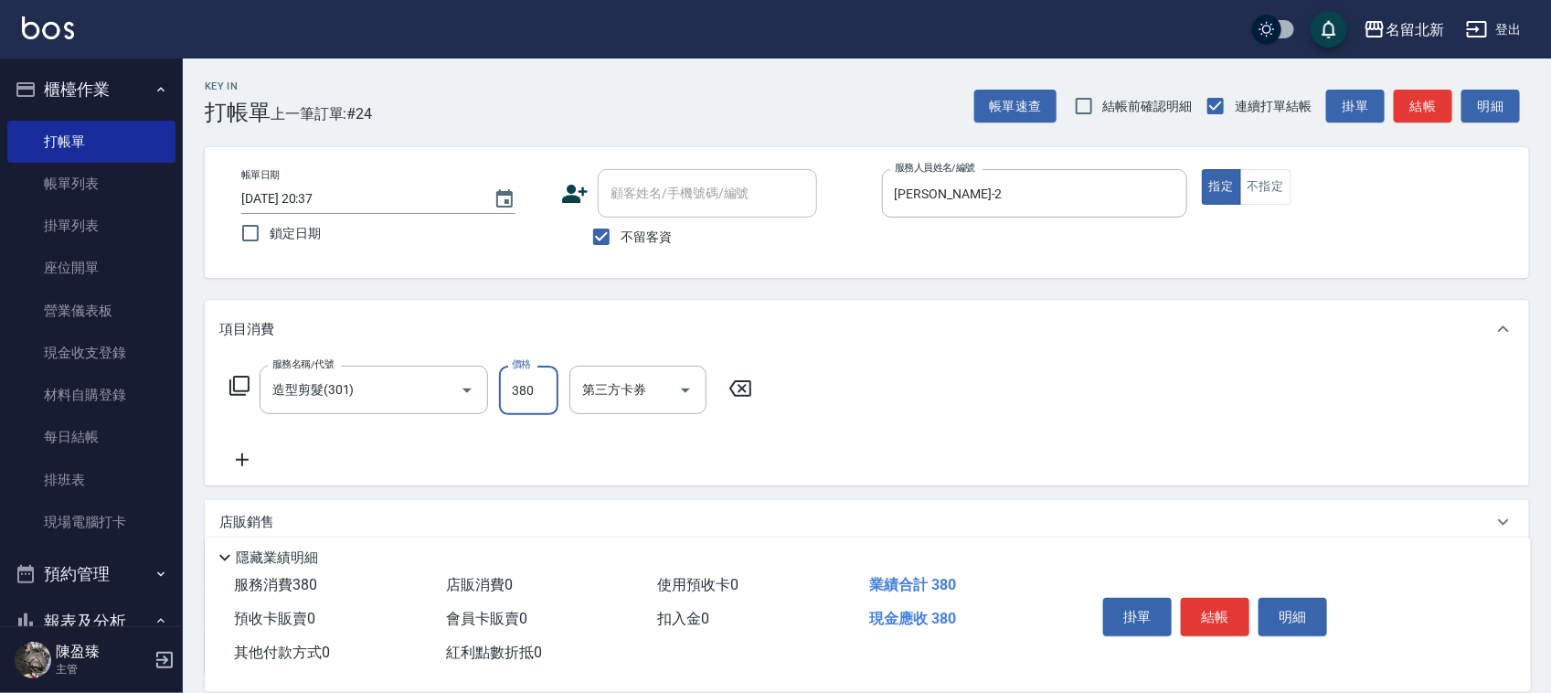
type input "380"
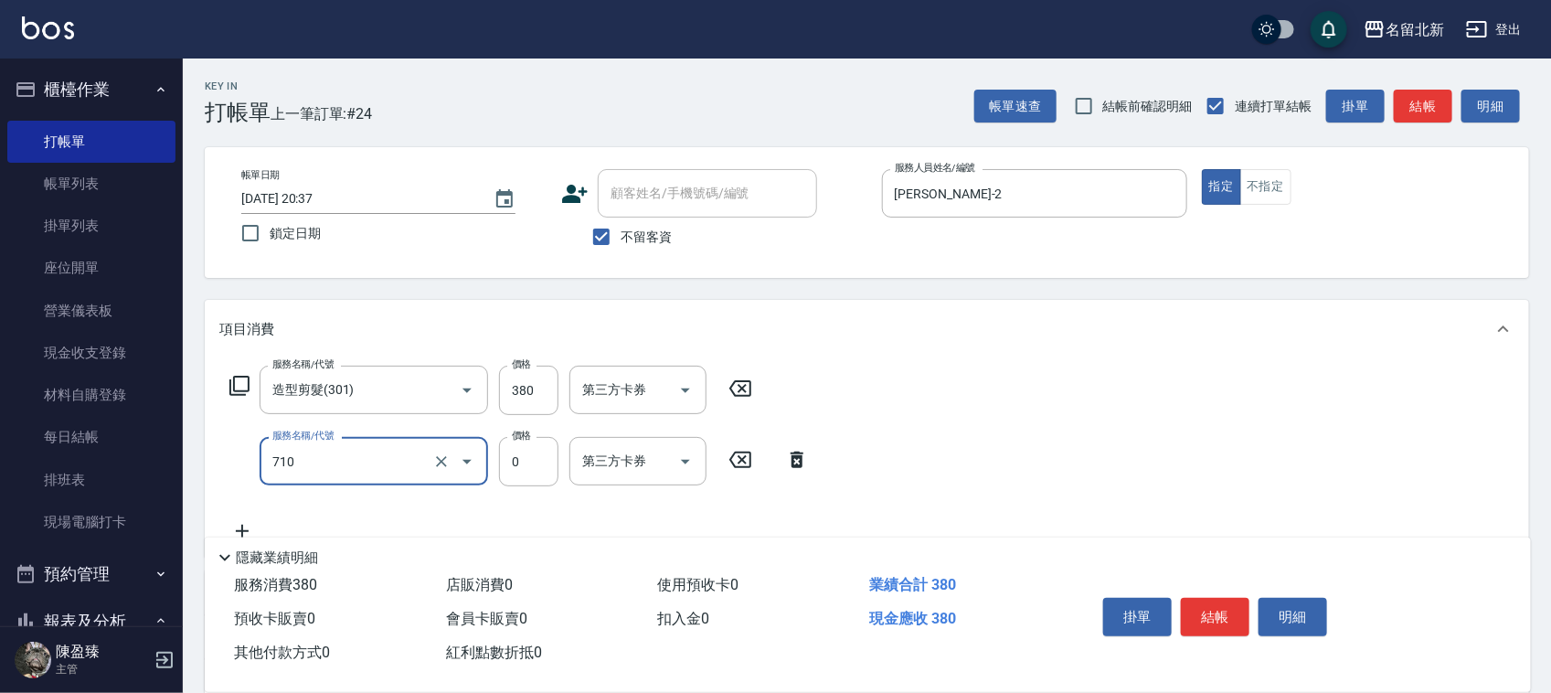
type input "互助100(710)"
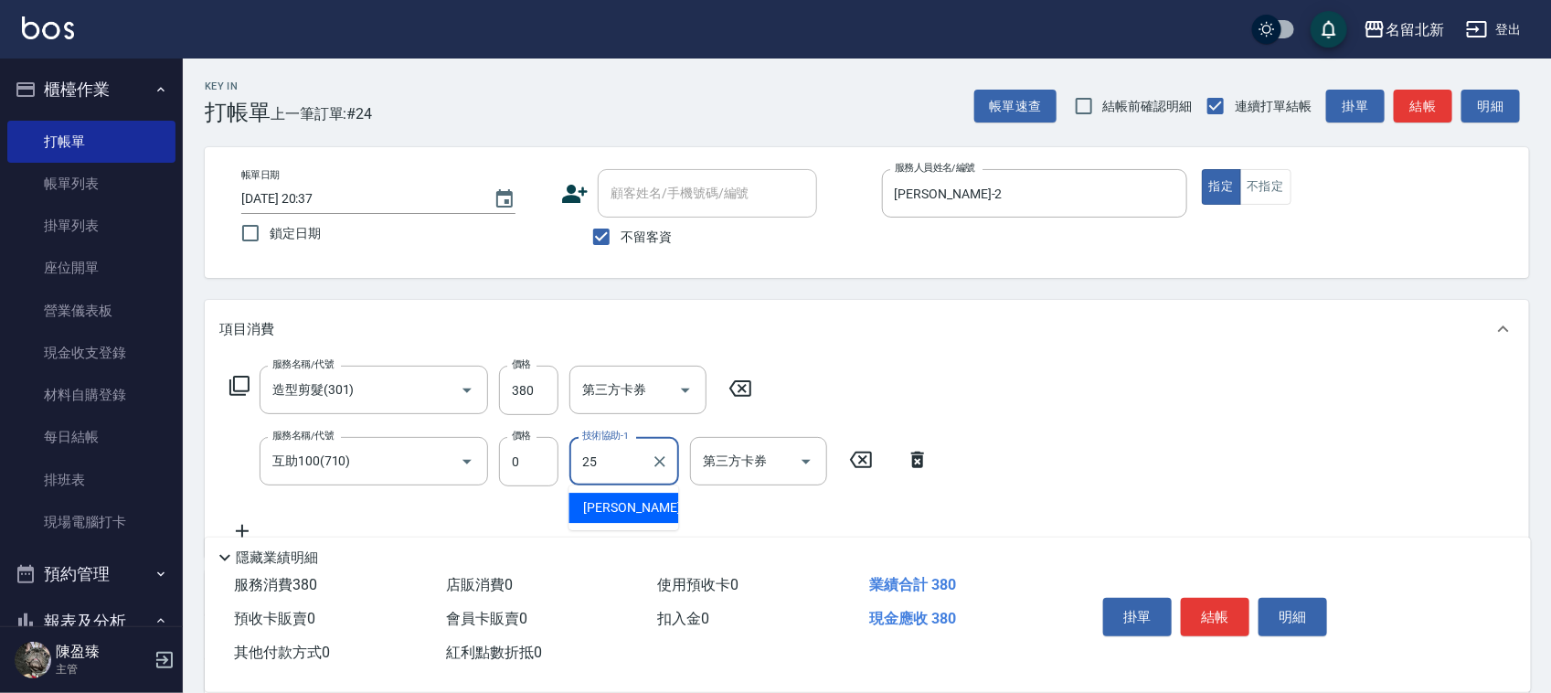
type input "禎禎-25"
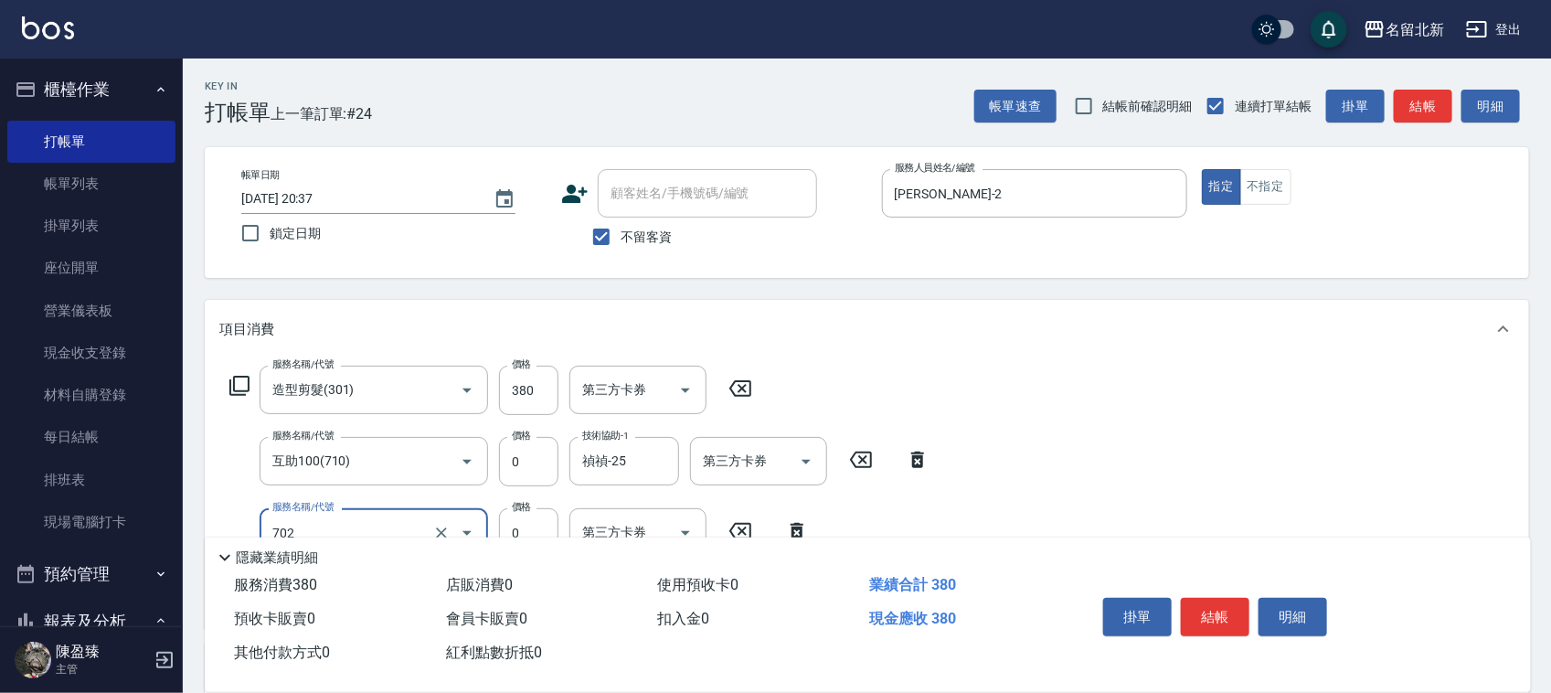
type input "互助20(702)"
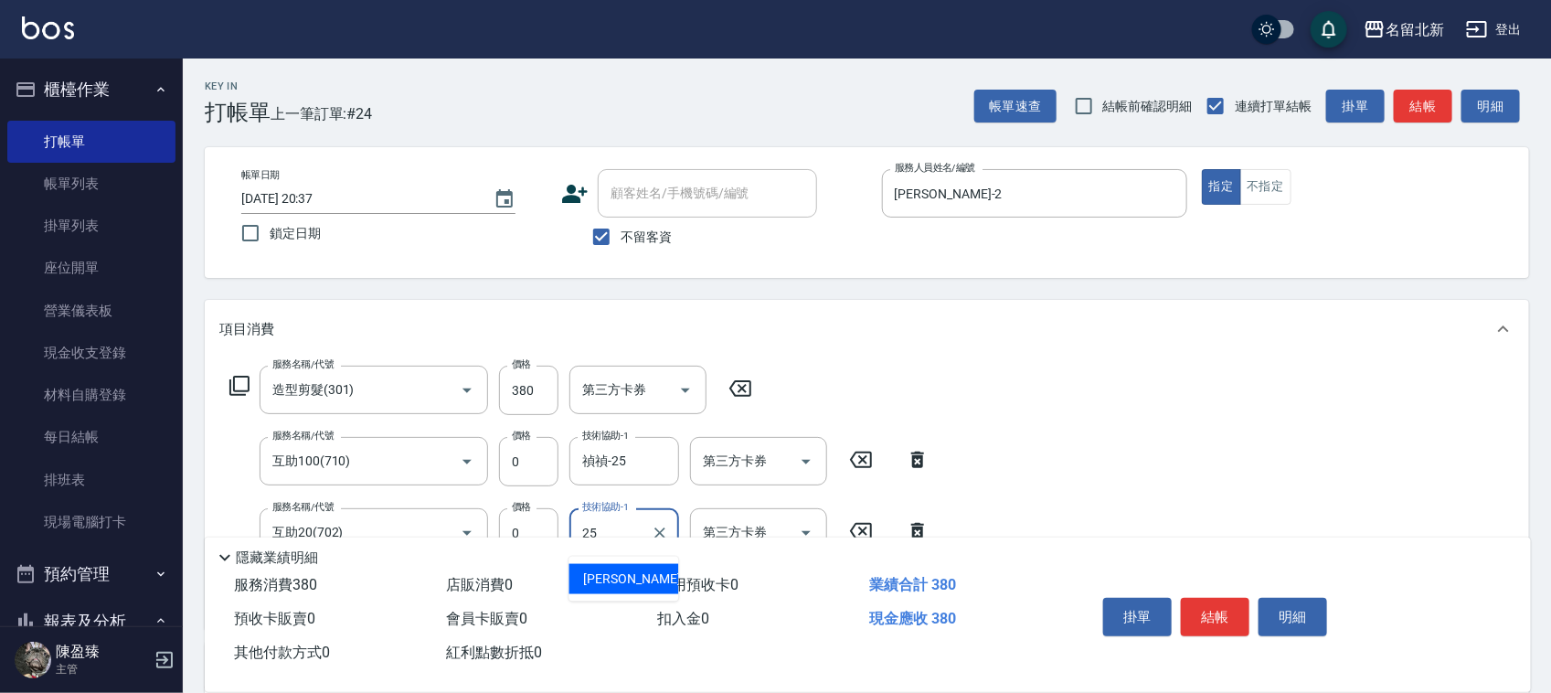
type input "禎禎-25"
drag, startPoint x: 1223, startPoint y: 621, endPoint x: 1220, endPoint y: 610, distance: 12.2
click at [1220, 610] on div "掛單 結帳 明細" at bounding box center [1215, 619] width 239 height 58
drag, startPoint x: 1220, startPoint y: 610, endPoint x: 1229, endPoint y: 604, distance: 10.7
click at [1229, 604] on button "結帳" at bounding box center [1215, 617] width 69 height 38
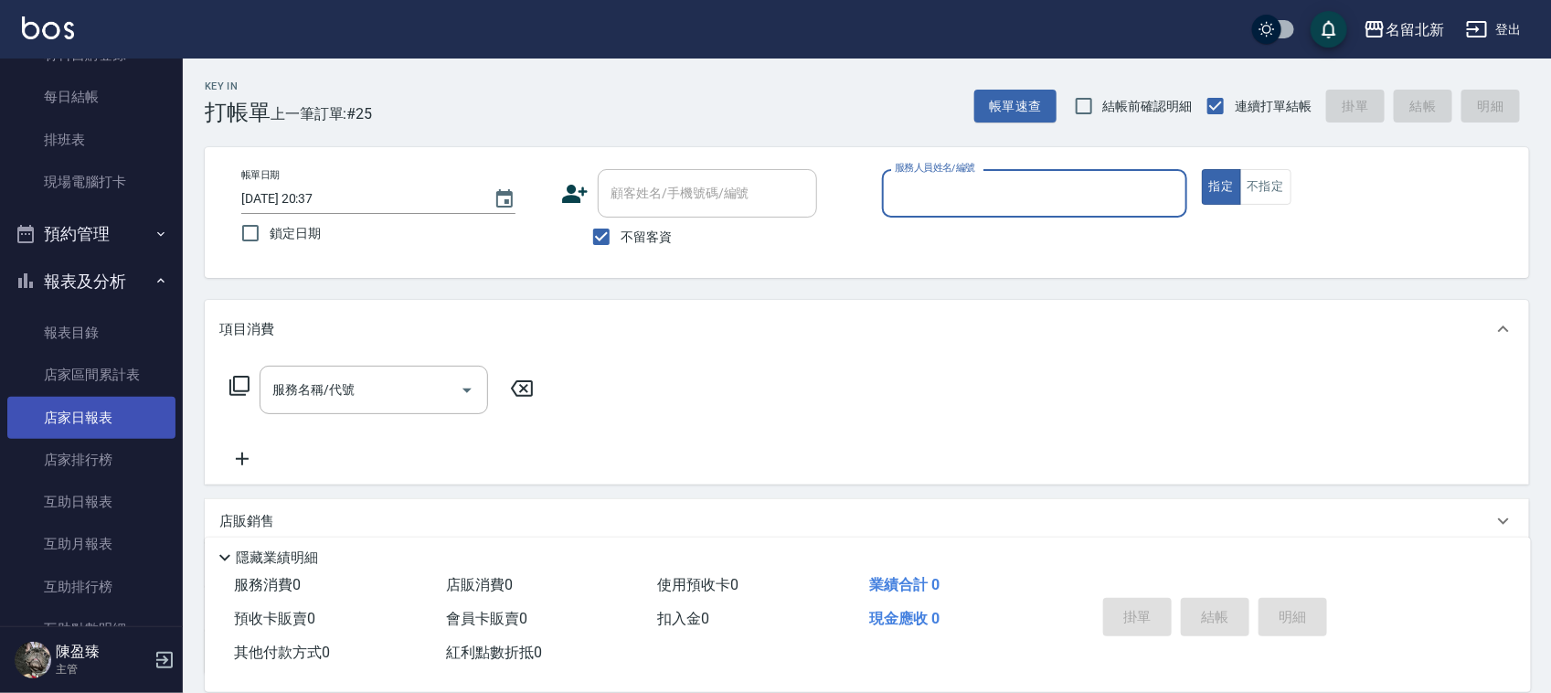
scroll to position [343, 0]
click at [69, 418] on link "店家日報表" at bounding box center [91, 415] width 168 height 42
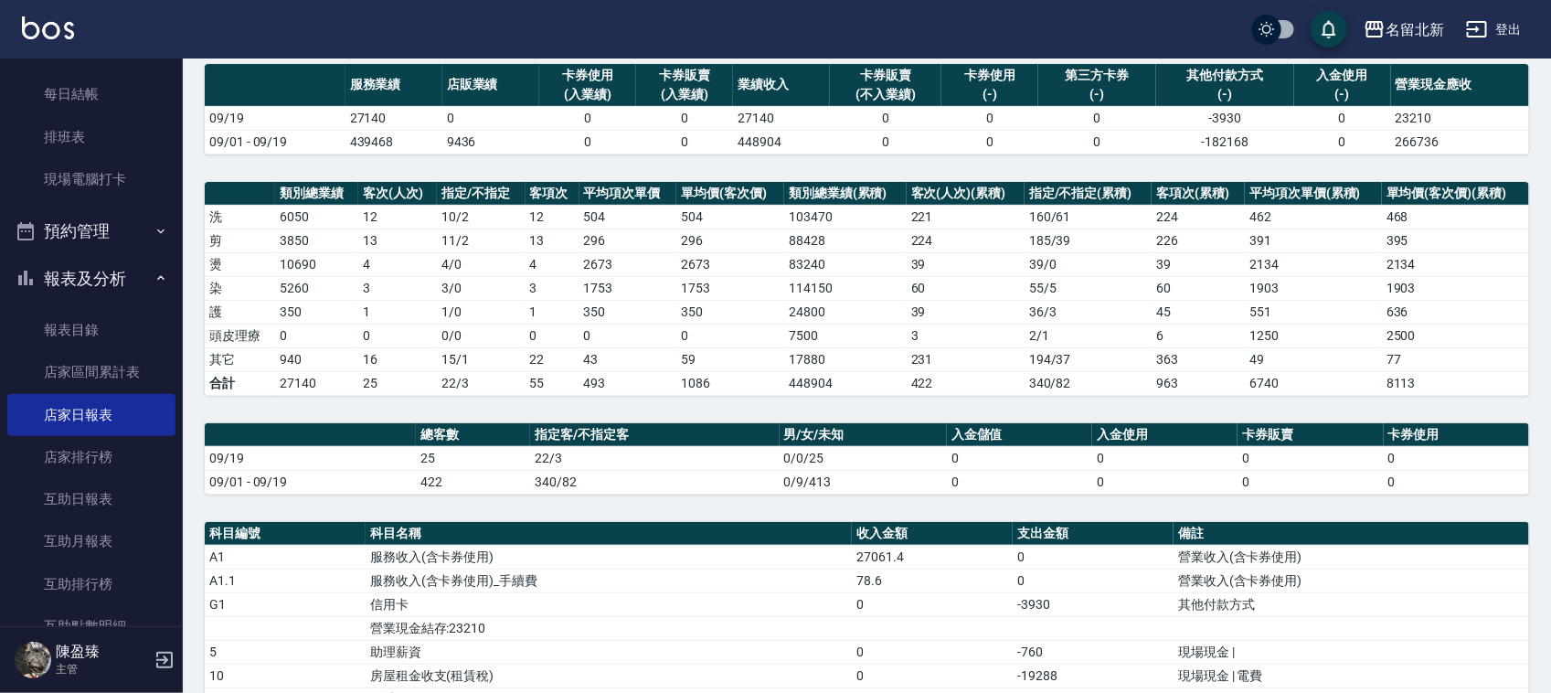
scroll to position [425, 0]
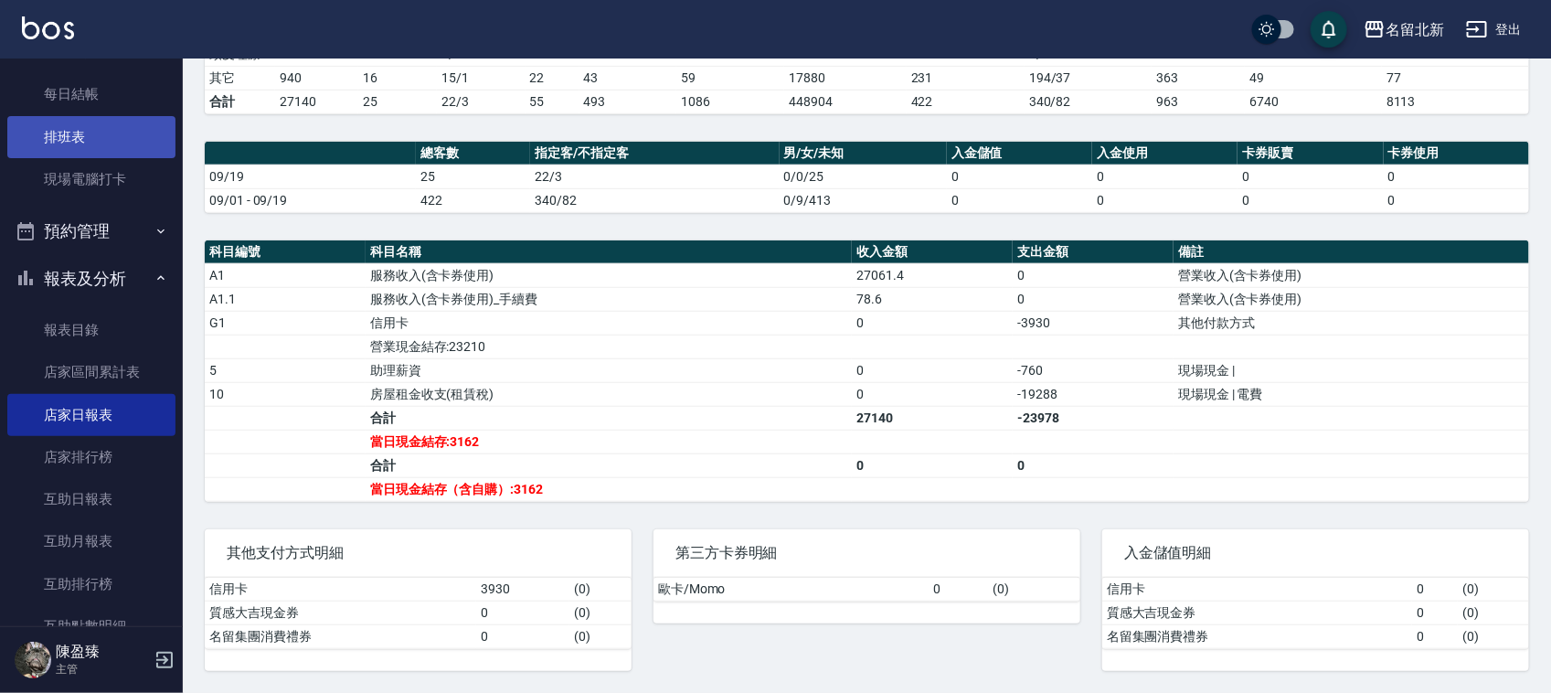
drag, startPoint x: 91, startPoint y: 134, endPoint x: 1559, endPoint y: 304, distance: 1477.6
click at [91, 135] on link "排班表" at bounding box center [91, 137] width 168 height 42
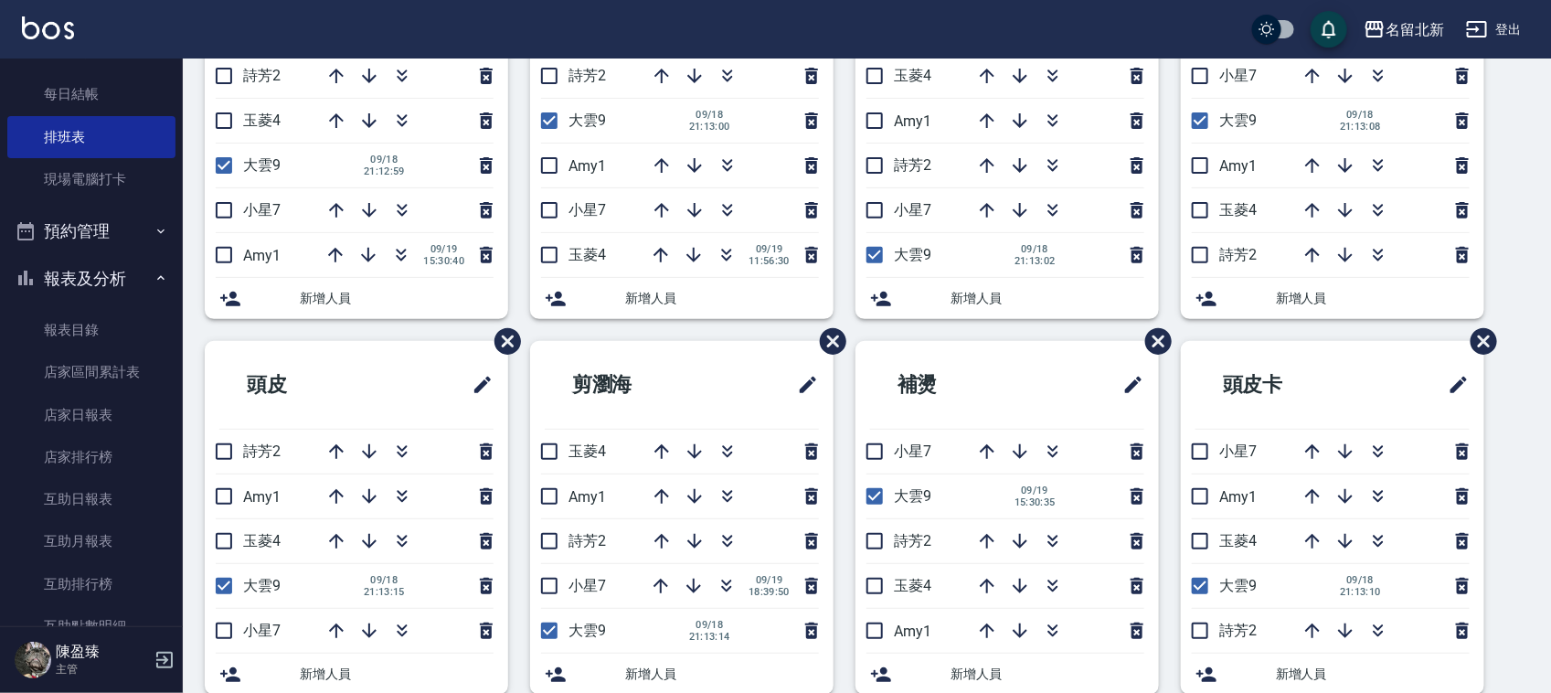
scroll to position [181, 0]
